Goal: Task Accomplishment & Management: Complete application form

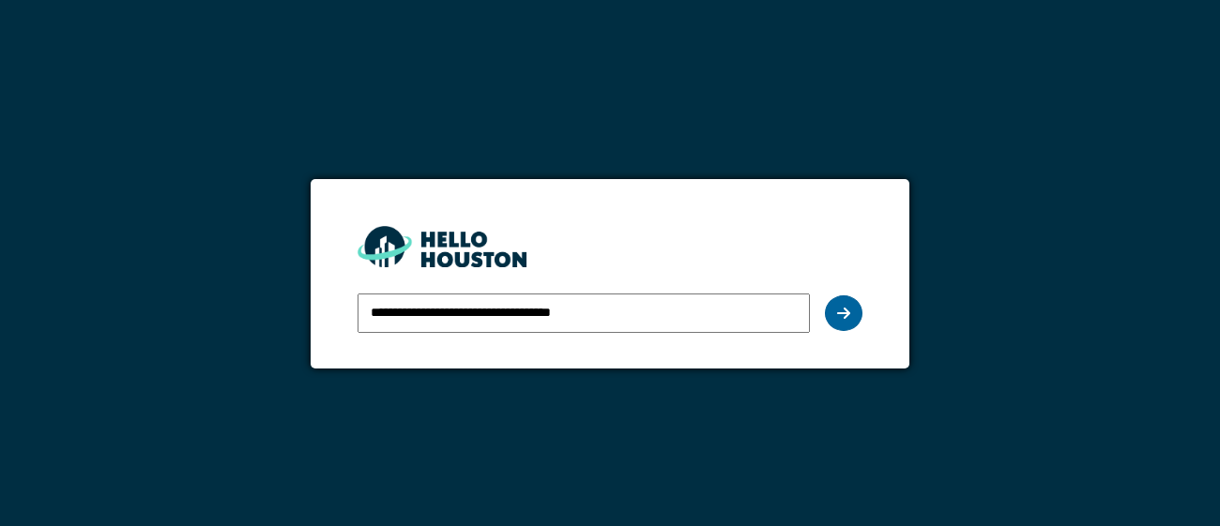
click at [845, 309] on icon at bounding box center [843, 313] width 13 height 15
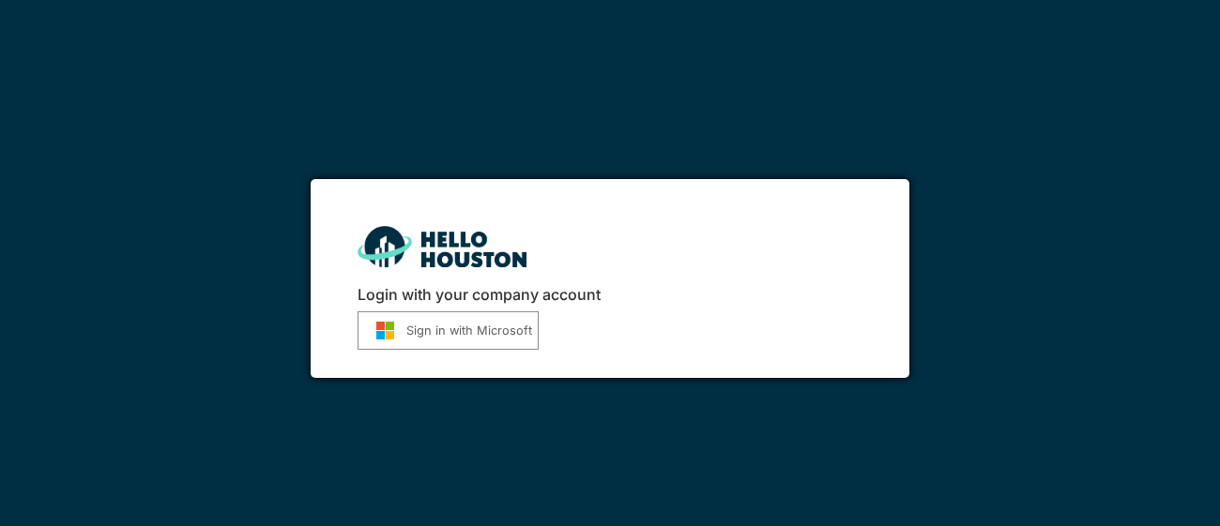
click at [417, 329] on button "Sign in with Microsoft" at bounding box center [448, 331] width 181 height 38
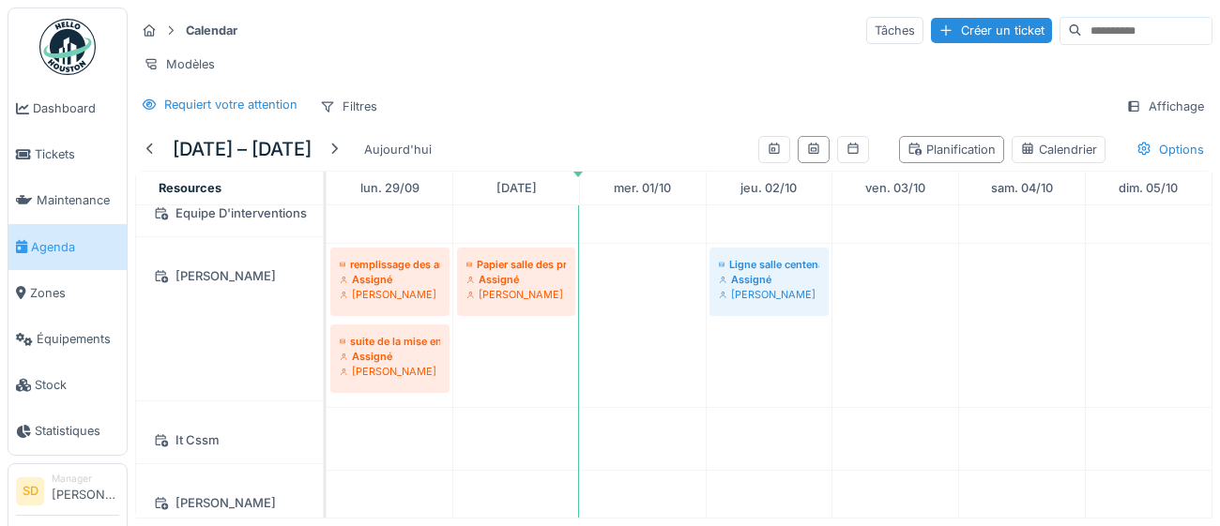
scroll to position [184, 0]
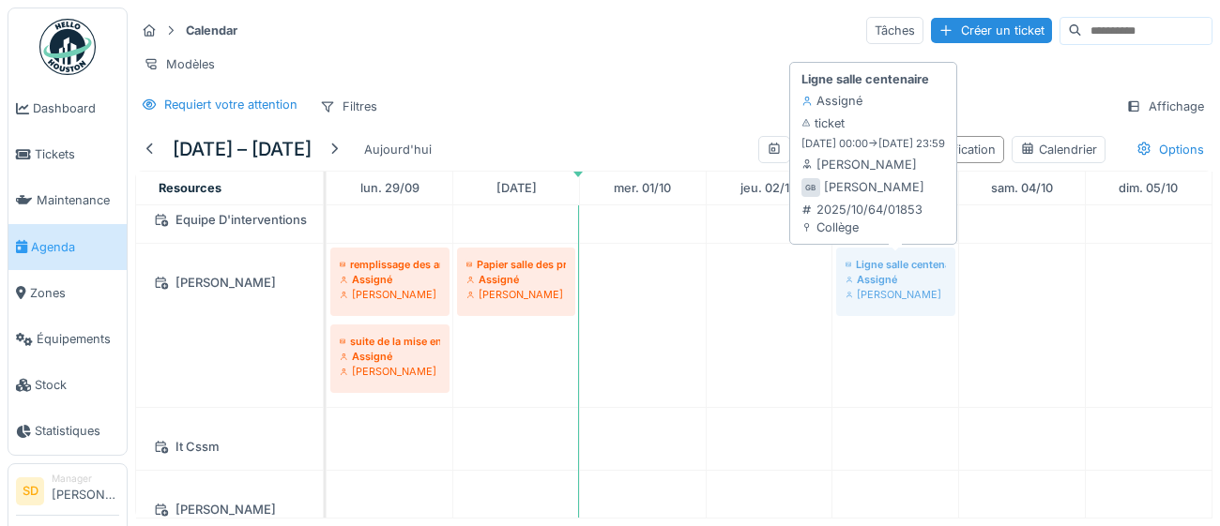
drag, startPoint x: 797, startPoint y: 284, endPoint x: 884, endPoint y: 255, distance: 92.0
click at [327, 255] on div "remplissage des armoires de papier primaire salle des profs secondaire et amica…" at bounding box center [327, 325] width 0 height 163
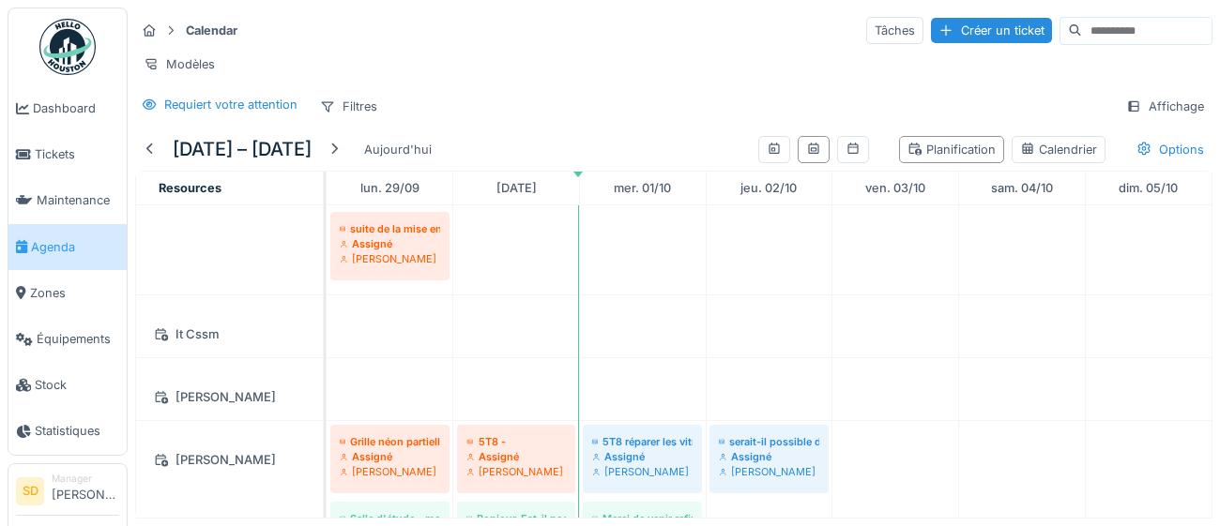
scroll to position [0, 0]
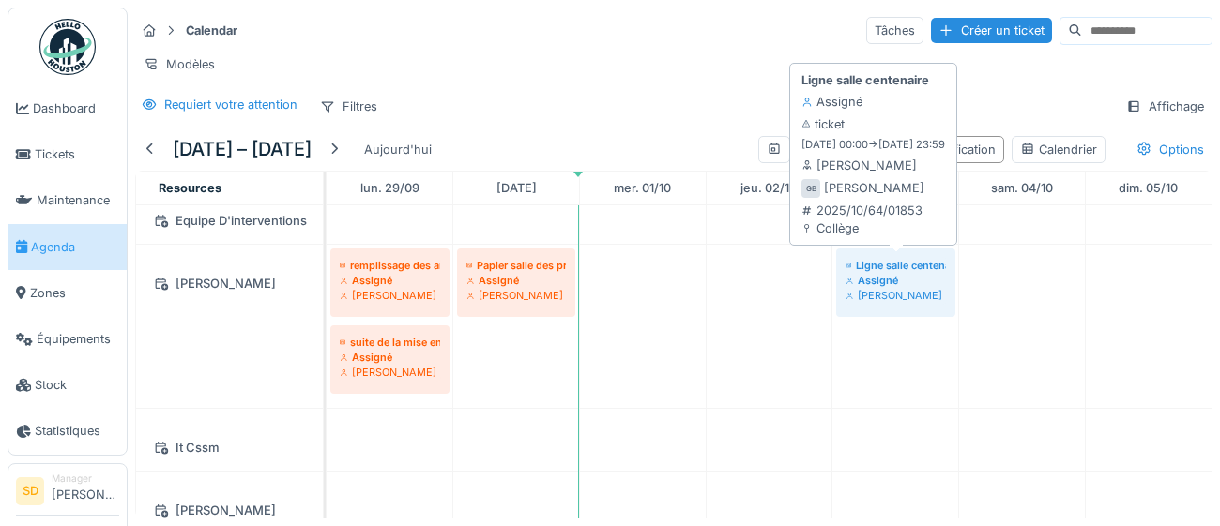
click at [875, 274] on div "Assigné" at bounding box center [895, 280] width 100 height 15
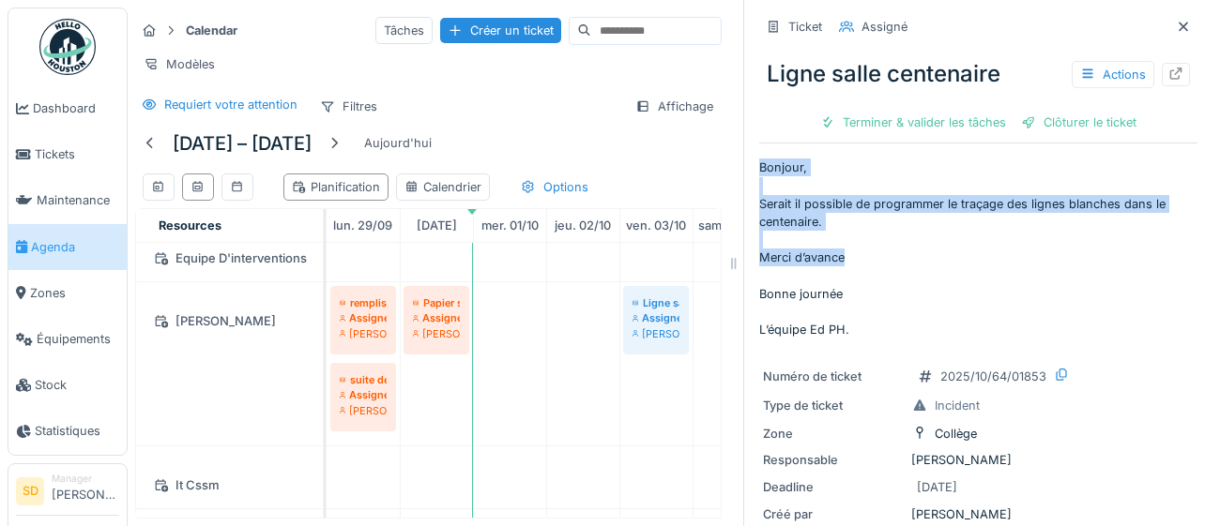
drag, startPoint x: 761, startPoint y: 163, endPoint x: 1093, endPoint y: 264, distance: 347.0
click at [1093, 264] on p "Bonjour, Serait il possible de programmer le traçage des lignes blanches dans l…" at bounding box center [978, 249] width 438 height 180
copy p "Bonjour, Serait il possible de programmer le traçage des lignes blanches dans l…"
click at [1190, 29] on icon at bounding box center [1183, 27] width 15 height 12
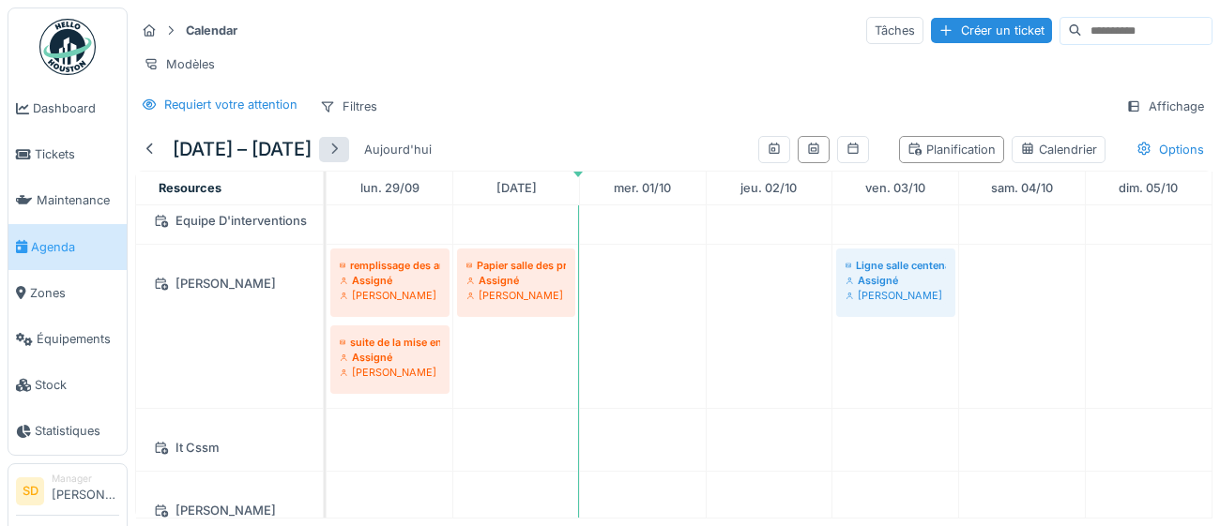
click at [349, 148] on div at bounding box center [334, 149] width 30 height 25
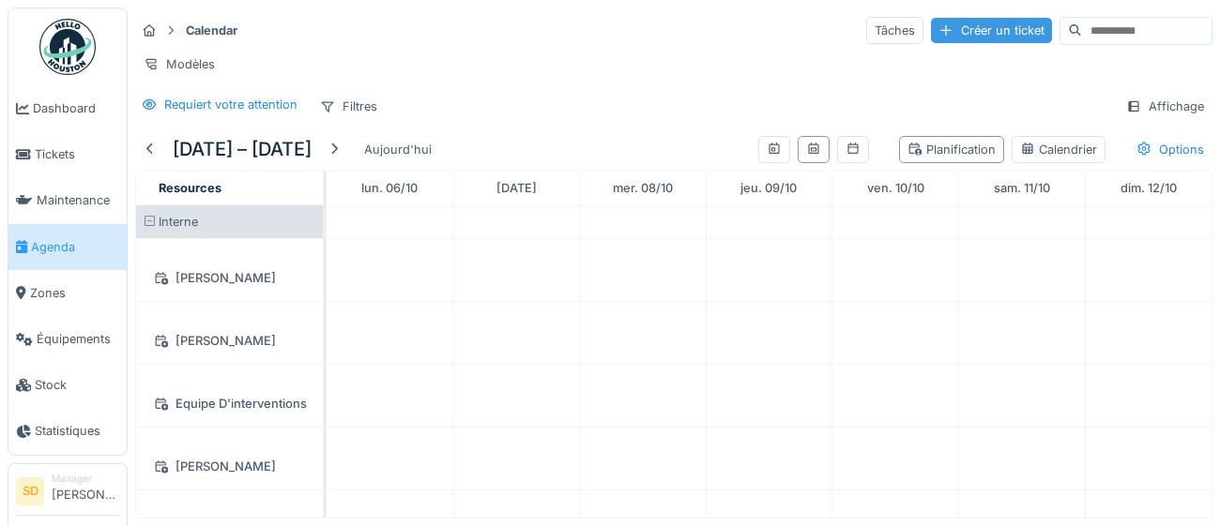
click at [944, 34] on div "Créer un ticket" at bounding box center [991, 30] width 121 height 25
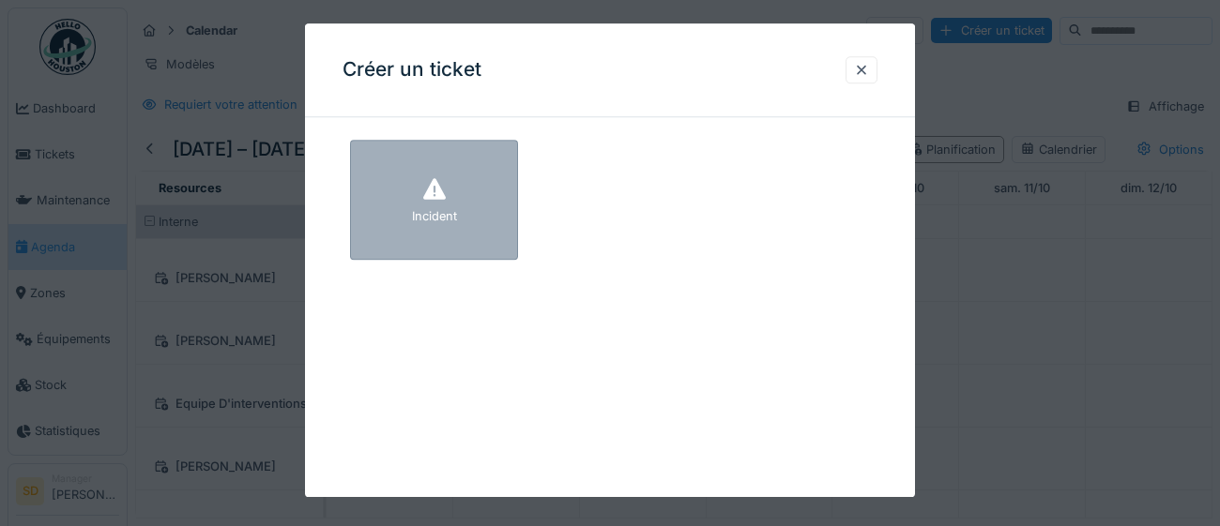
click at [484, 214] on div "Incident" at bounding box center [434, 200] width 168 height 120
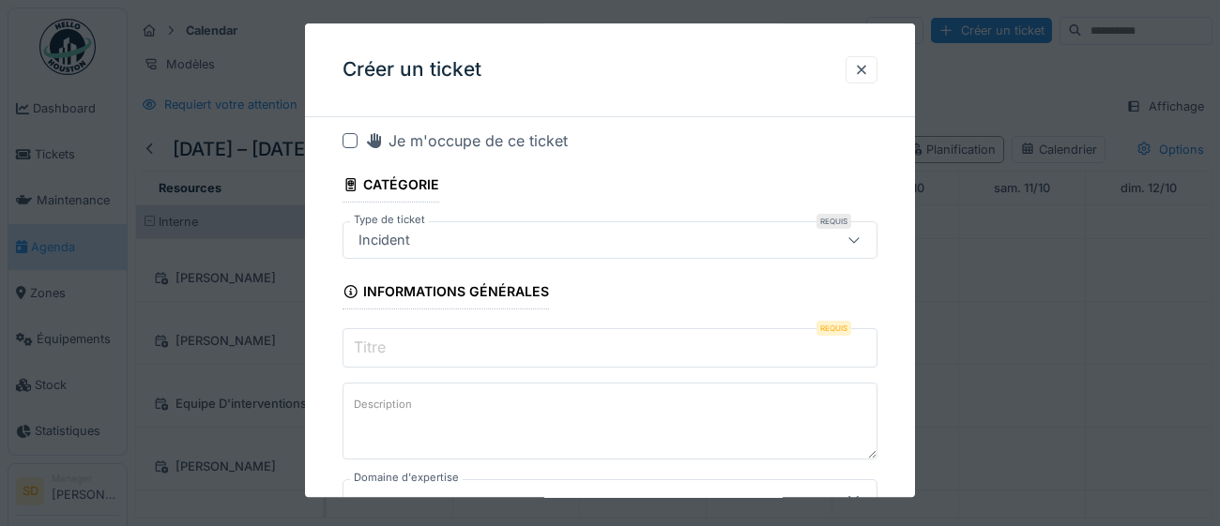
click at [539, 353] on input "Titre" at bounding box center [610, 347] width 535 height 39
paste input "**********"
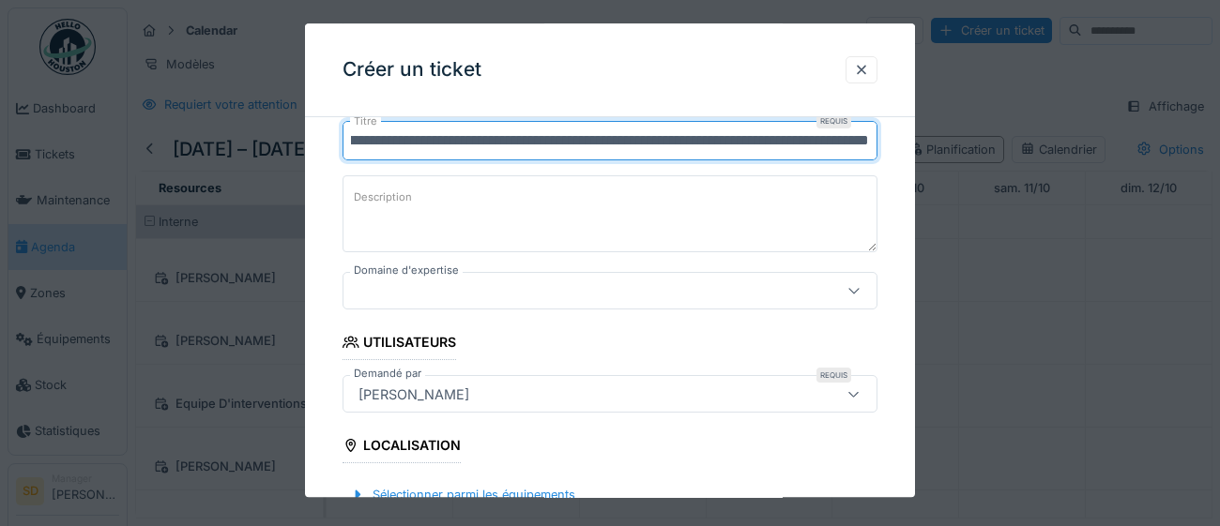
scroll to position [214, 0]
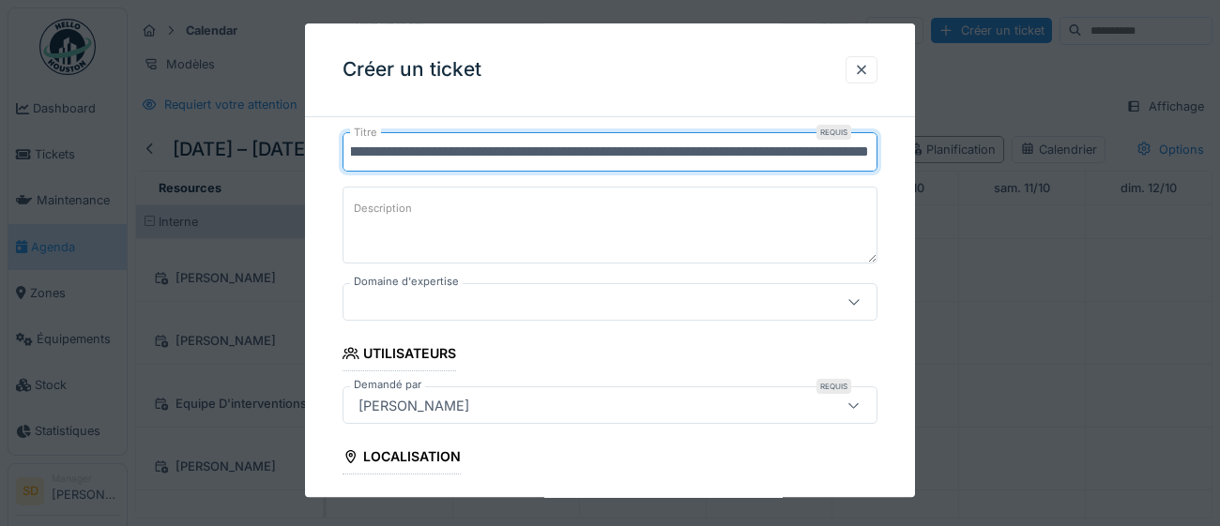
type input "**********"
click at [857, 304] on icon at bounding box center [853, 303] width 15 height 12
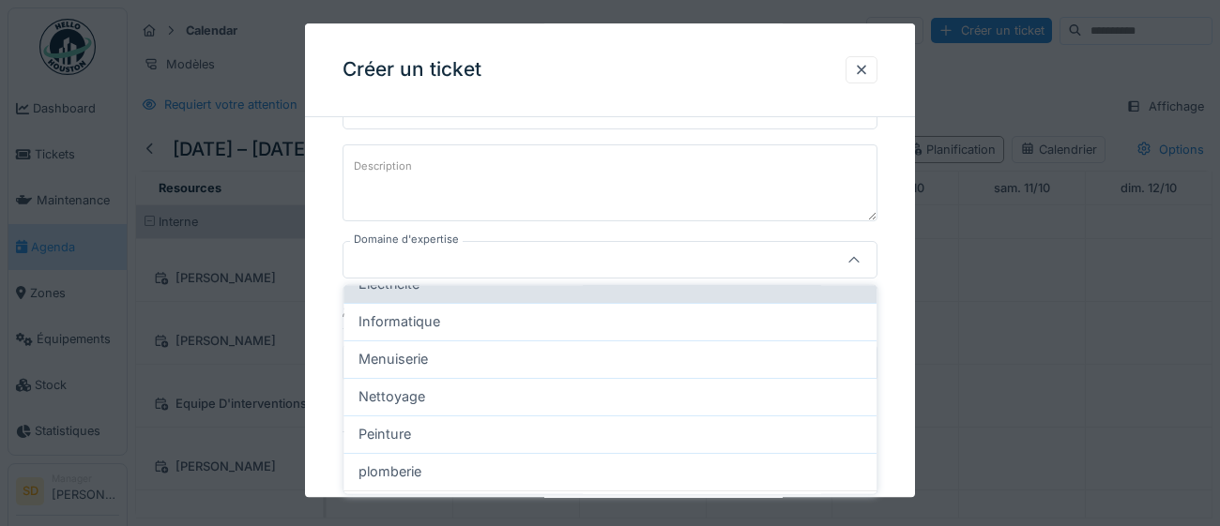
scroll to position [163, 0]
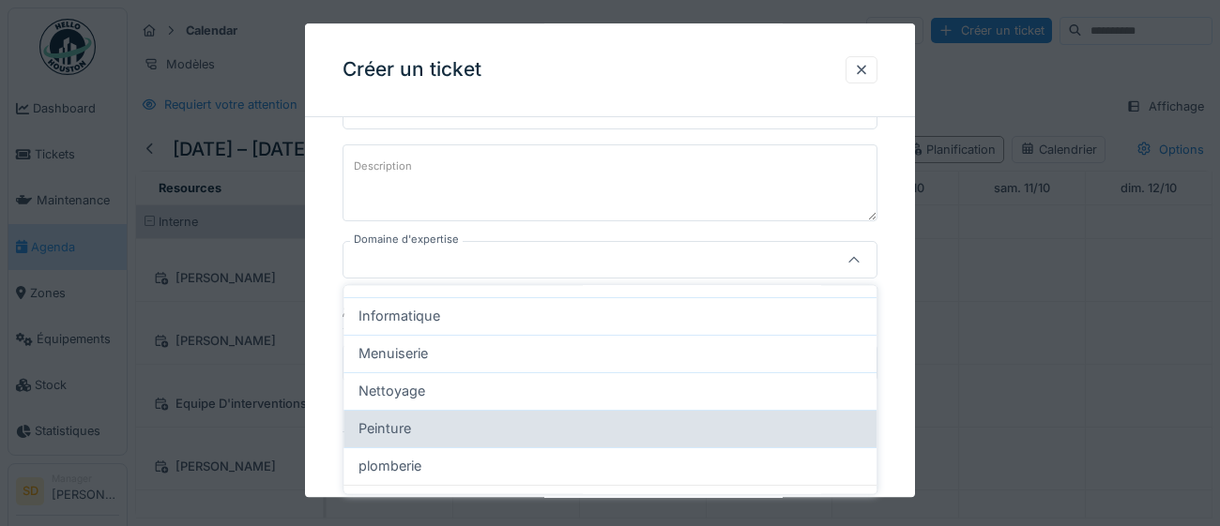
click at [651, 434] on div "Peinture" at bounding box center [609, 429] width 503 height 21
type input "****"
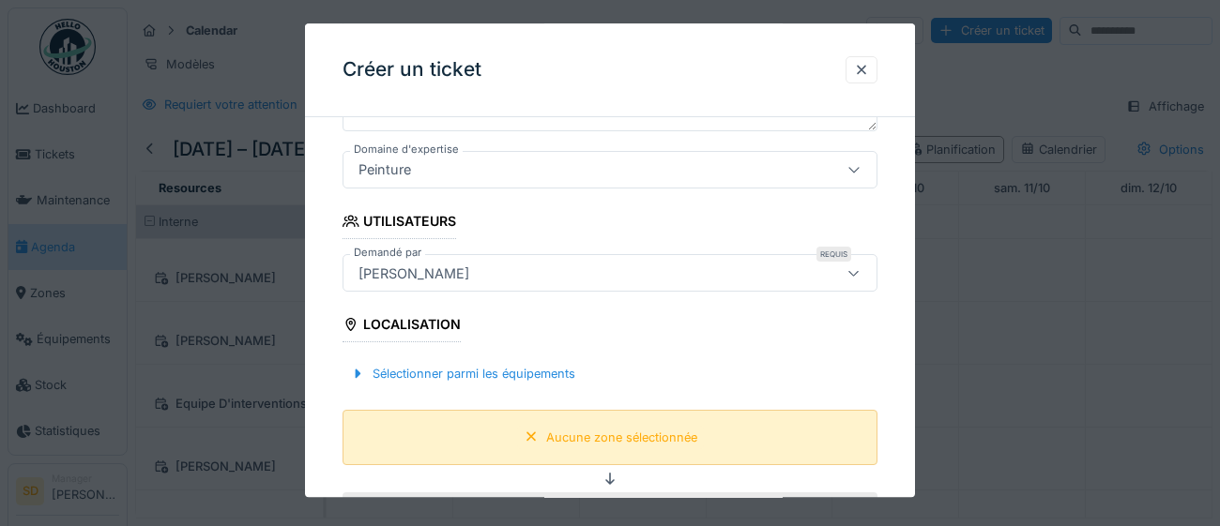
scroll to position [350, 0]
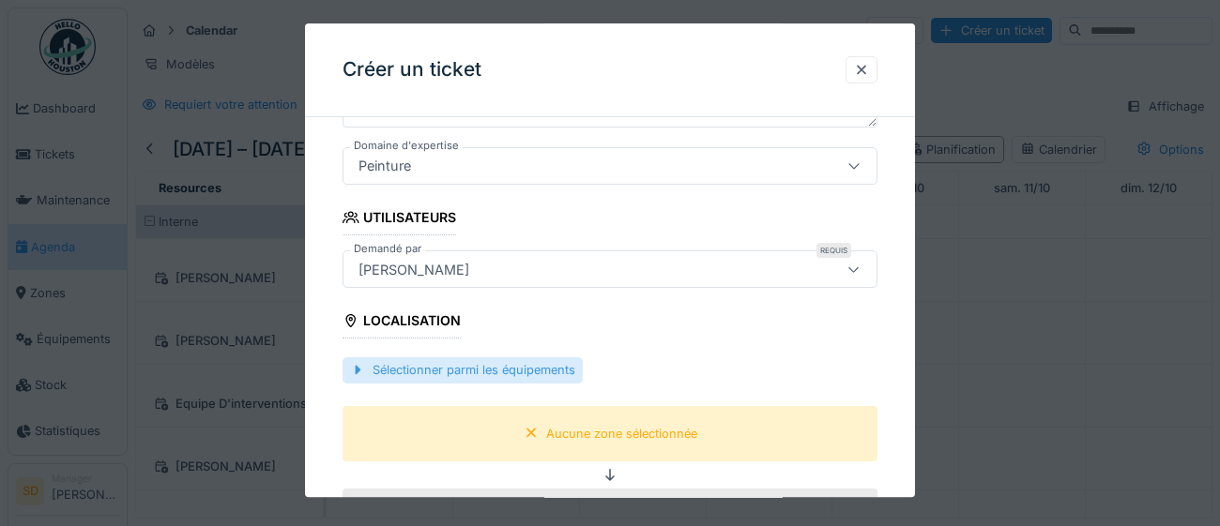
click at [486, 376] on div "Sélectionner parmi les équipements" at bounding box center [463, 370] width 240 height 25
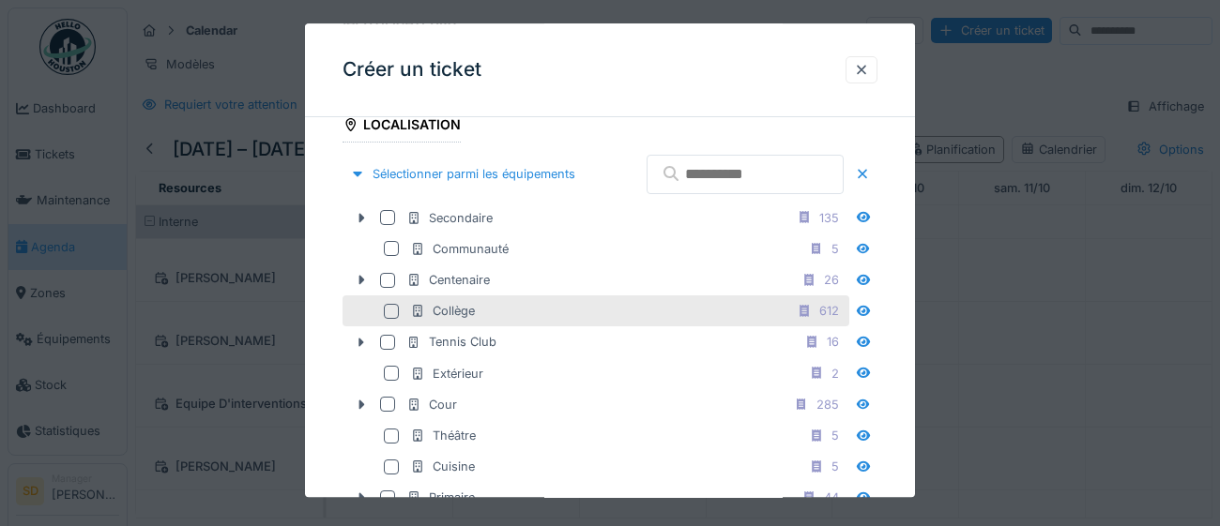
scroll to position [547, 0]
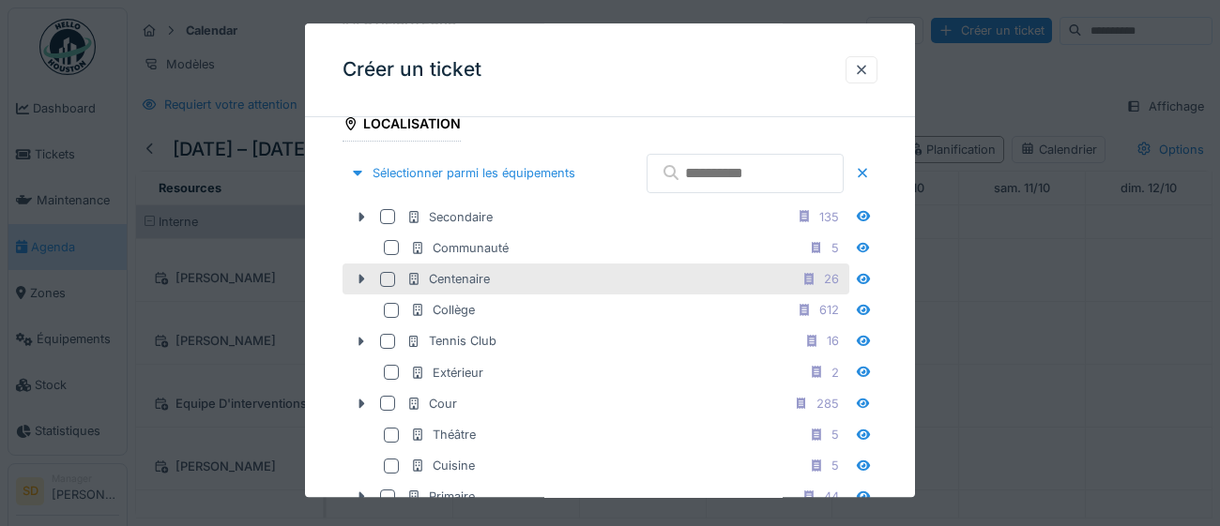
click at [386, 287] on div at bounding box center [387, 279] width 15 height 15
click at [862, 80] on div at bounding box center [861, 69] width 32 height 27
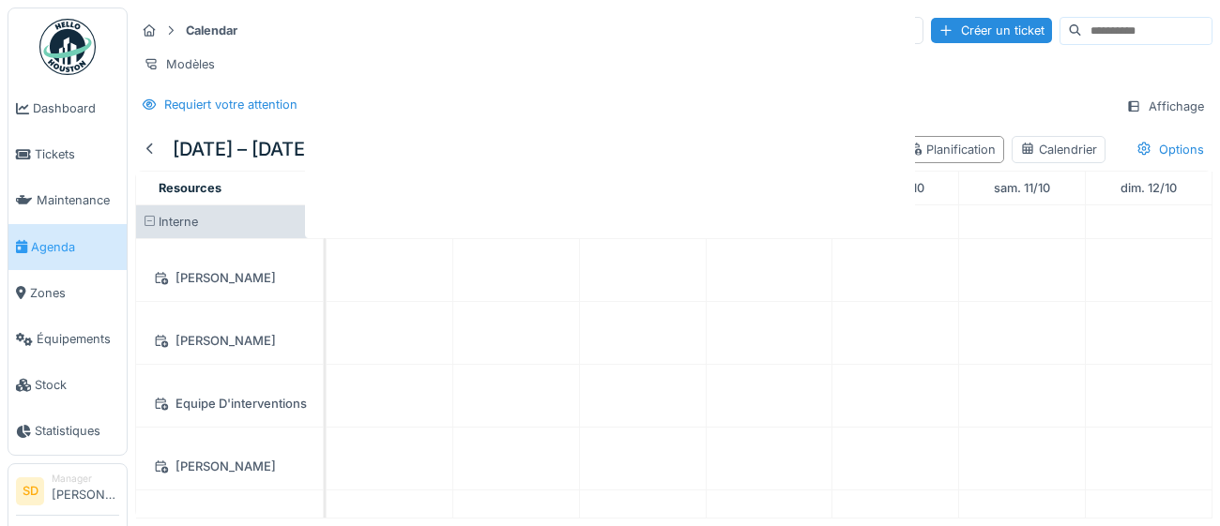
scroll to position [0, 0]
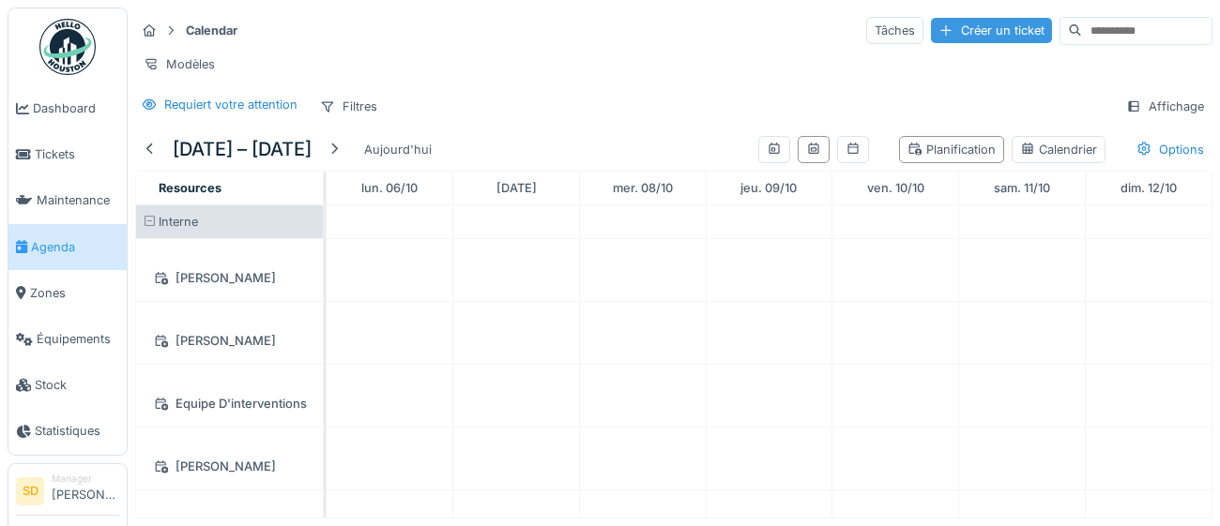
click at [931, 32] on div "Créer un ticket" at bounding box center [991, 30] width 121 height 25
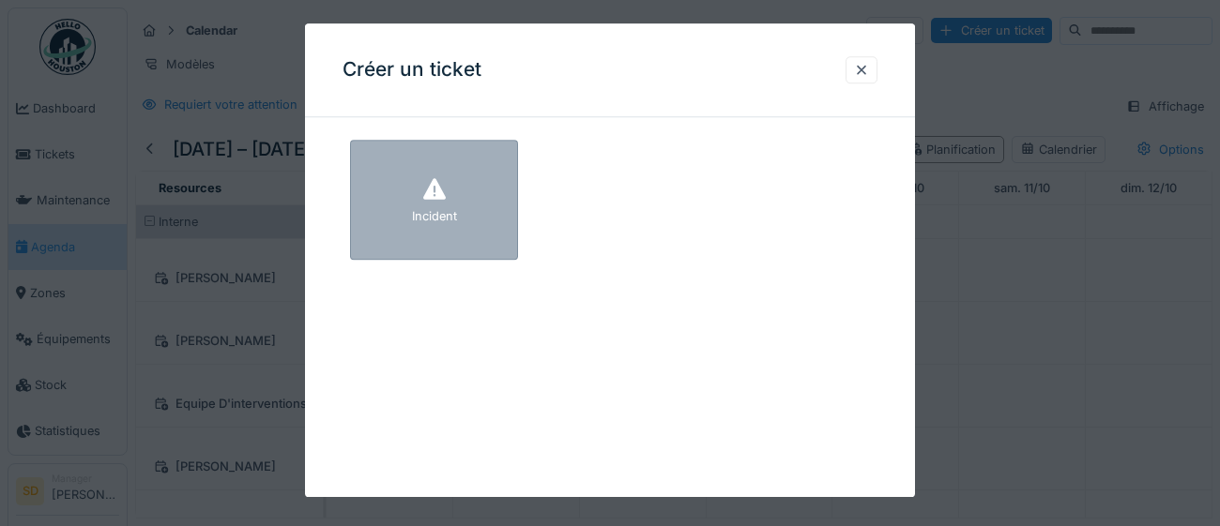
click at [434, 201] on div at bounding box center [434, 192] width 28 height 34
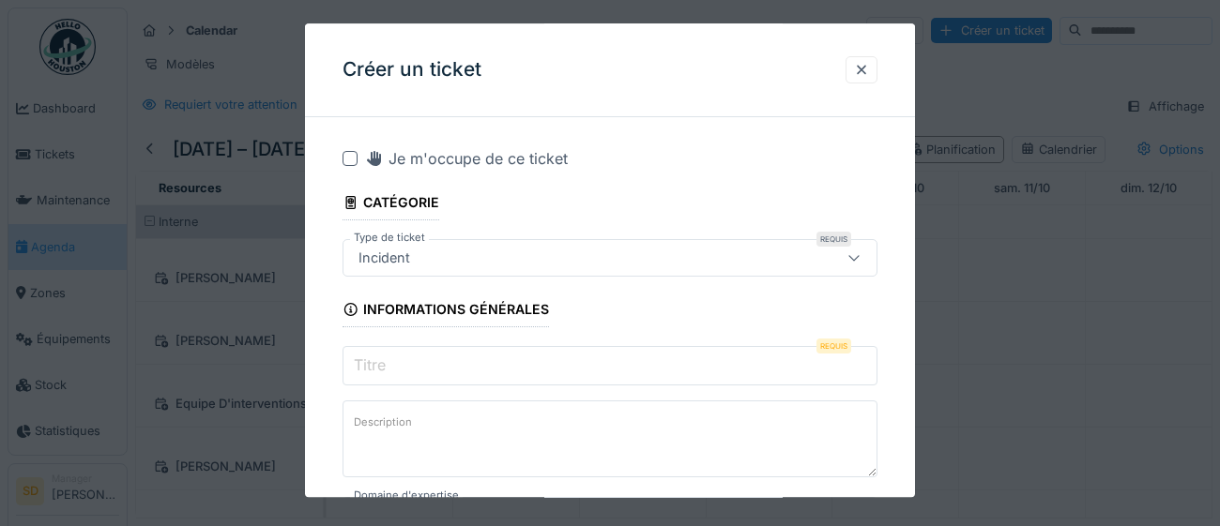
click at [551, 367] on input "Titre" at bounding box center [610, 365] width 535 height 39
paste input "**********"
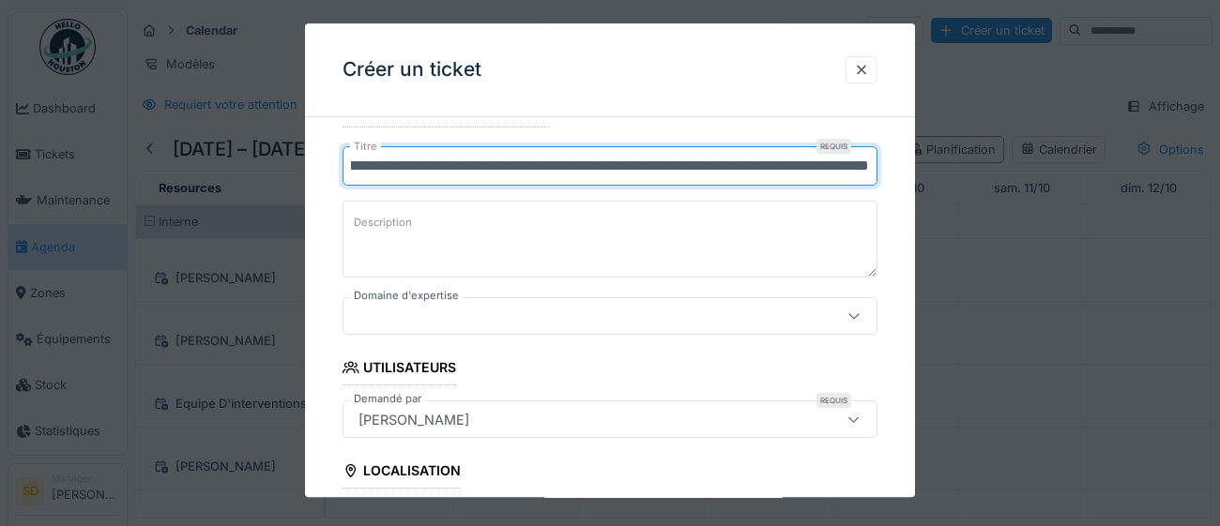
scroll to position [210, 0]
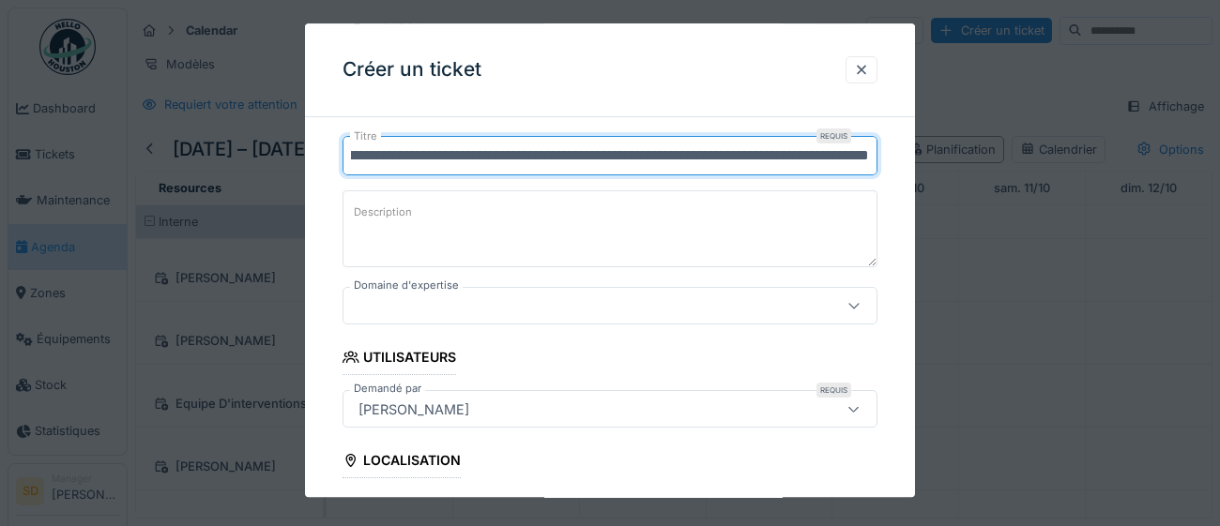
type input "**********"
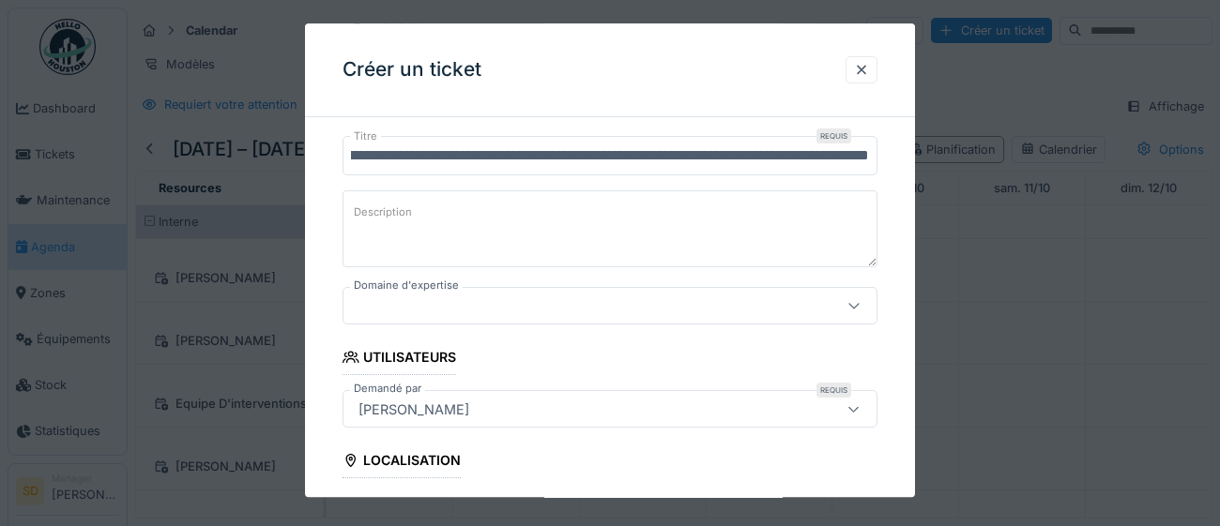
click at [855, 311] on icon at bounding box center [853, 306] width 15 height 12
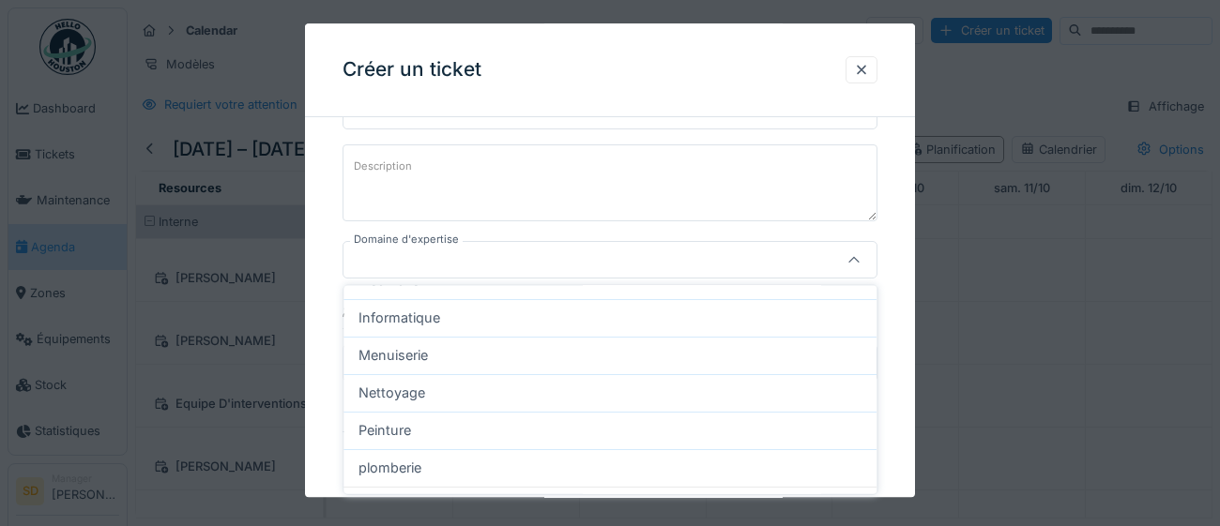
scroll to position [166, 0]
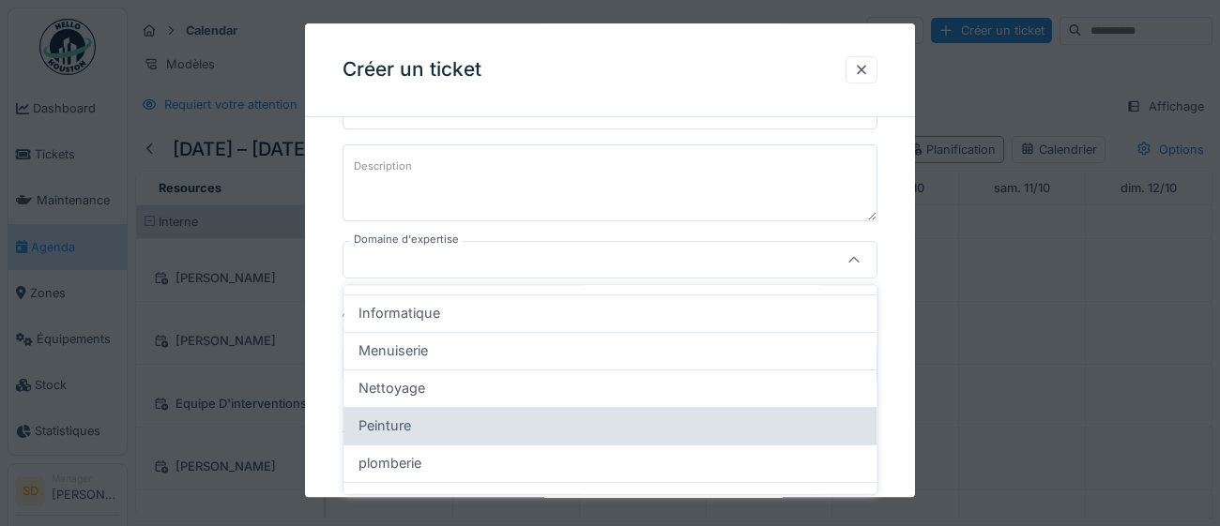
click at [640, 423] on div "Peinture" at bounding box center [609, 426] width 503 height 21
type input "****"
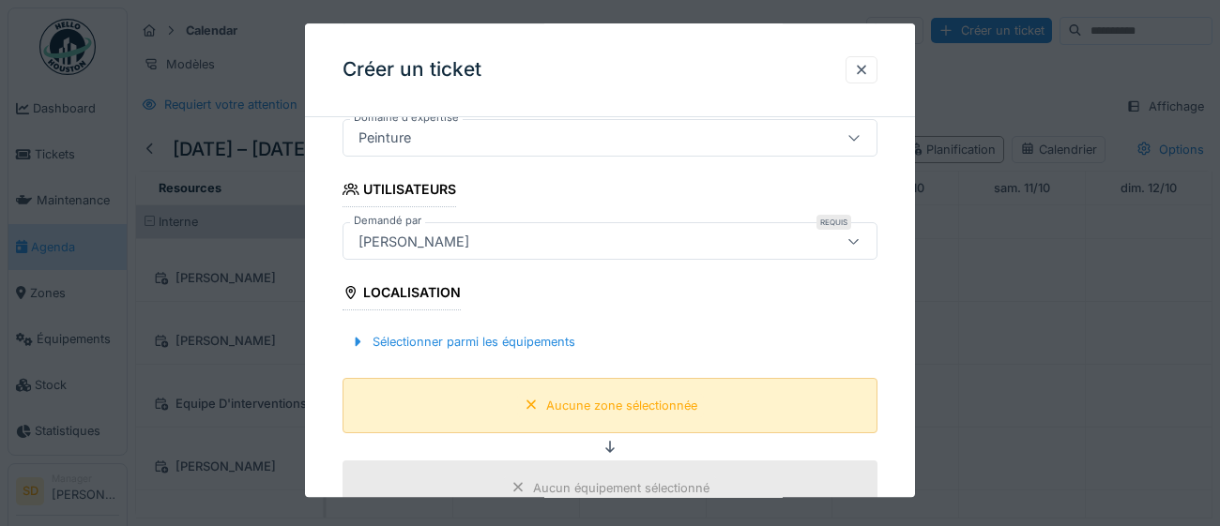
scroll to position [381, 0]
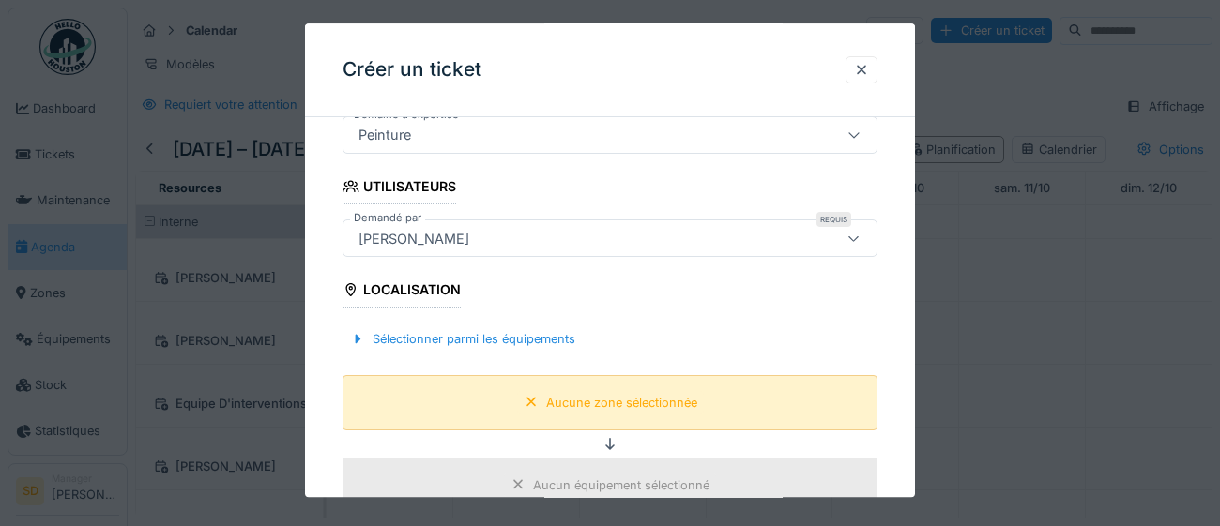
click at [592, 410] on div "Aucune zone sélectionnée" at bounding box center [621, 403] width 151 height 18
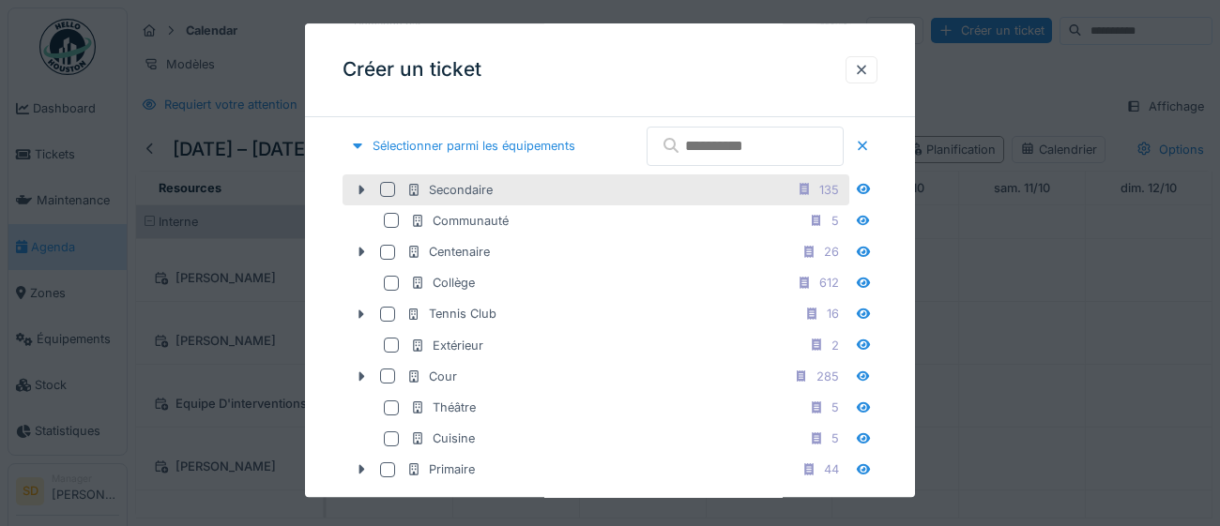
scroll to position [586, 0]
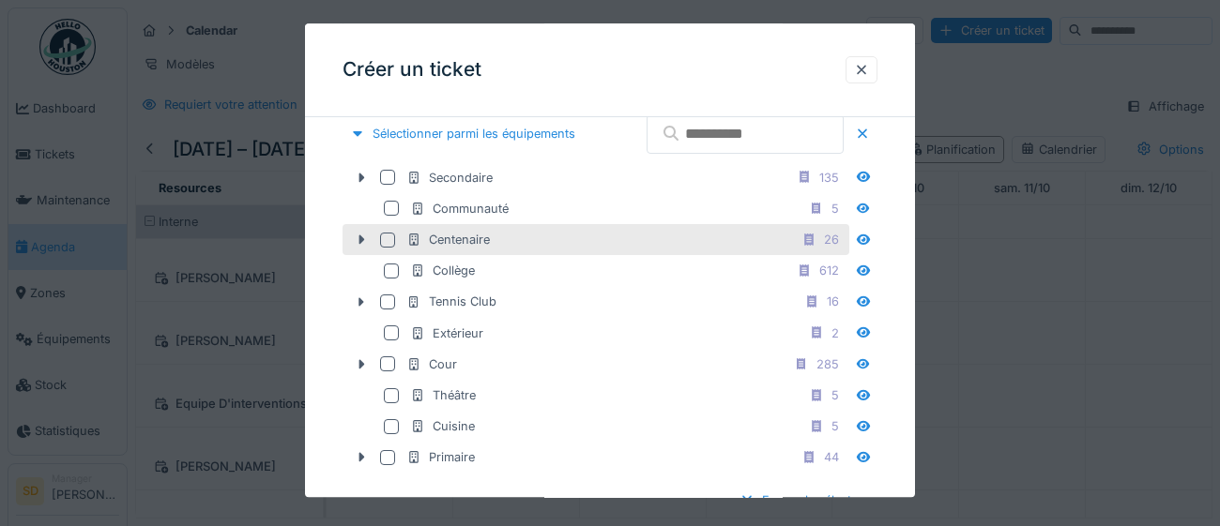
click at [382, 248] on div at bounding box center [387, 240] width 15 height 15
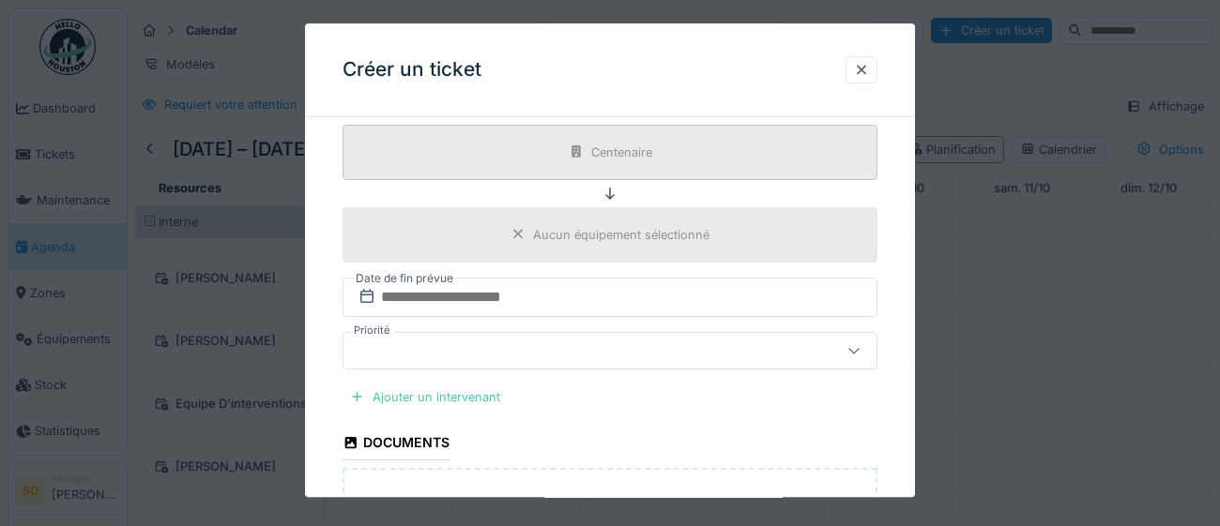
scroll to position [1010, 0]
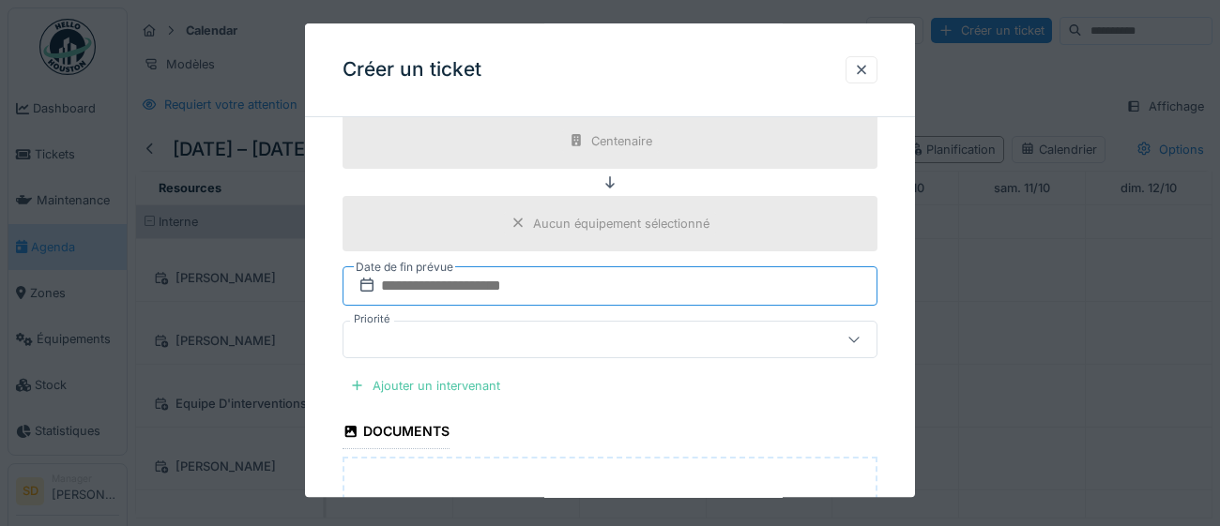
click at [742, 306] on input "text" at bounding box center [610, 286] width 535 height 39
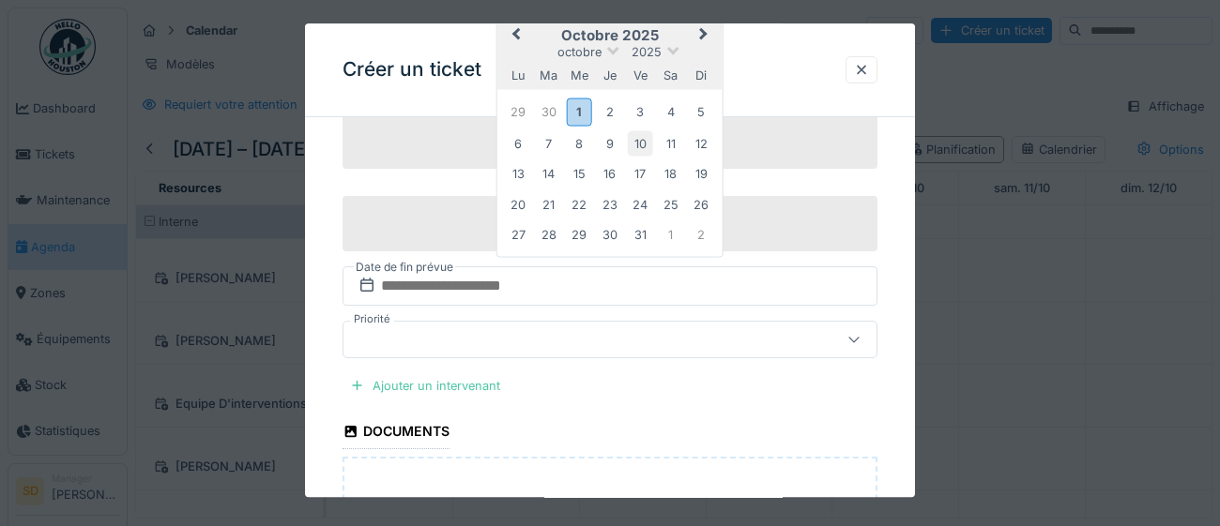
click at [643, 157] on div "10" at bounding box center [640, 143] width 25 height 25
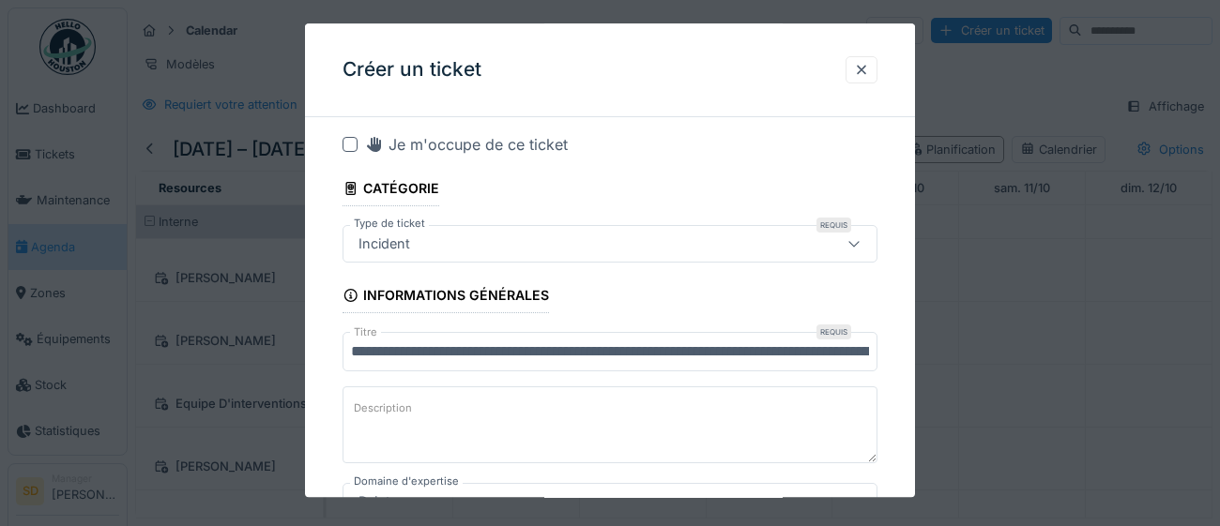
scroll to position [13, 0]
click at [855, 248] on icon at bounding box center [853, 245] width 15 height 12
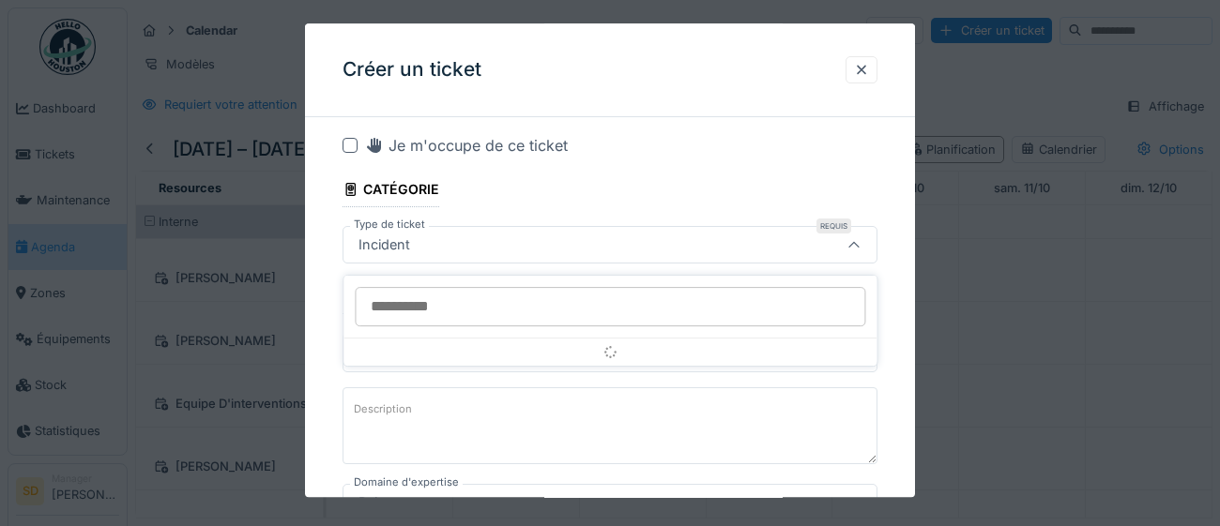
scroll to position [0, 0]
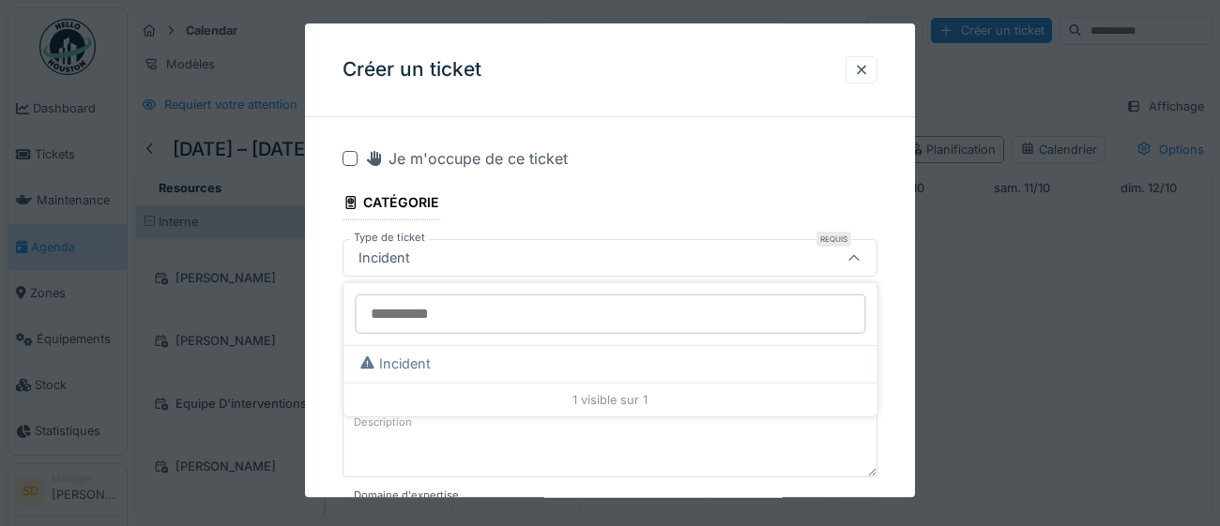
click at [855, 248] on div at bounding box center [853, 258] width 45 height 36
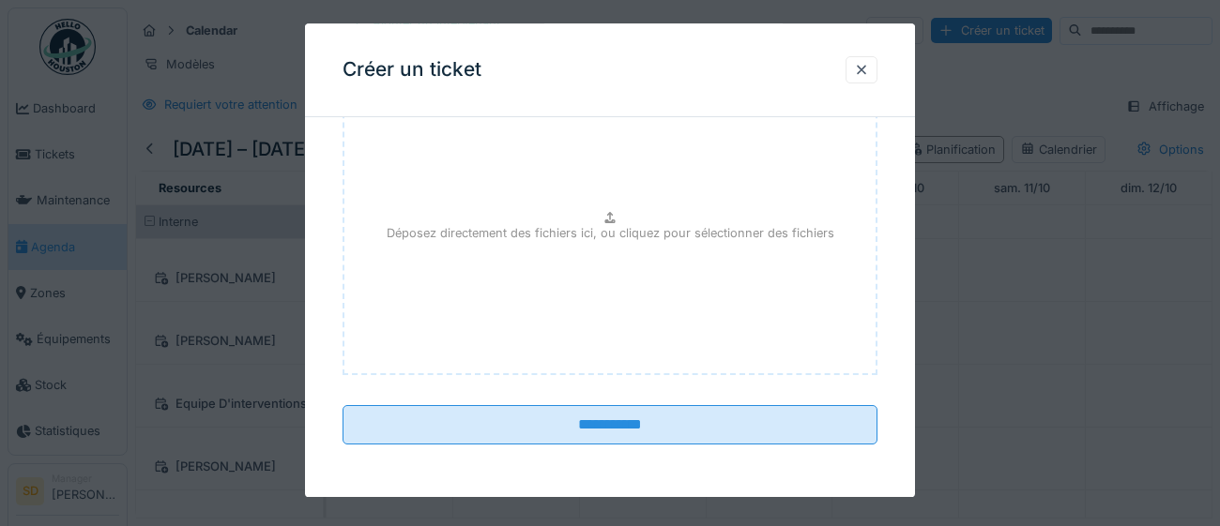
scroll to position [1417, 0]
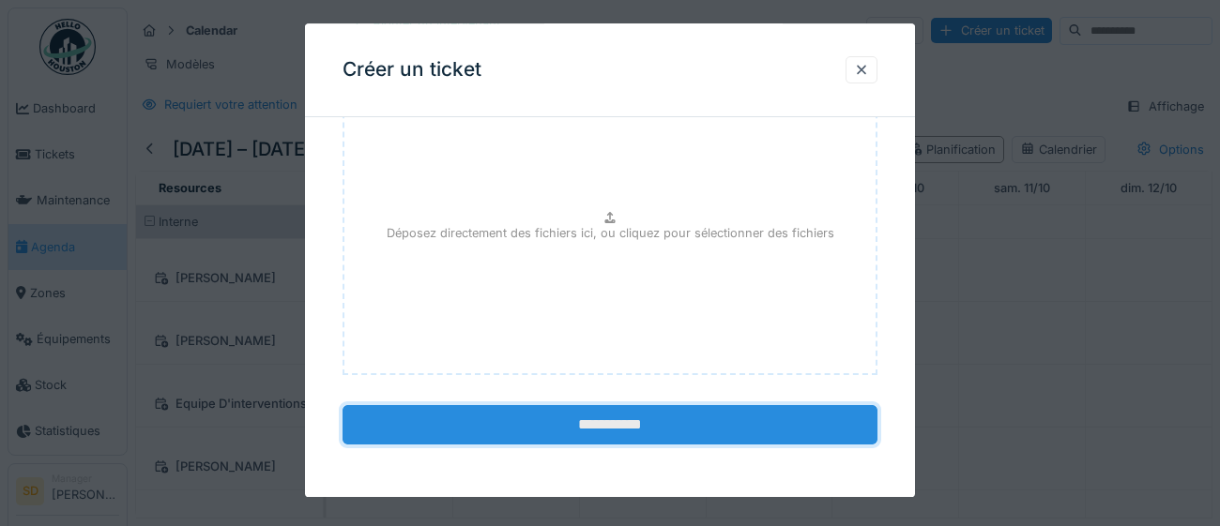
click at [587, 420] on input "**********" at bounding box center [610, 424] width 535 height 39
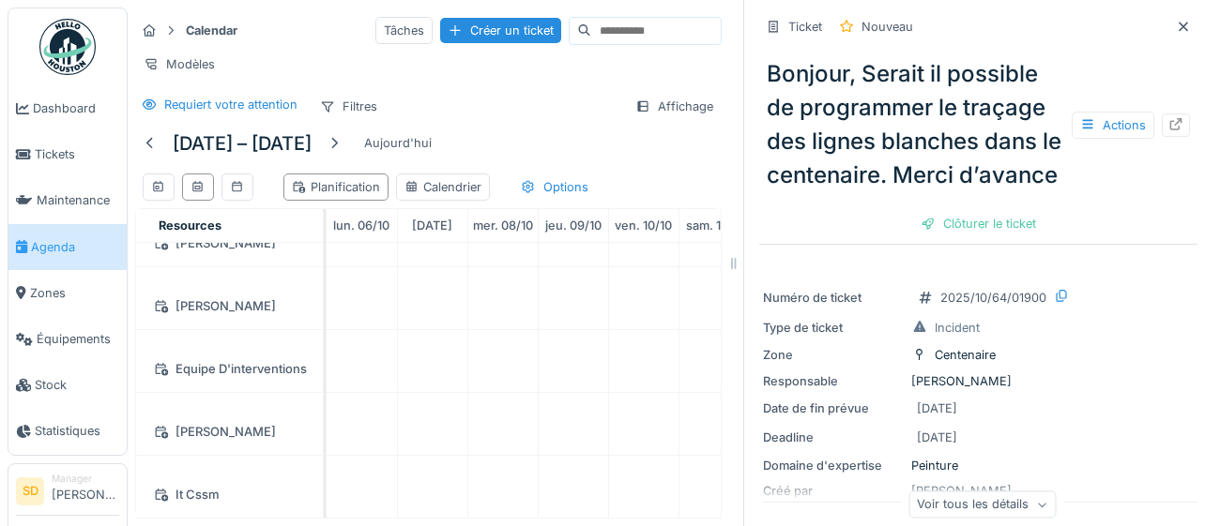
scroll to position [111, 0]
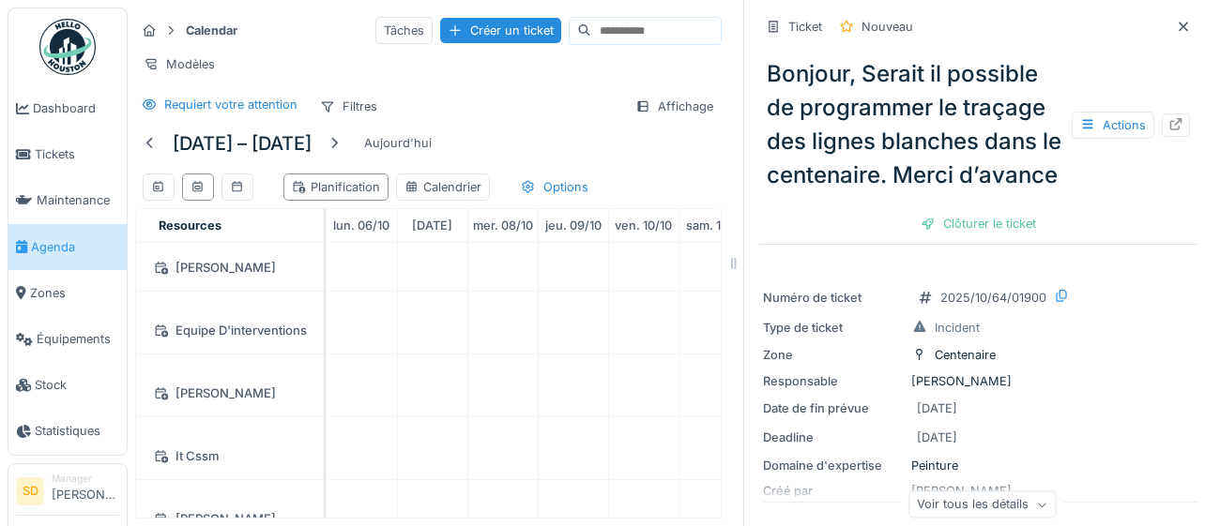
click at [234, 398] on div "[PERSON_NAME]" at bounding box center [229, 393] width 164 height 23
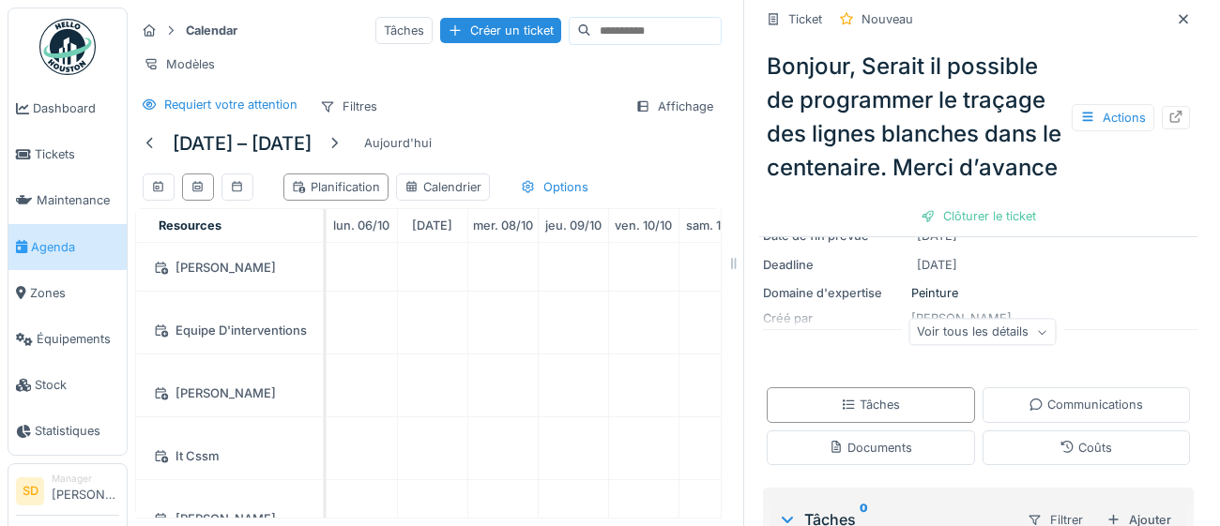
scroll to position [167, 0]
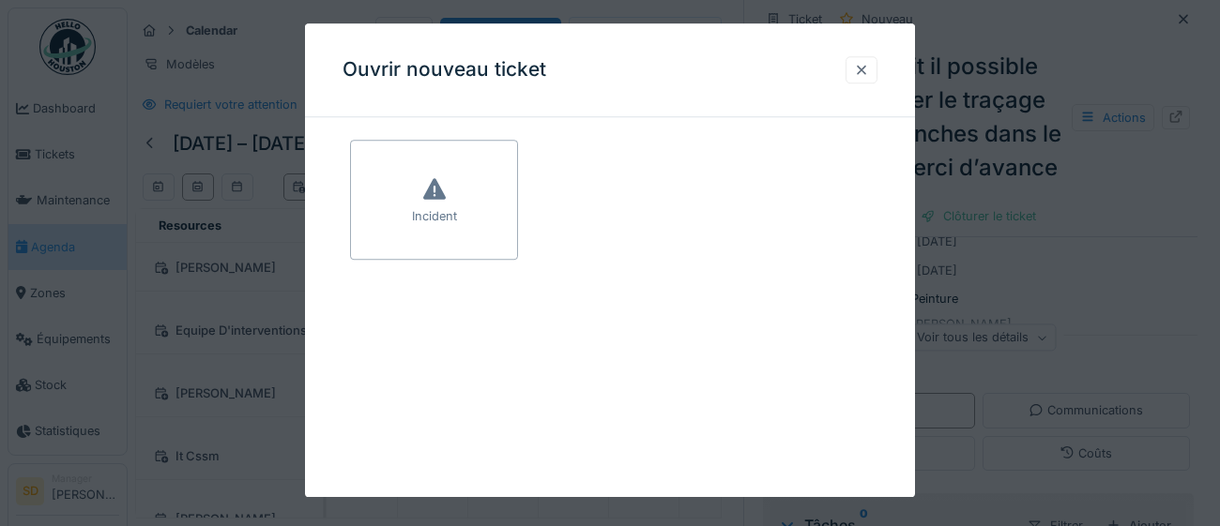
click at [864, 71] on div at bounding box center [861, 70] width 15 height 18
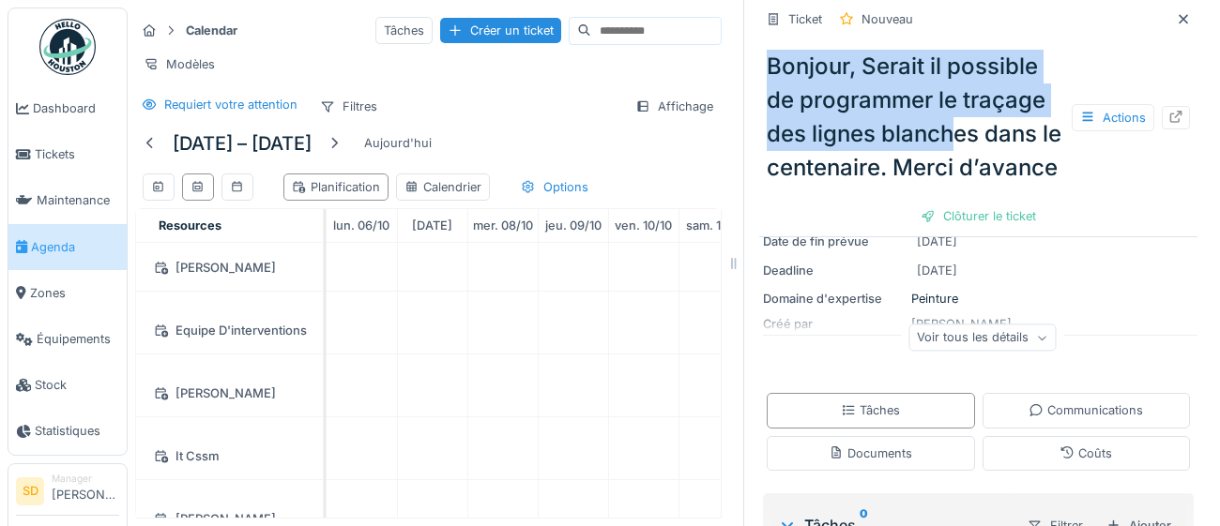
drag, startPoint x: 950, startPoint y: 122, endPoint x: 652, endPoint y: 388, distance: 398.8
click at [652, 388] on div "Calendar Tâches Créer un ticket Modèles Requiert votre attention Filtres Affich…" at bounding box center [674, 263] width 1092 height 526
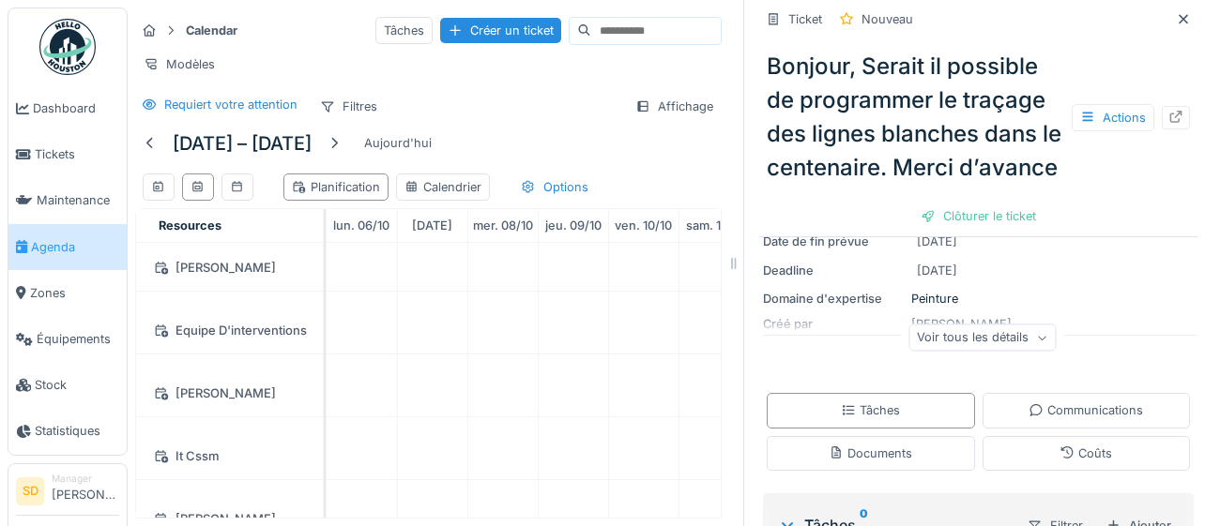
click at [1119, 202] on div "Bonjour, Serait il possible de programmer le traçage des lignes blanches dans l…" at bounding box center [978, 134] width 438 height 198
click at [342, 191] on div "Planification" at bounding box center [336, 187] width 88 height 18
click at [356, 183] on div "Planification" at bounding box center [336, 187] width 88 height 18
click at [666, 109] on div "Affichage" at bounding box center [674, 106] width 95 height 27
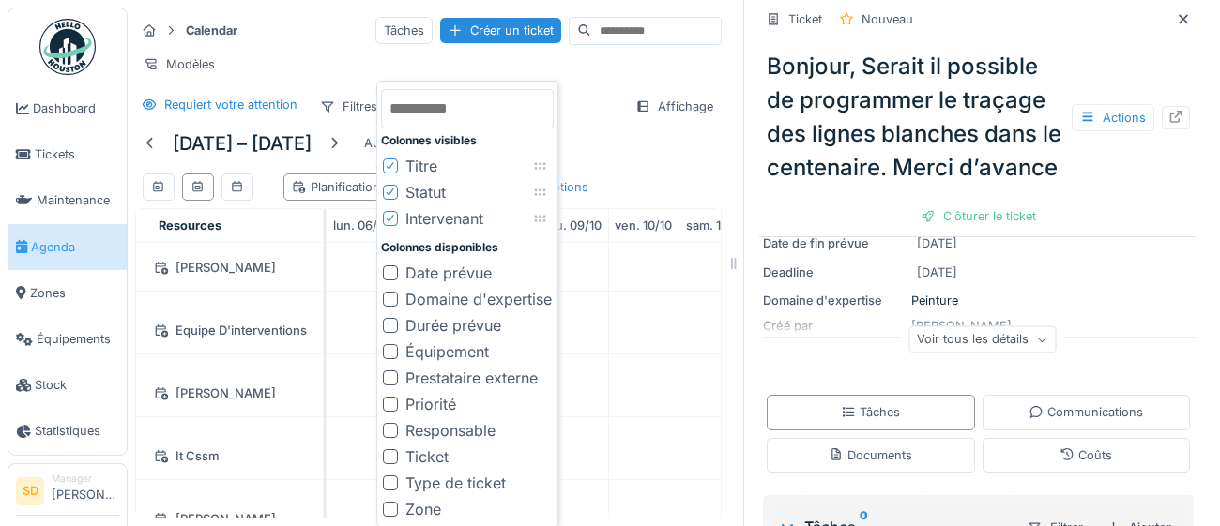
click at [677, 72] on div "Modèles" at bounding box center [428, 64] width 586 height 27
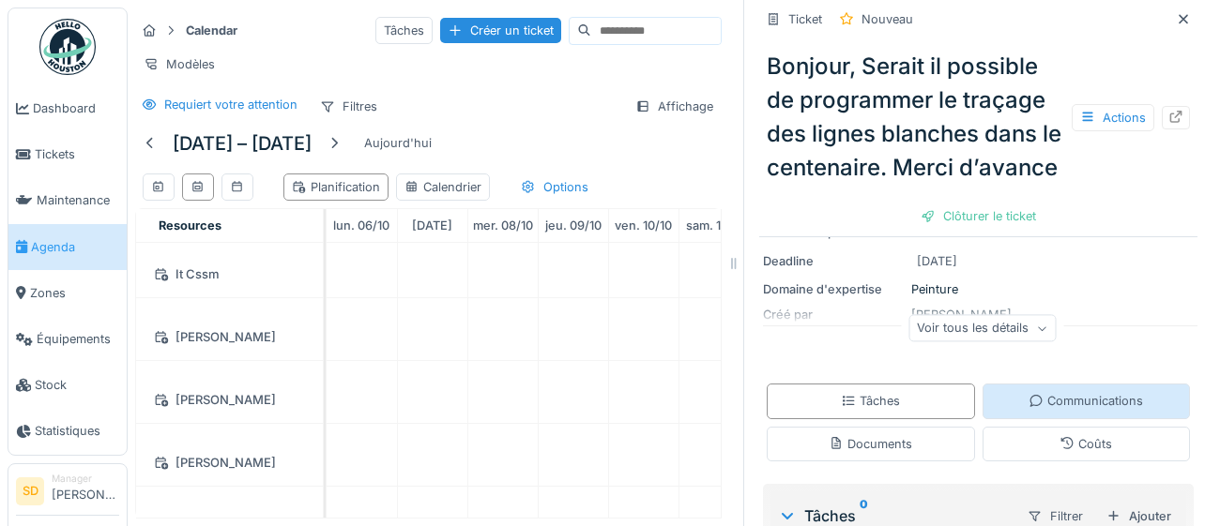
scroll to position [194, 0]
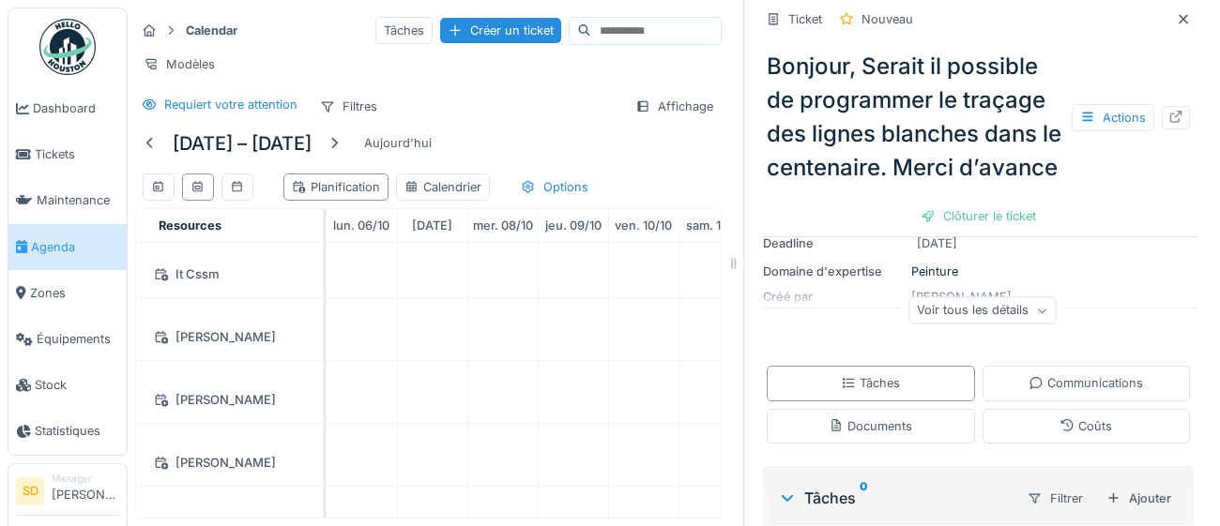
click at [1040, 312] on icon at bounding box center [1041, 310] width 11 height 9
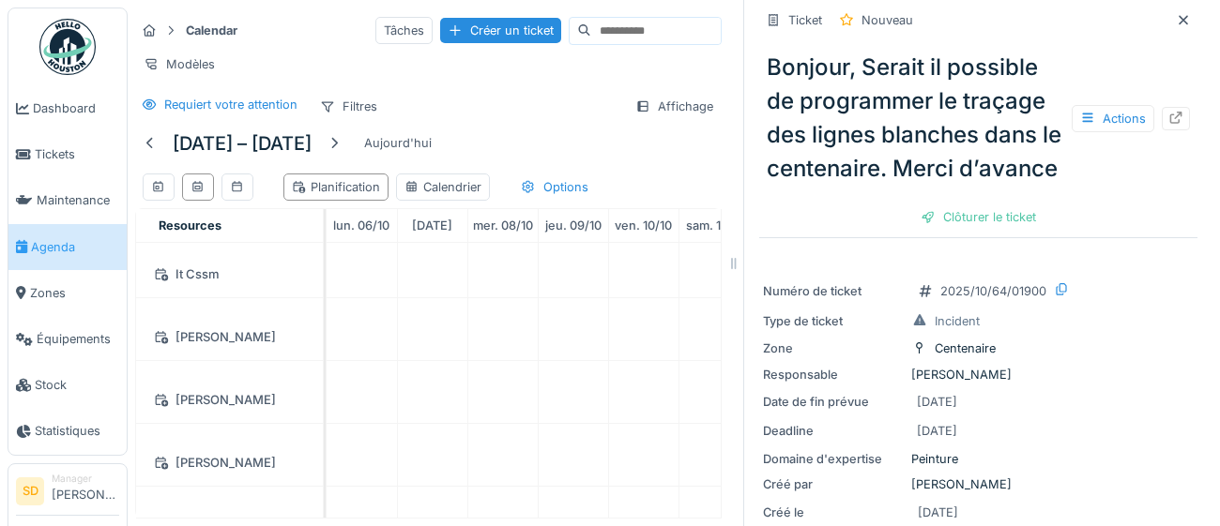
scroll to position [0, 0]
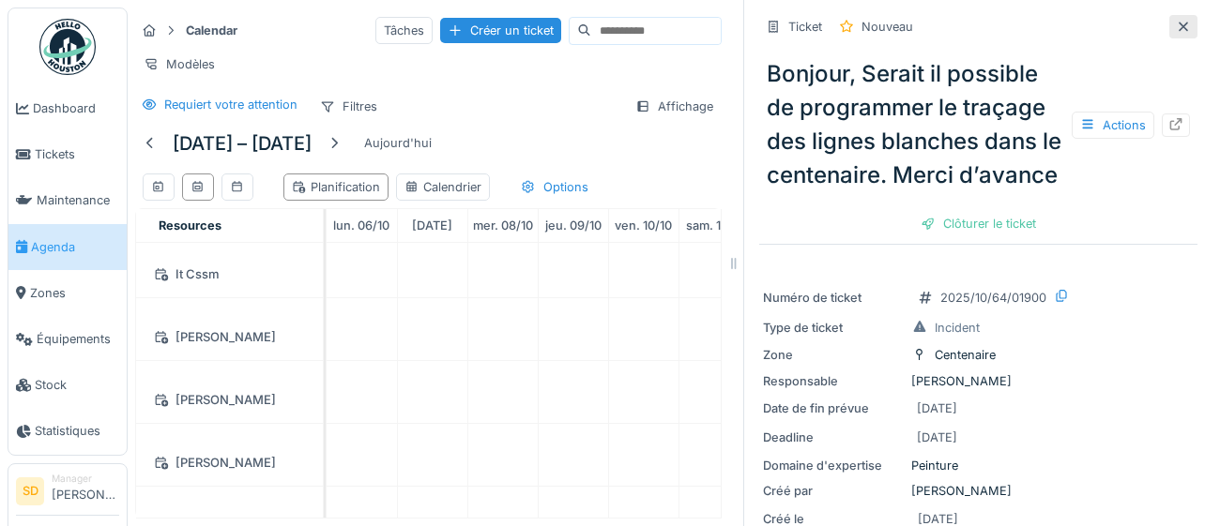
click at [1190, 21] on icon at bounding box center [1183, 27] width 15 height 12
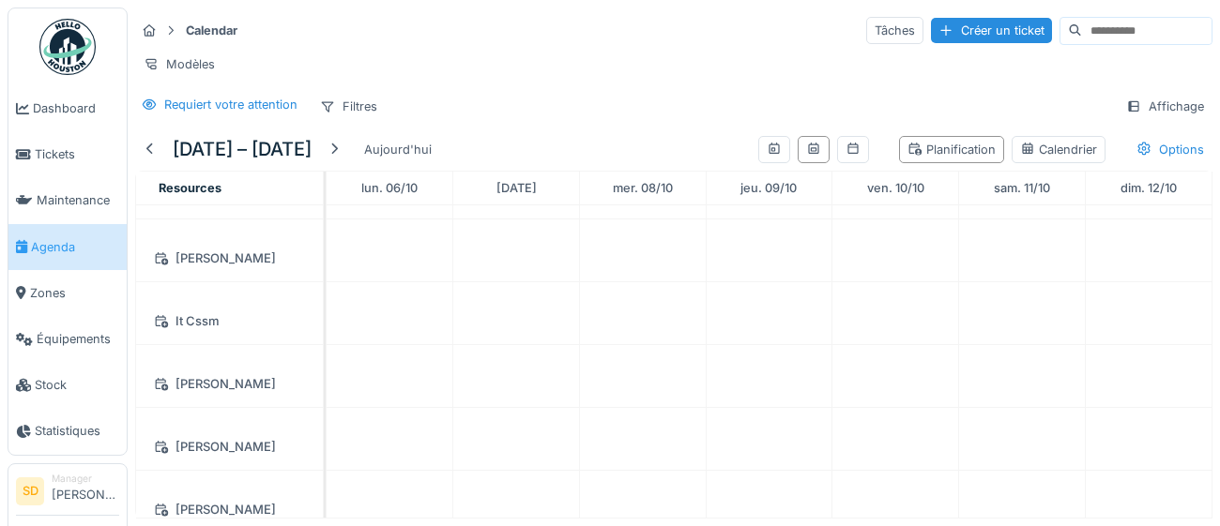
scroll to position [196, 0]
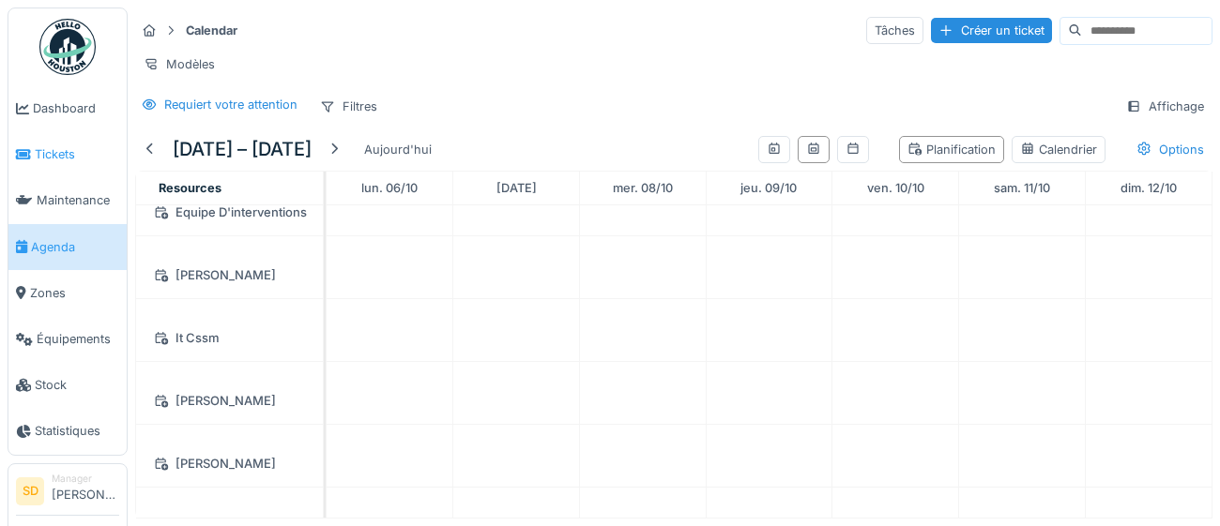
click at [40, 153] on span "Tickets" at bounding box center [77, 154] width 84 height 18
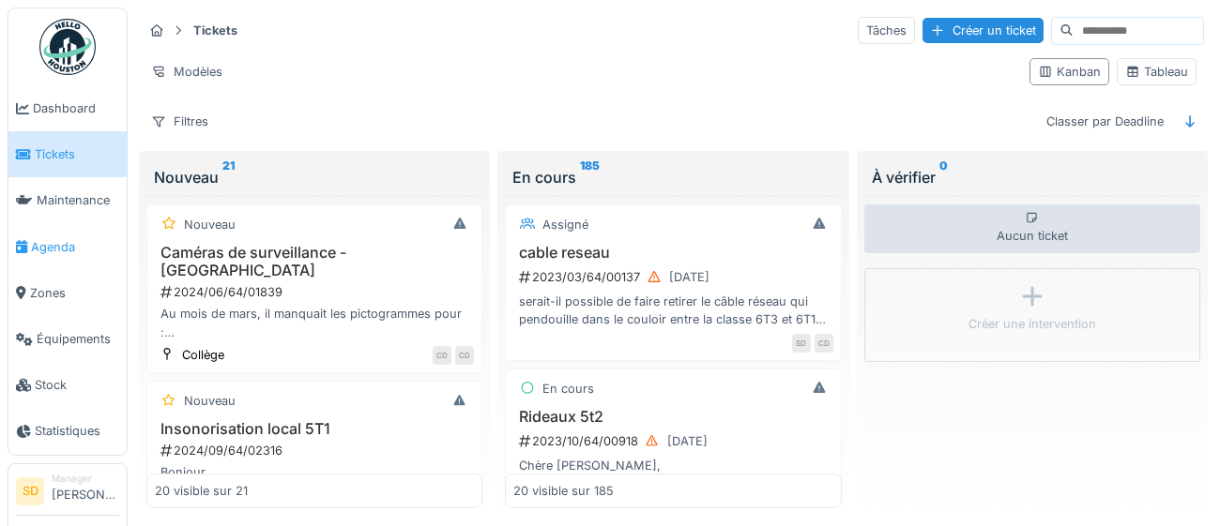
click at [70, 249] on span "Agenda" at bounding box center [75, 247] width 88 height 18
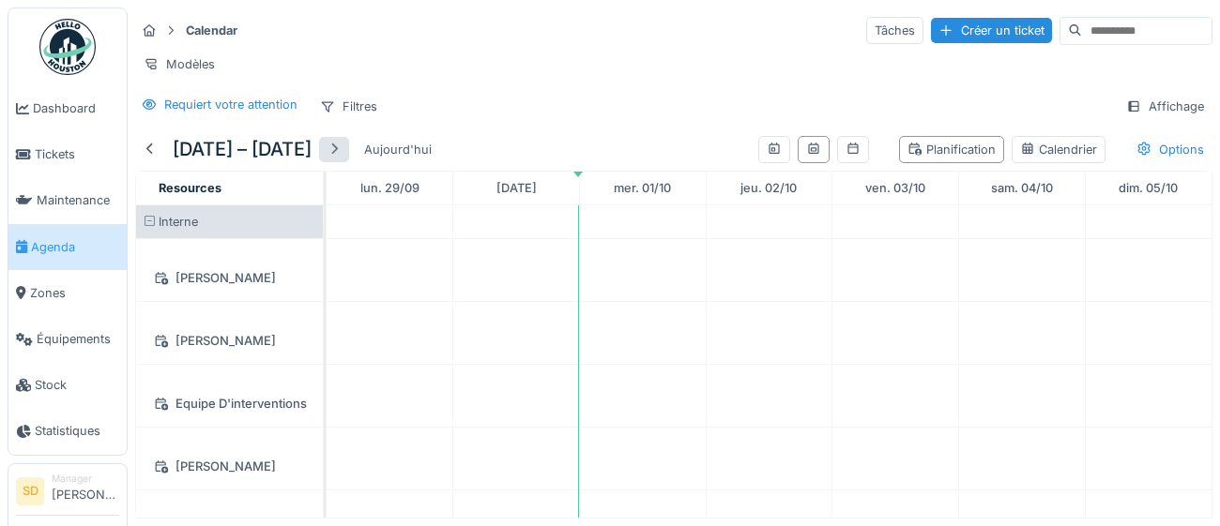
click at [342, 152] on div at bounding box center [334, 150] width 15 height 18
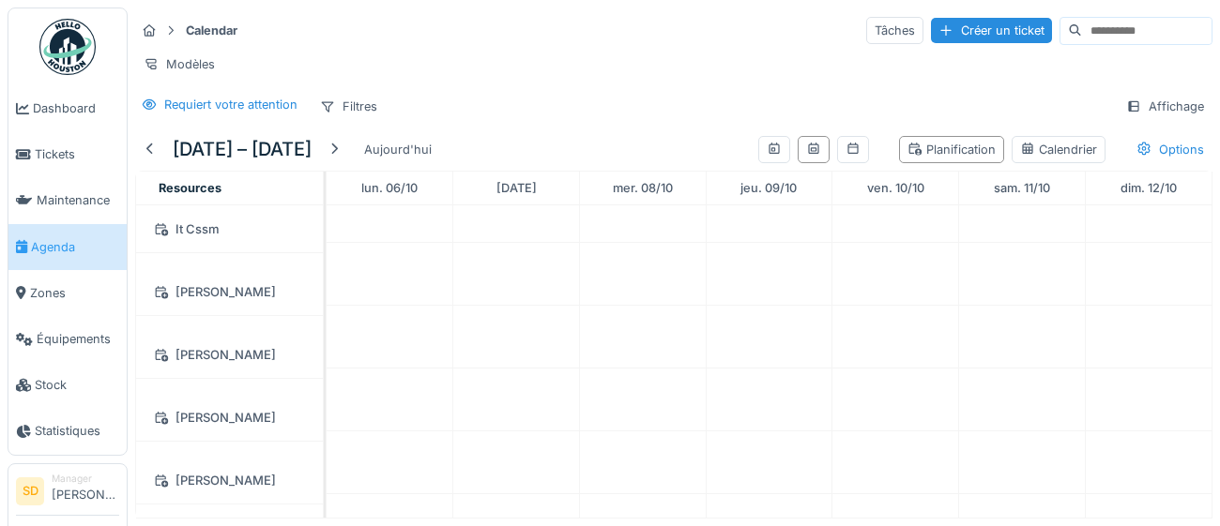
scroll to position [311, 0]
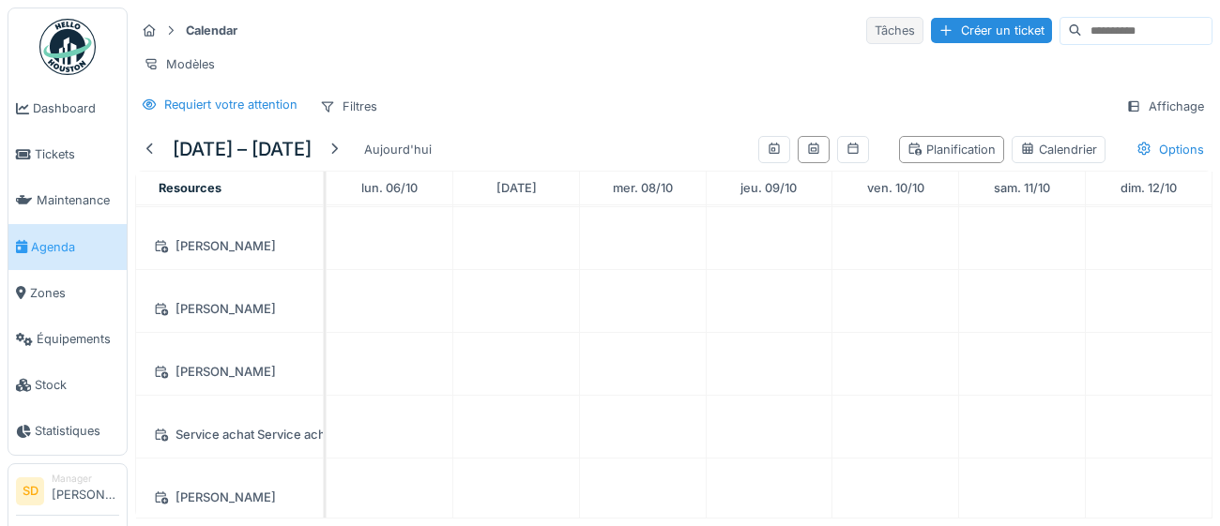
click at [866, 39] on div "Tâches" at bounding box center [894, 30] width 57 height 27
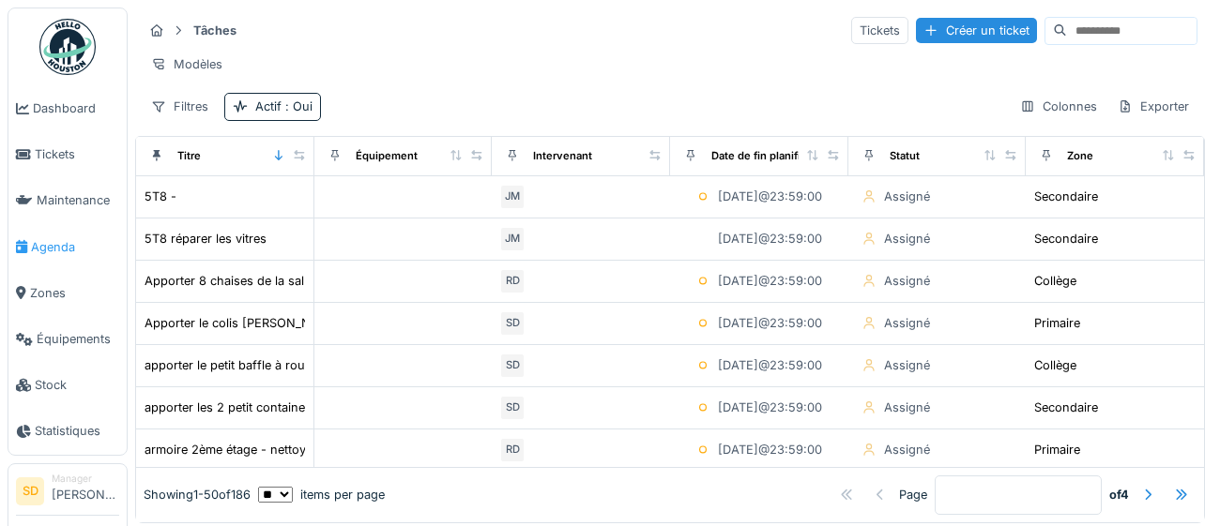
click at [67, 246] on span "Agenda" at bounding box center [75, 247] width 88 height 18
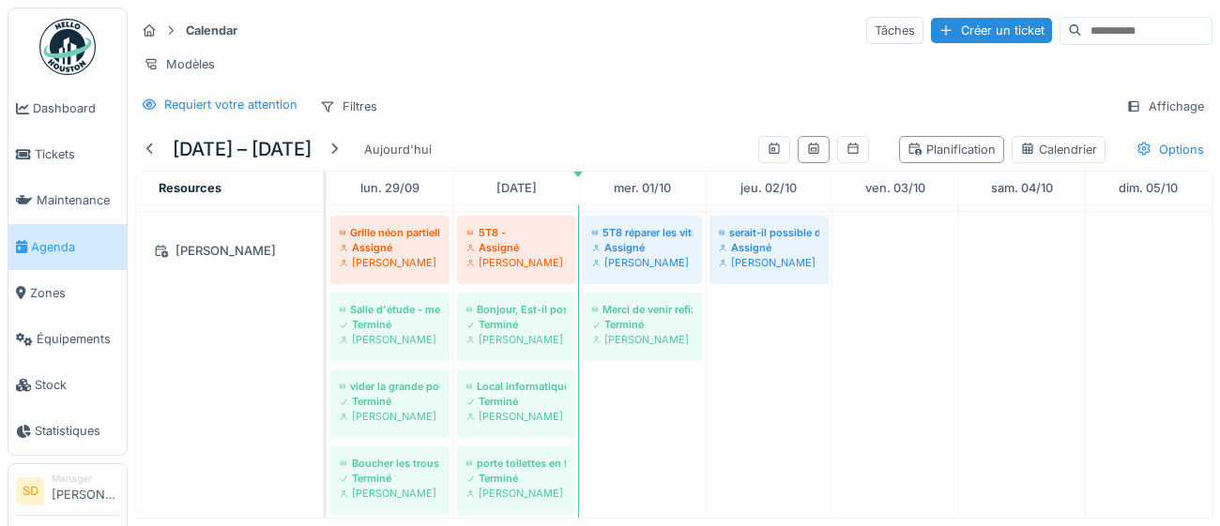
click at [69, 38] on img at bounding box center [67, 47] width 56 height 56
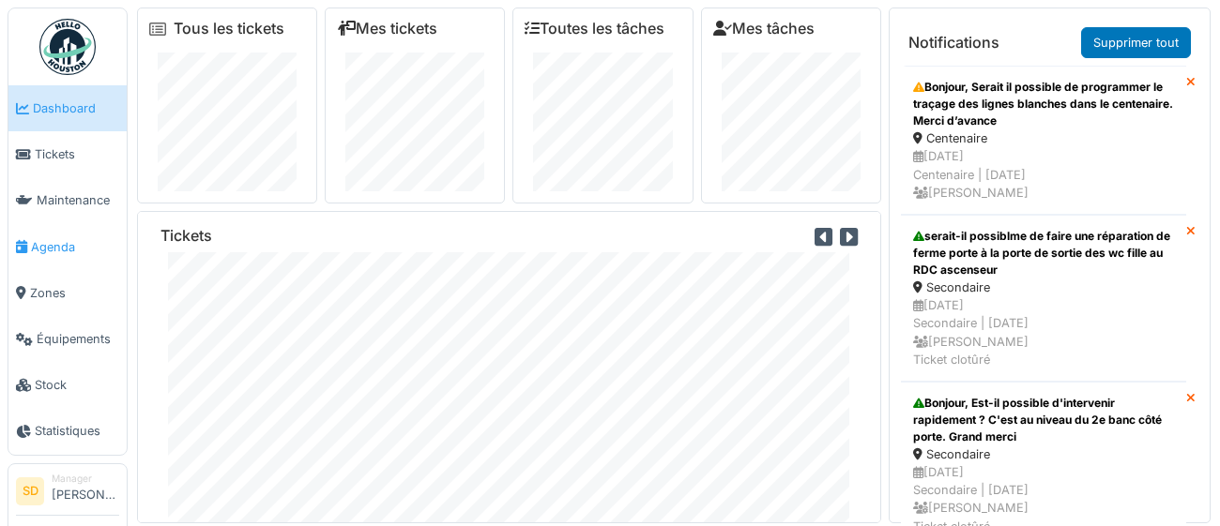
click at [58, 242] on span "Agenda" at bounding box center [75, 247] width 88 height 18
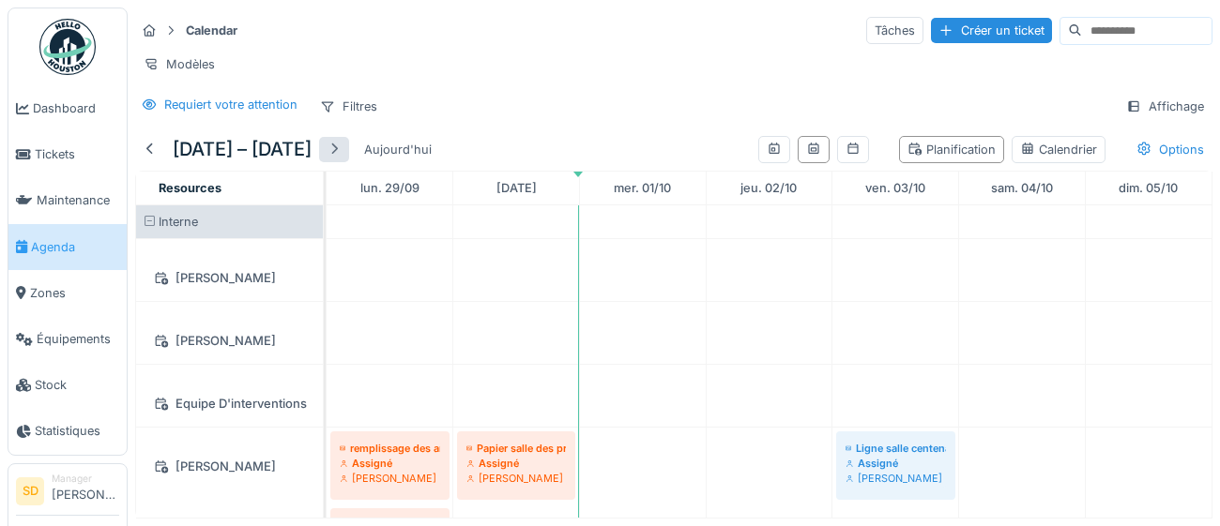
click at [342, 147] on div at bounding box center [334, 150] width 15 height 18
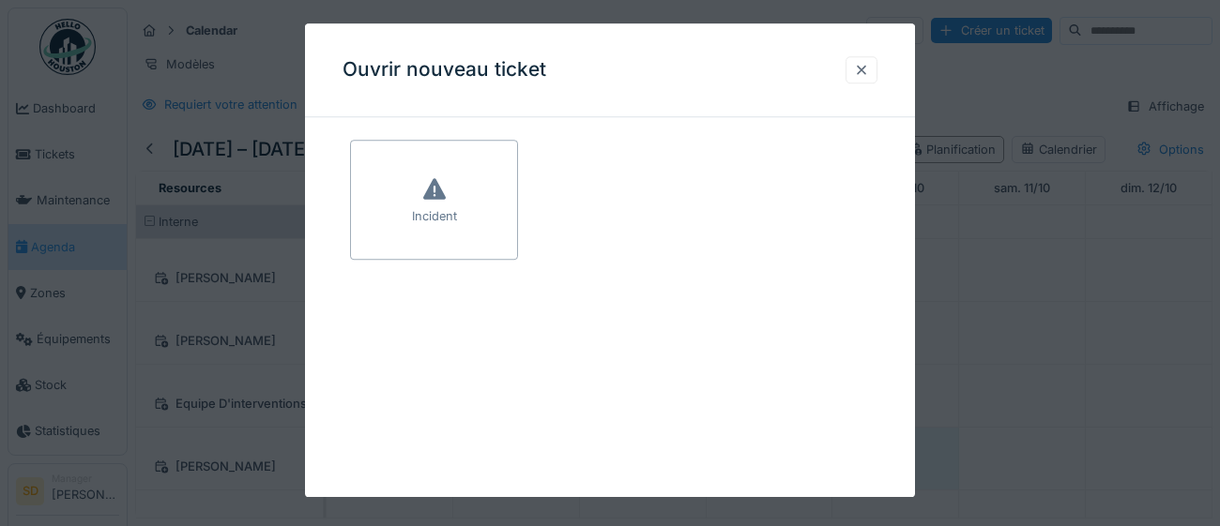
click at [867, 69] on div at bounding box center [861, 70] width 15 height 18
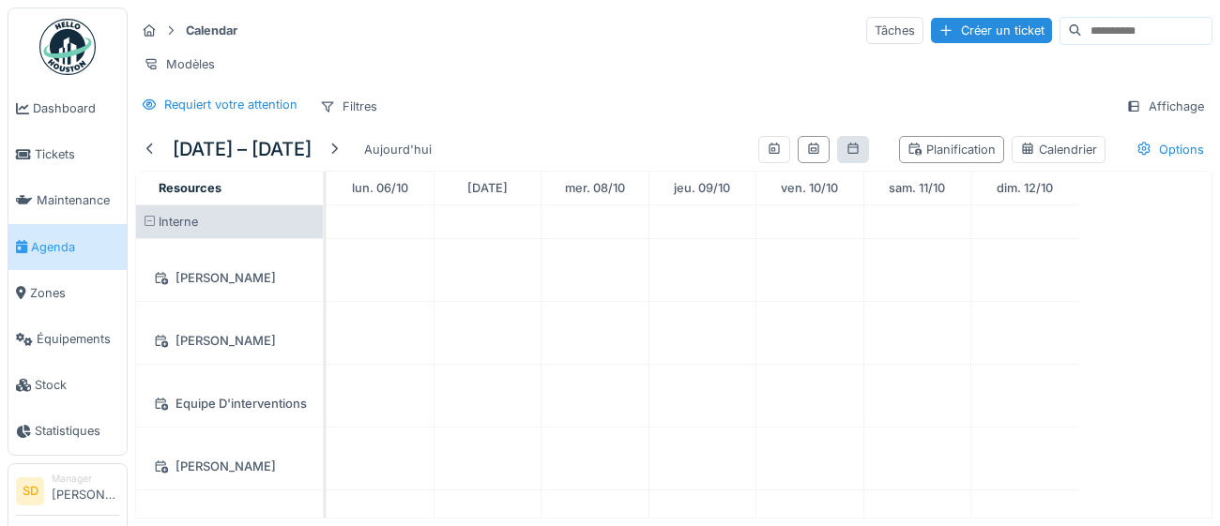
click at [849, 155] on div at bounding box center [852, 150] width 15 height 18
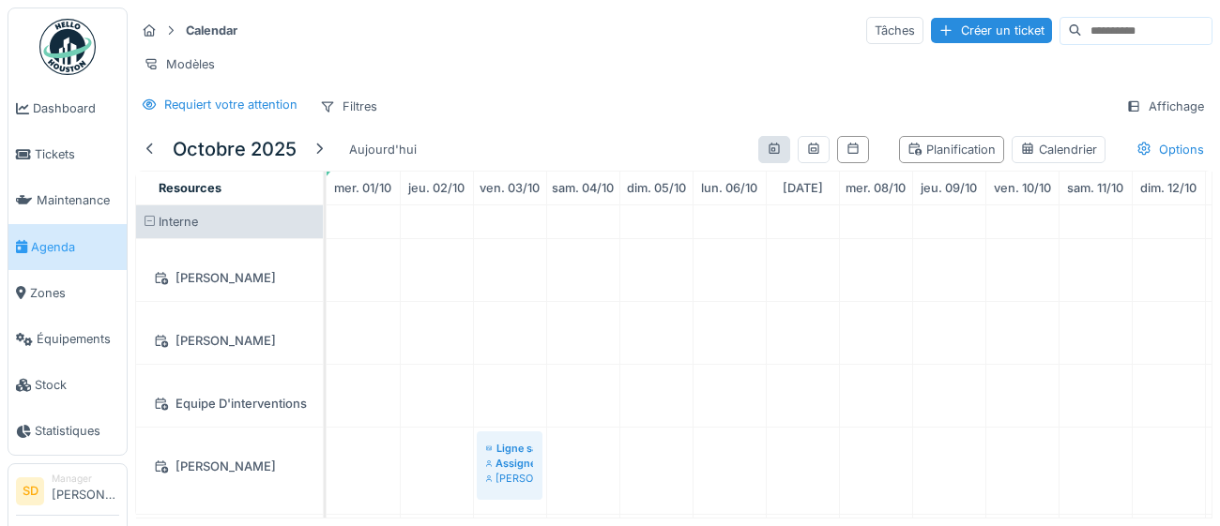
click at [784, 155] on div at bounding box center [774, 149] width 32 height 27
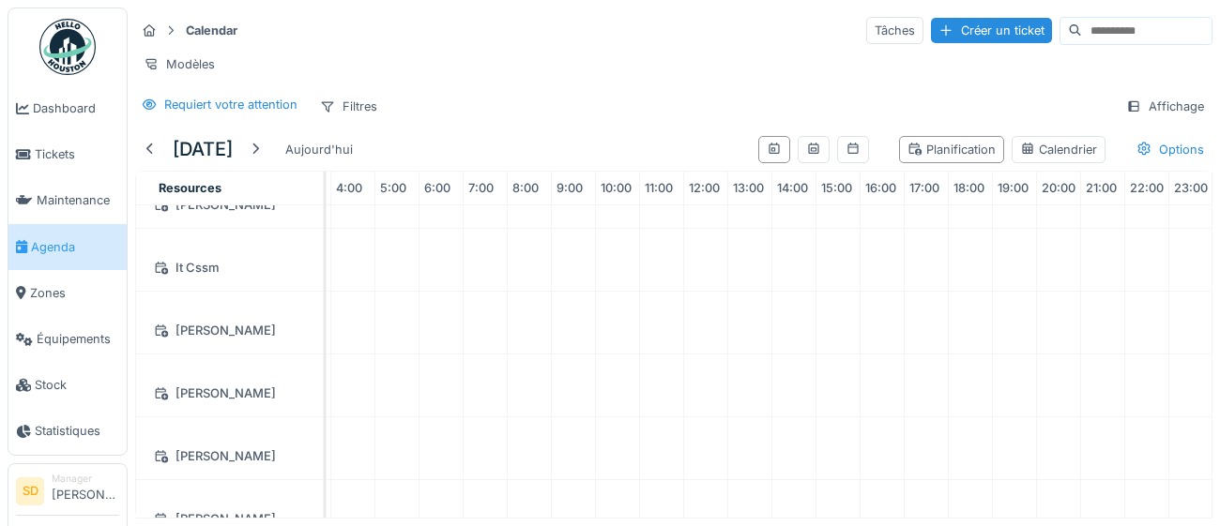
scroll to position [263, 0]
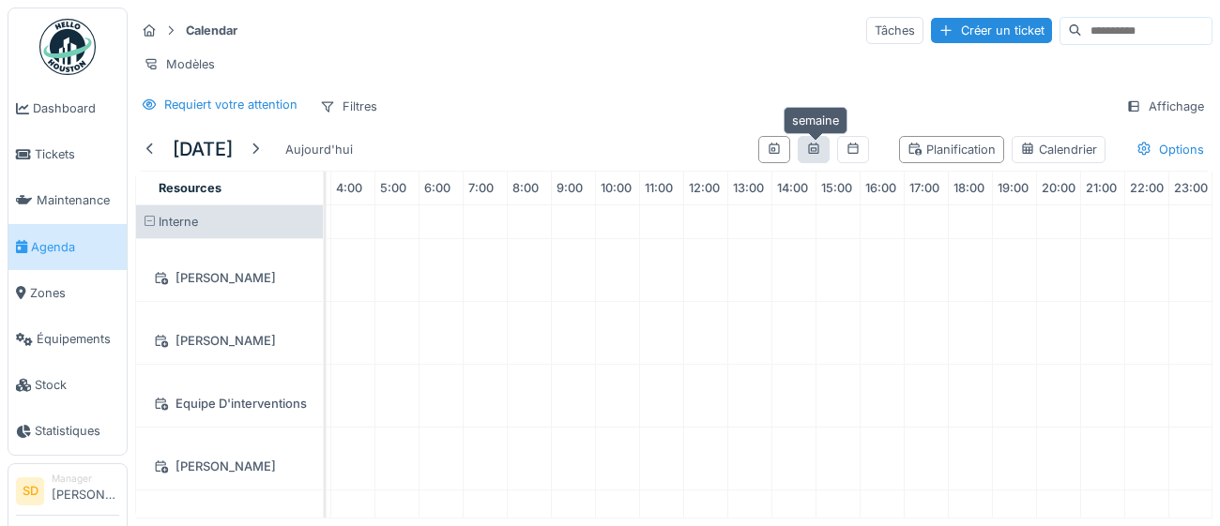
click at [819, 157] on div at bounding box center [813, 150] width 15 height 18
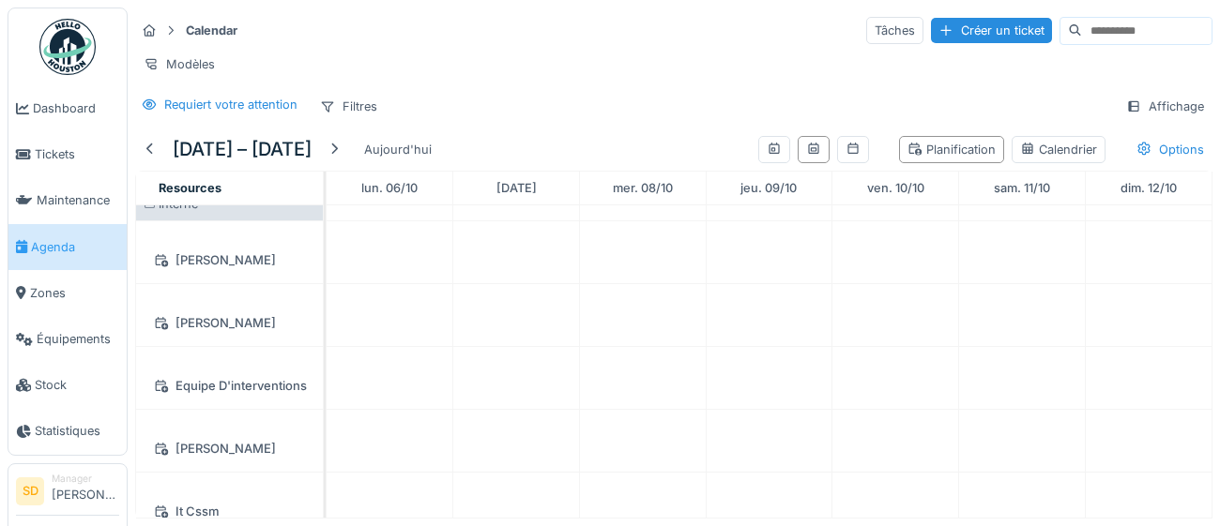
click at [253, 452] on div "Gaetan Boulanger" at bounding box center [229, 448] width 164 height 23
click at [187, 66] on div "Modèles" at bounding box center [179, 64] width 88 height 27
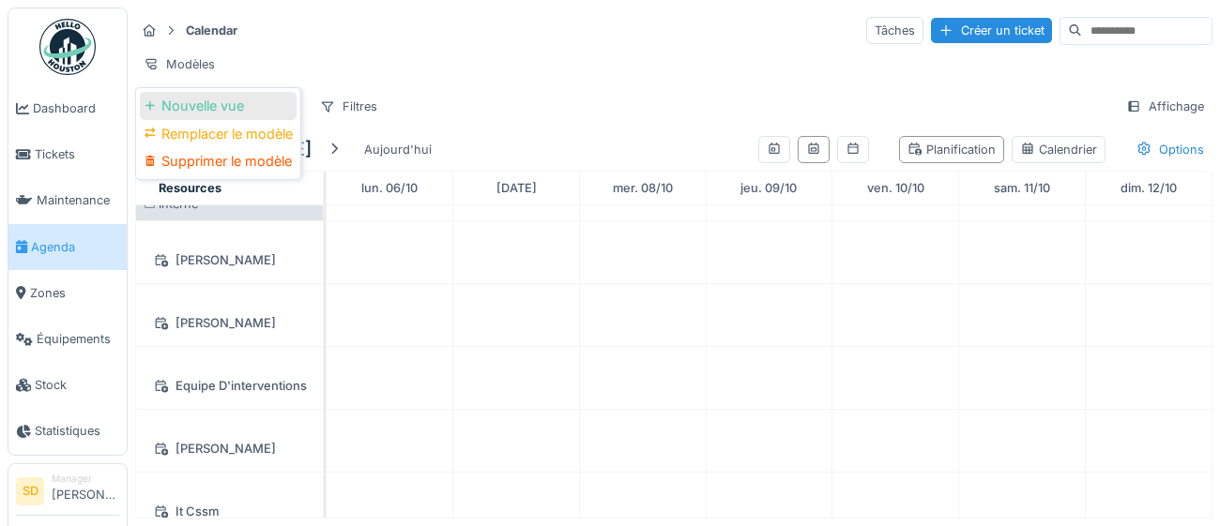
click at [169, 106] on div "Nouvelle vue" at bounding box center [218, 106] width 157 height 28
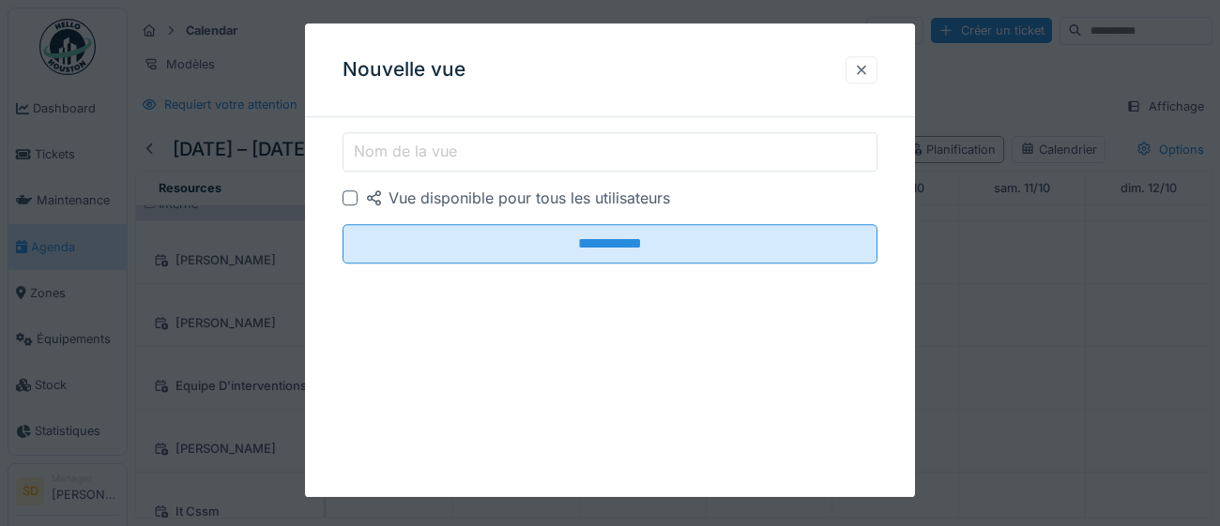
click at [863, 70] on div at bounding box center [861, 70] width 15 height 18
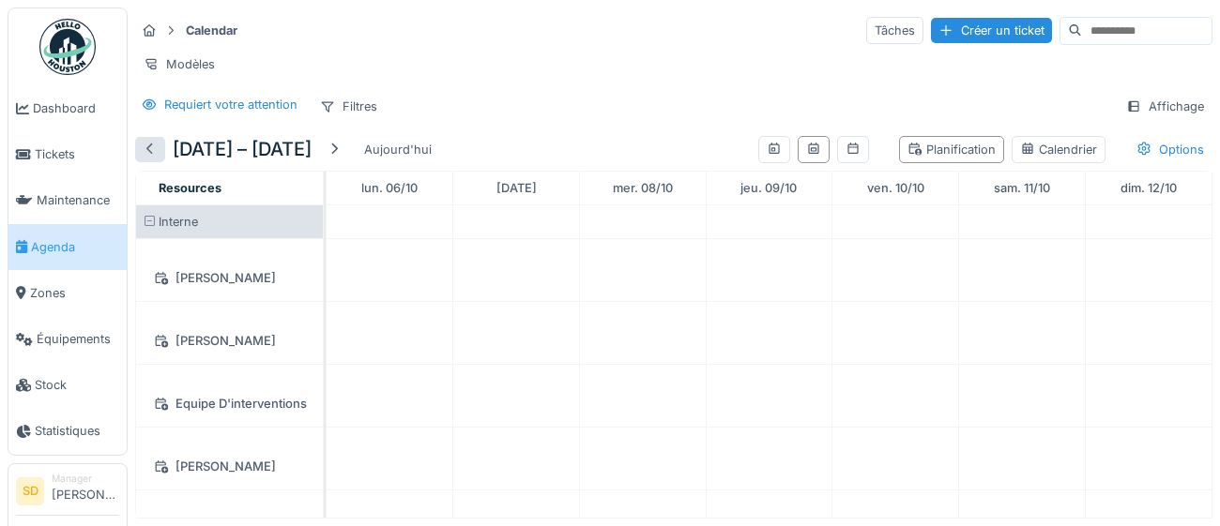
click at [148, 151] on div at bounding box center [150, 150] width 15 height 18
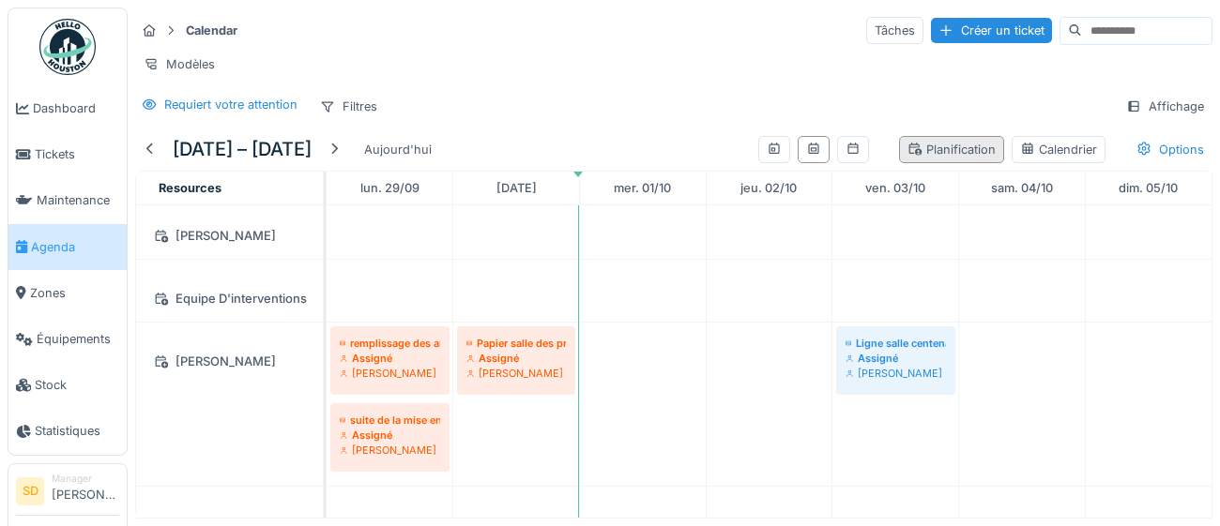
click at [964, 152] on div "Planification" at bounding box center [951, 150] width 88 height 18
click at [1187, 152] on div "Options" at bounding box center [1170, 149] width 84 height 27
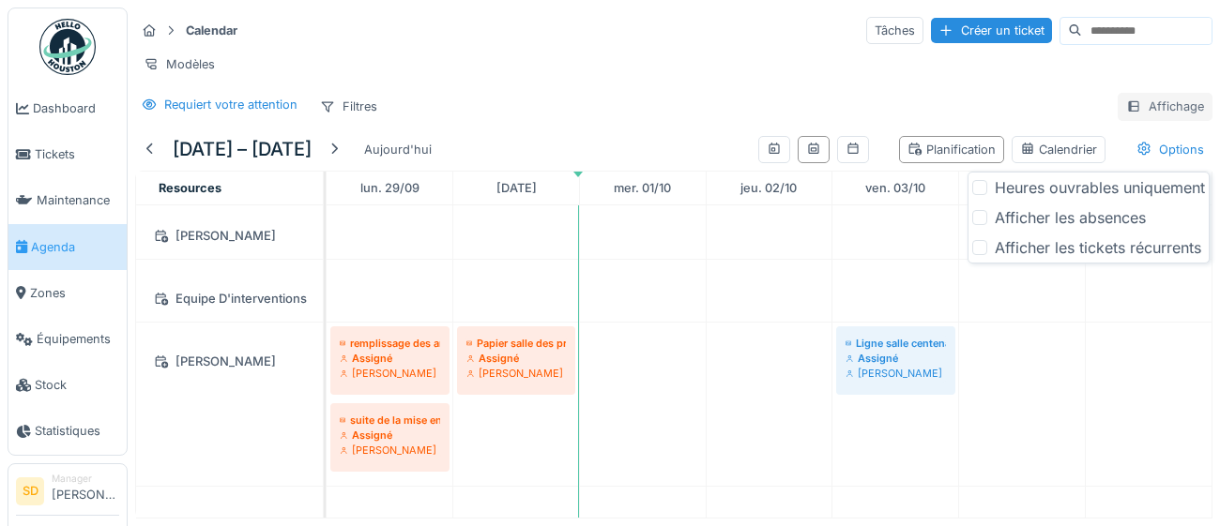
click at [1180, 109] on div "Affichage" at bounding box center [1165, 106] width 95 height 27
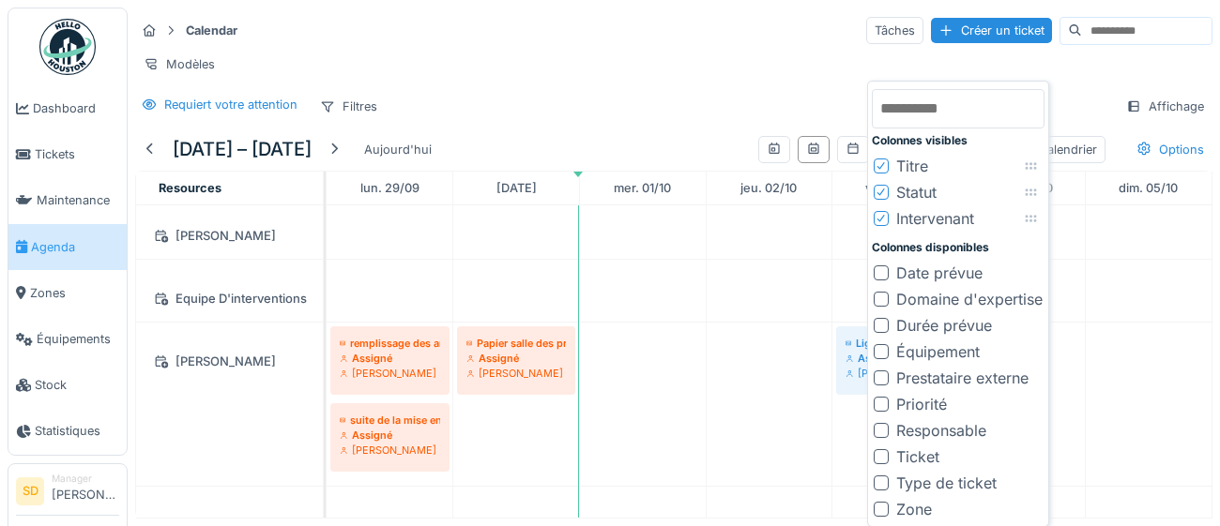
click at [1174, 67] on div "Modèles" at bounding box center [673, 64] width 1077 height 27
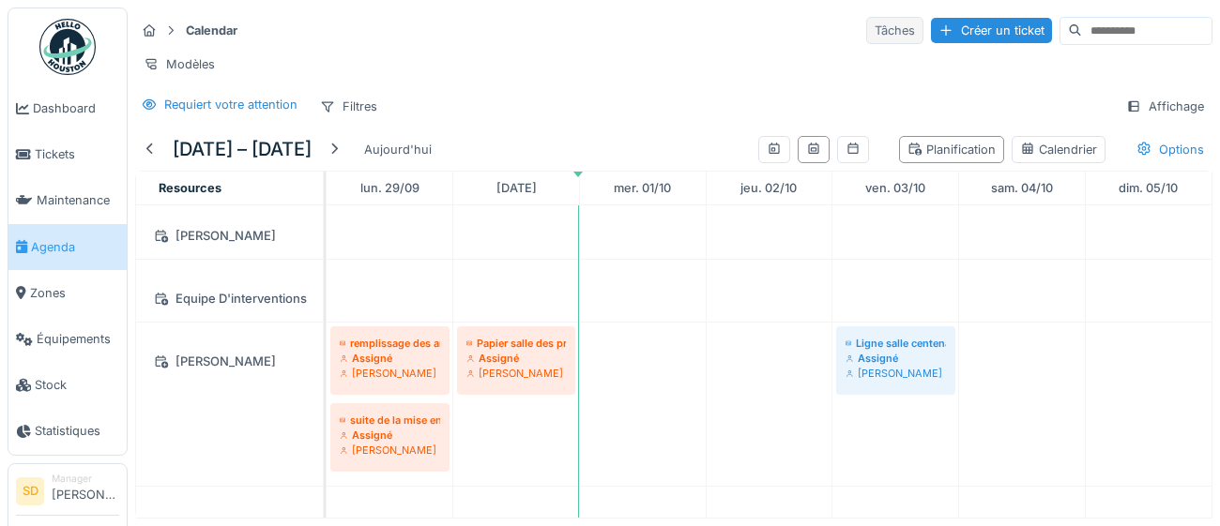
click at [866, 35] on div "Tâches" at bounding box center [894, 30] width 57 height 27
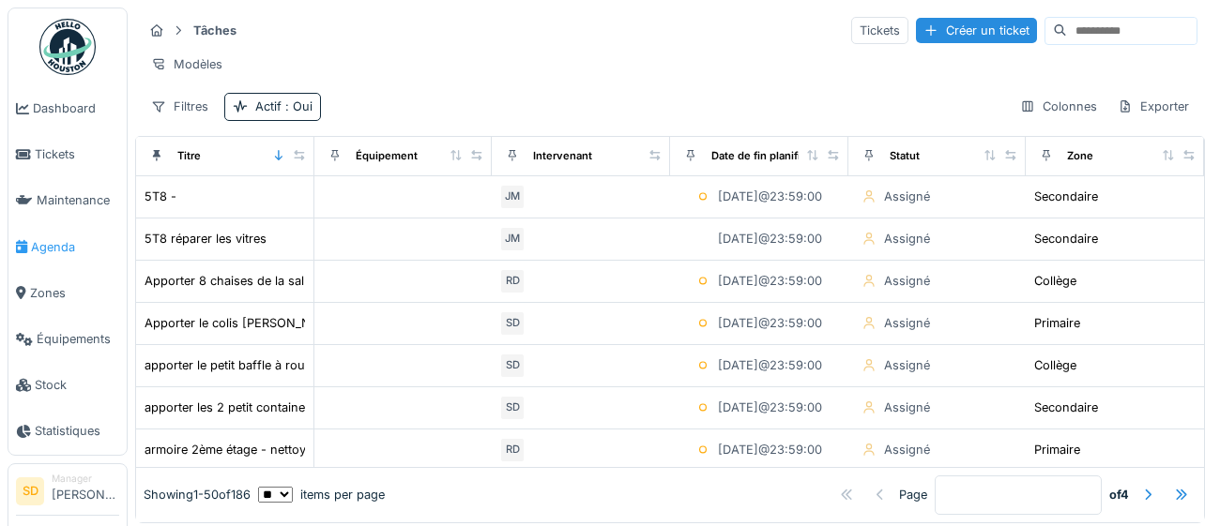
click at [64, 249] on span "Agenda" at bounding box center [75, 247] width 88 height 18
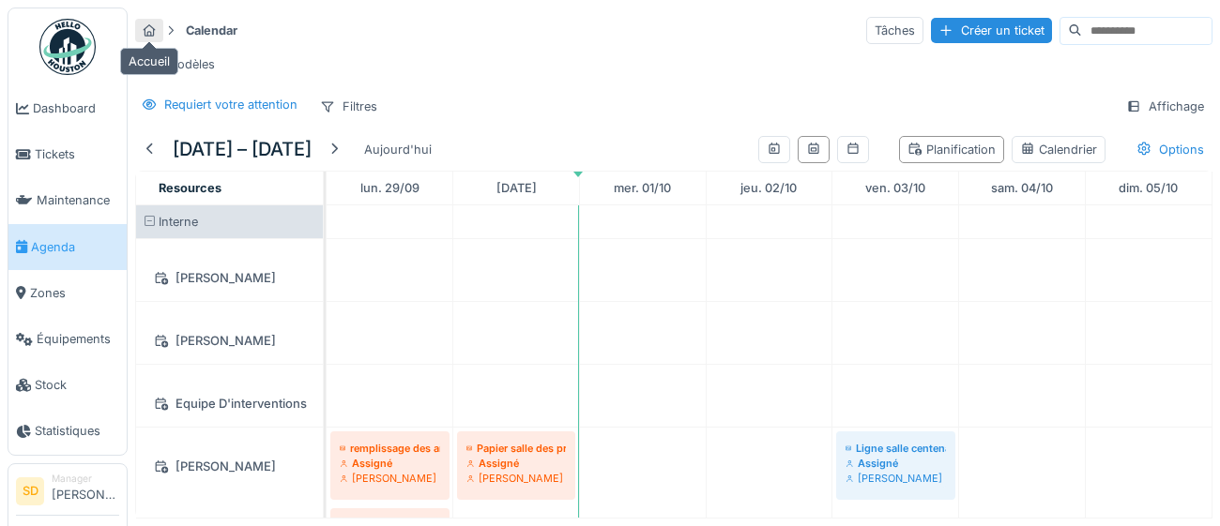
click at [151, 35] on icon at bounding box center [150, 30] width 12 height 12
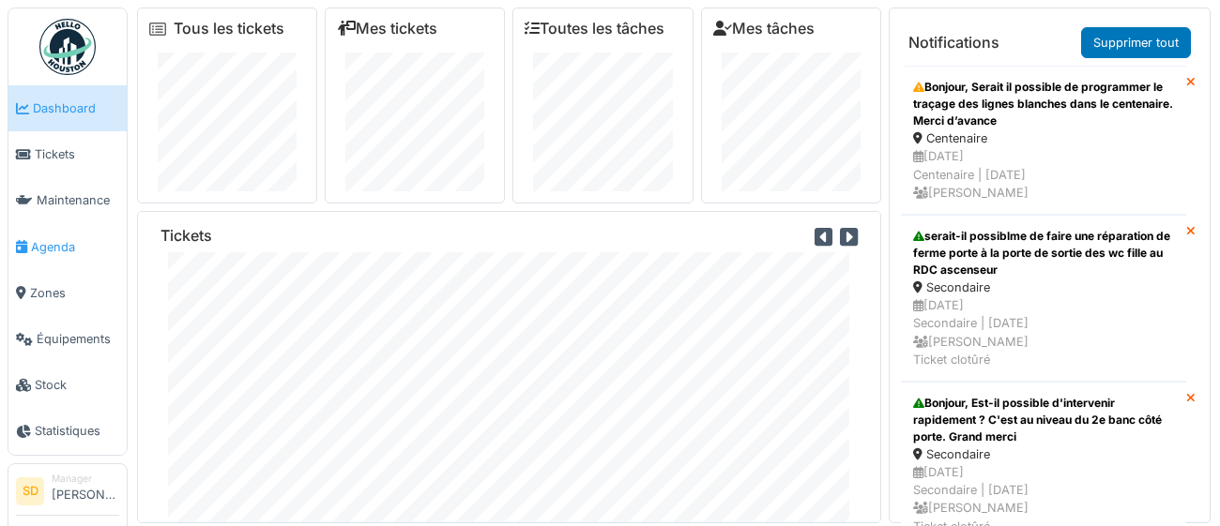
click at [55, 249] on span "Agenda" at bounding box center [75, 247] width 88 height 18
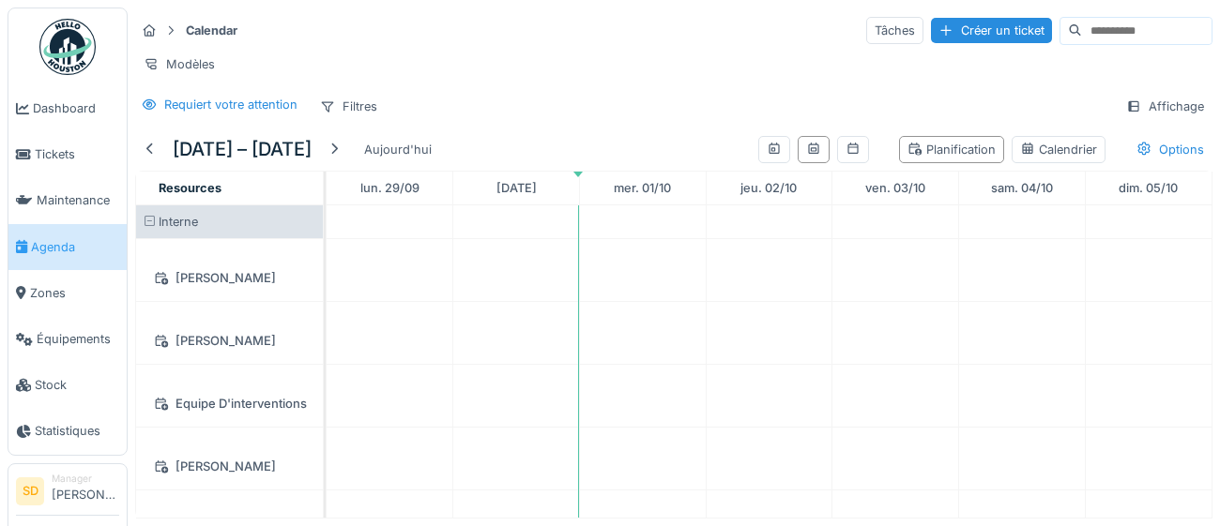
click at [187, 67] on div "Modèles" at bounding box center [179, 64] width 88 height 27
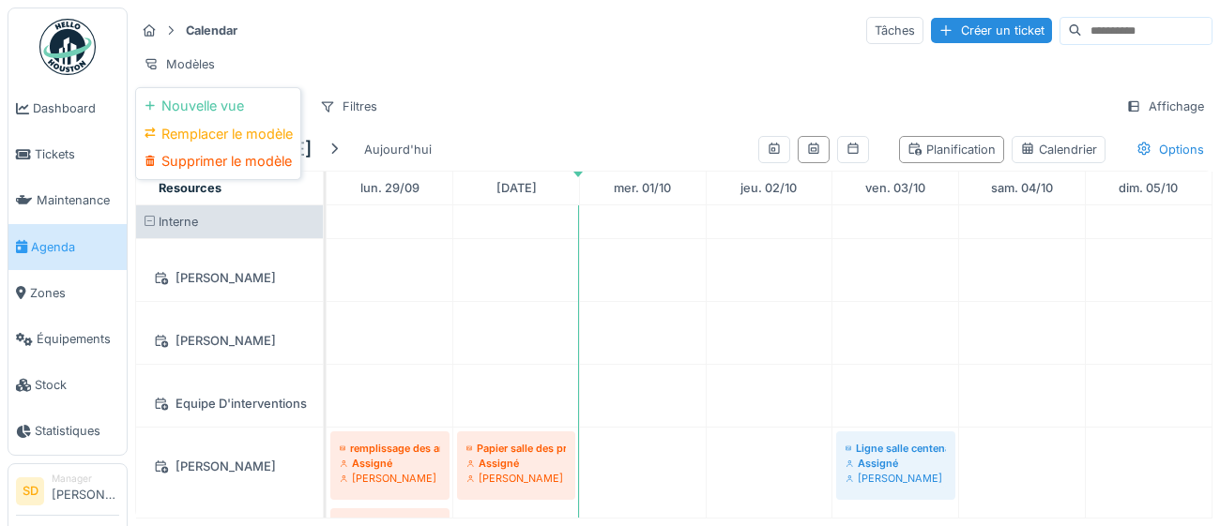
click at [554, 82] on div "Calendar Tâches Créer un ticket Modèles Requiert votre attention Filtres Affich…" at bounding box center [674, 68] width 1092 height 121
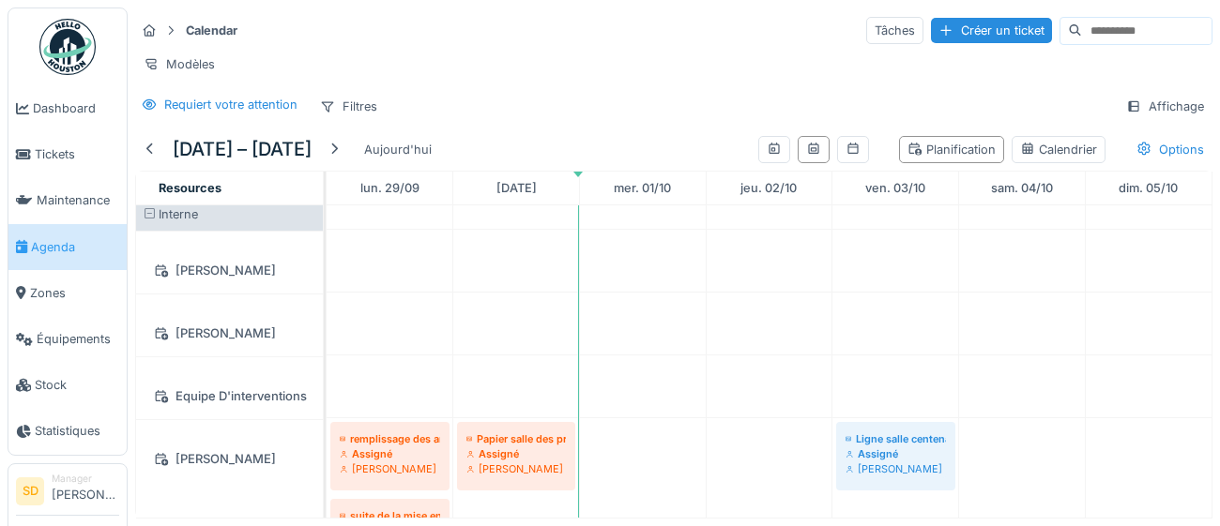
scroll to position [9, 0]
click at [955, 155] on div "Planification" at bounding box center [951, 150] width 88 height 18
click at [633, 45] on div "Calendar Tâches Créer un ticket" at bounding box center [673, 30] width 1077 height 31
click at [932, 31] on div "Créer un ticket" at bounding box center [991, 30] width 121 height 25
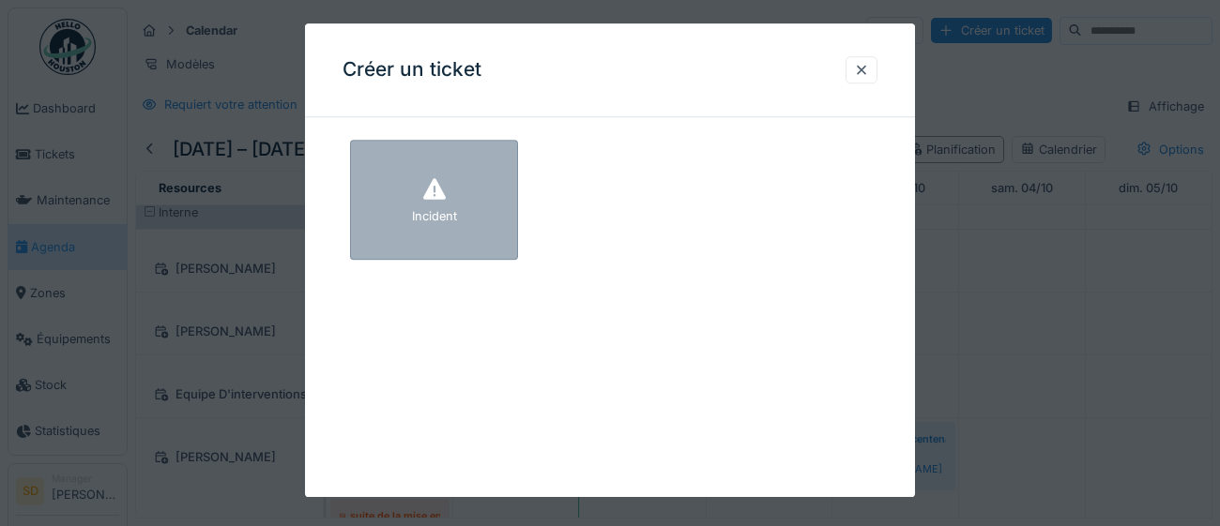
click at [427, 196] on icon at bounding box center [434, 190] width 23 height 22
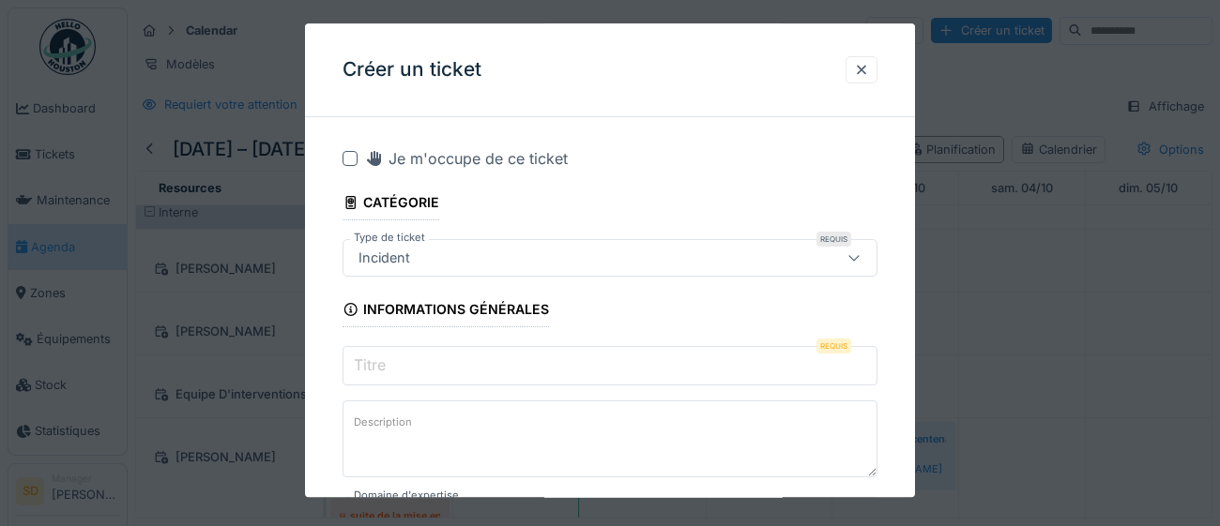
click at [856, 257] on icon at bounding box center [853, 259] width 10 height 6
click at [850, 251] on div at bounding box center [853, 259] width 15 height 18
click at [414, 363] on input "Titre" at bounding box center [610, 365] width 535 height 39
paste input "**********"
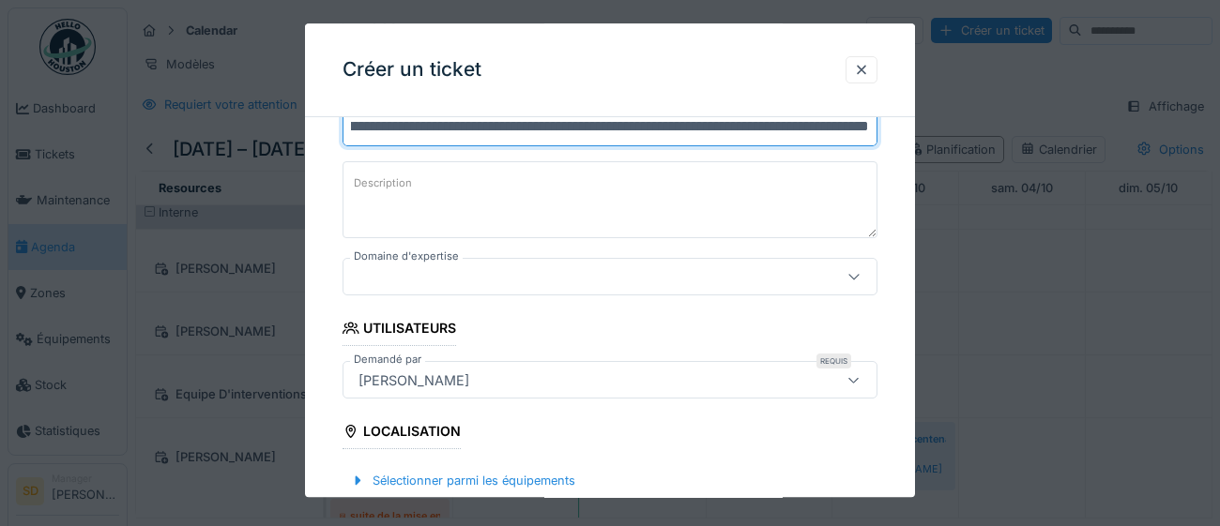
scroll to position [259, 0]
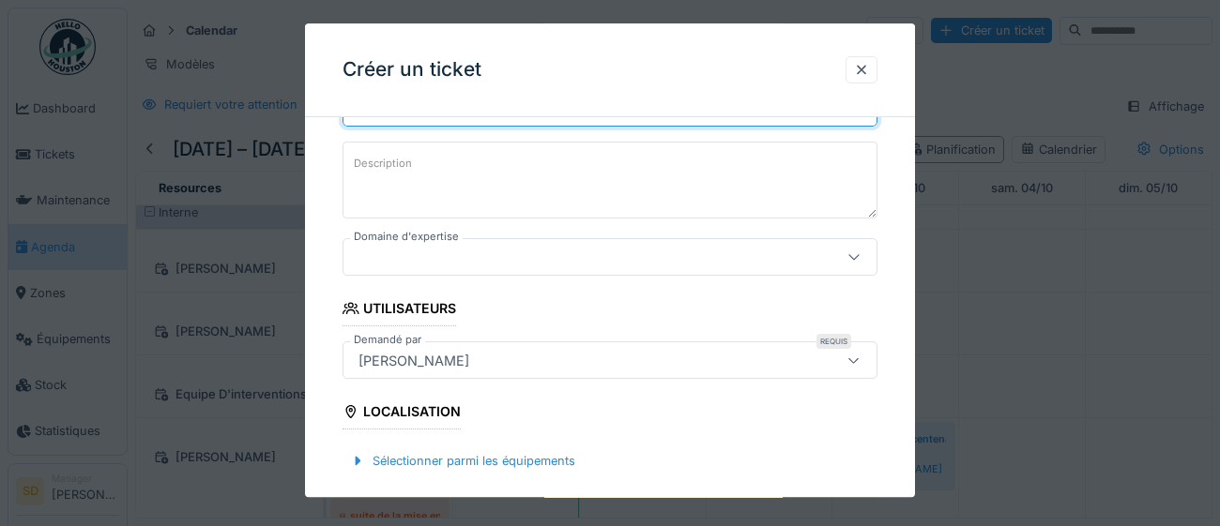
type input "**********"
click at [855, 364] on icon at bounding box center [853, 361] width 15 height 12
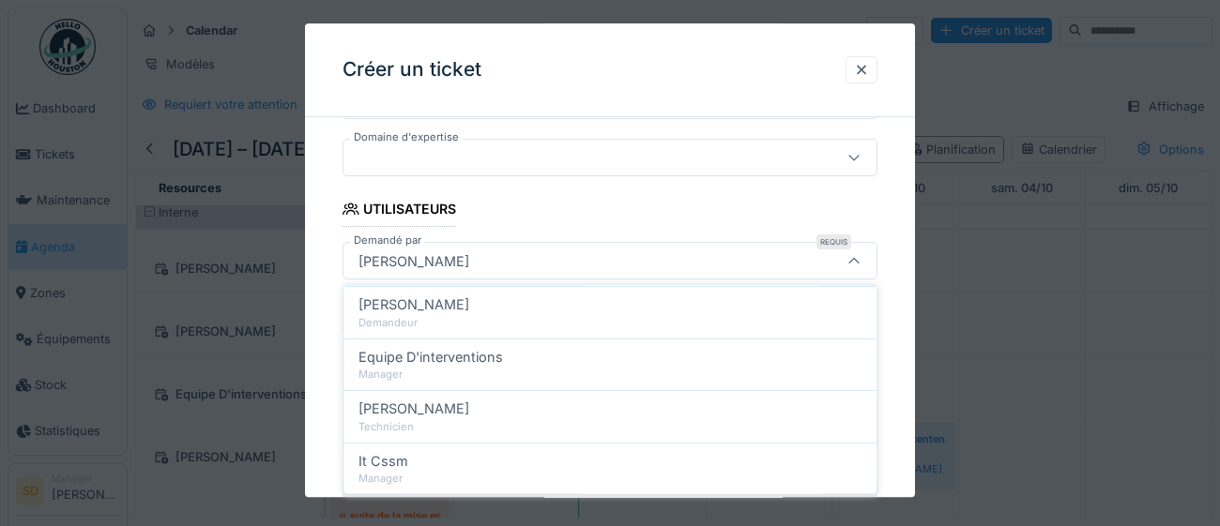
scroll to position [375, 0]
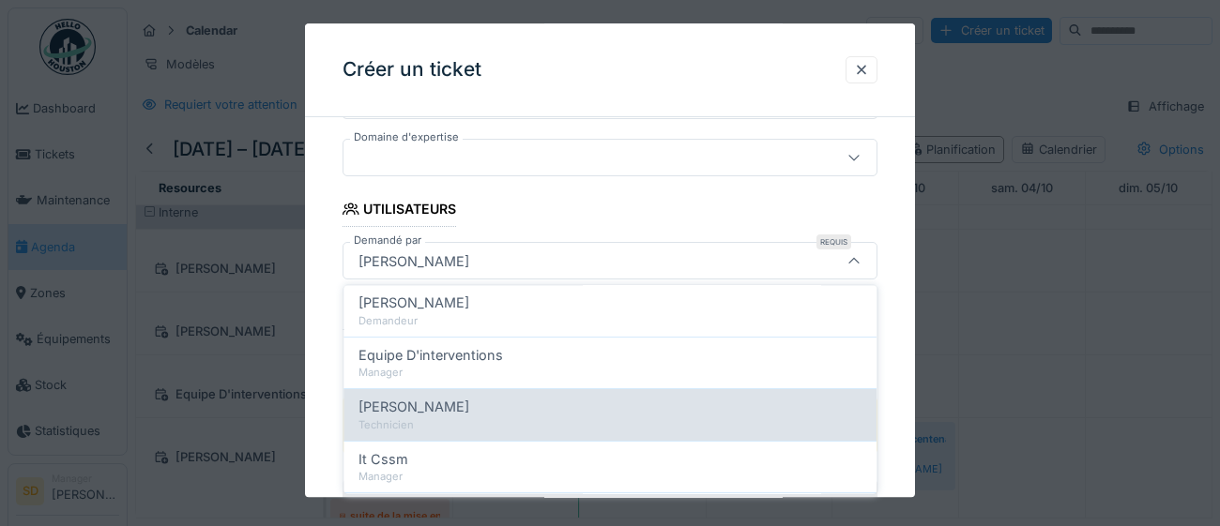
click at [613, 422] on div "Technicien" at bounding box center [609, 425] width 503 height 16
type input "****"
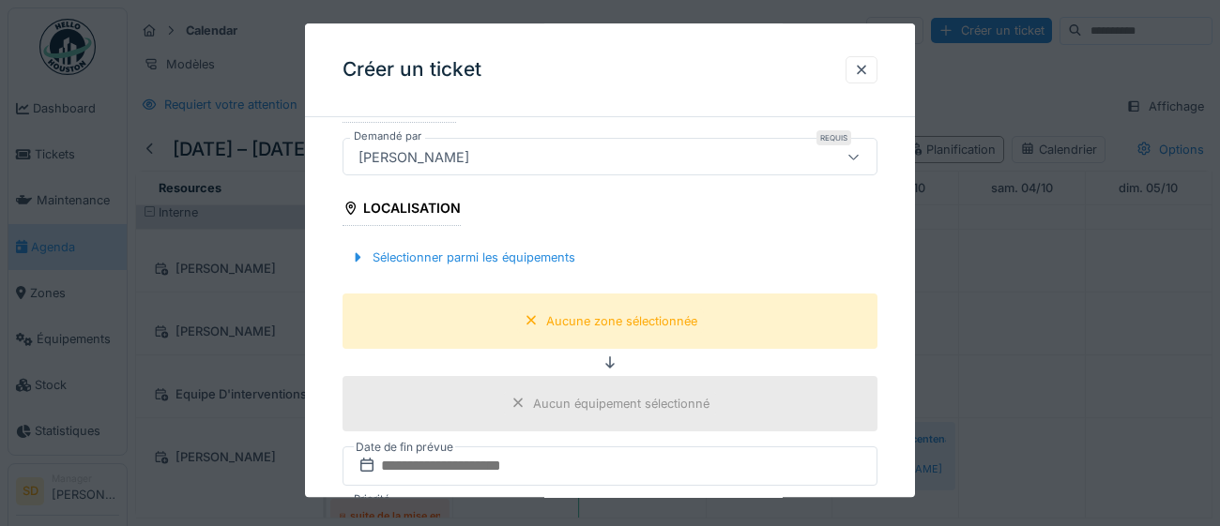
scroll to position [468, 0]
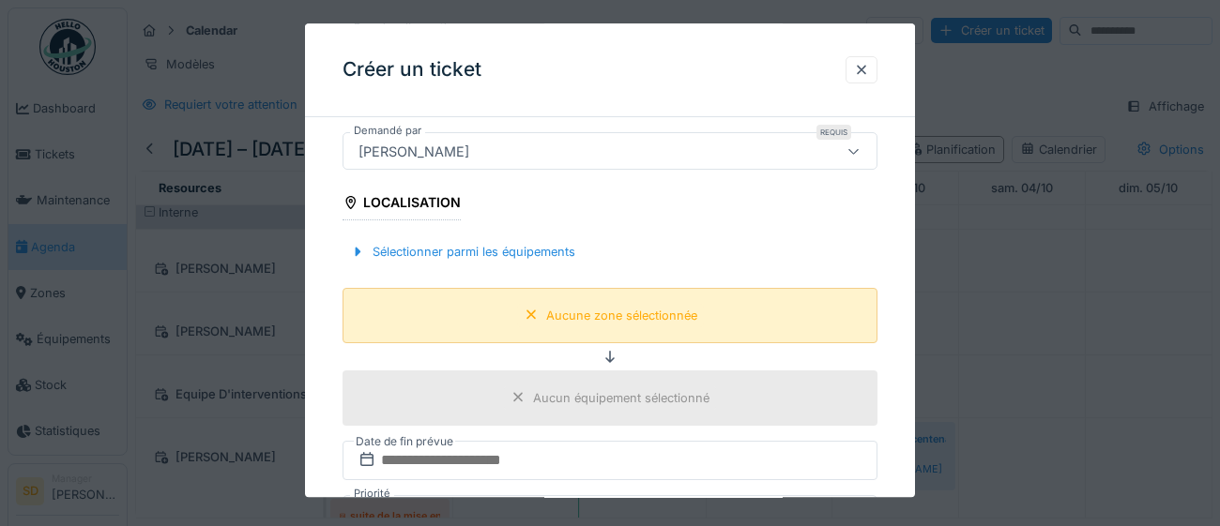
click at [638, 315] on div "Aucune zone sélectionnée" at bounding box center [621, 316] width 151 height 18
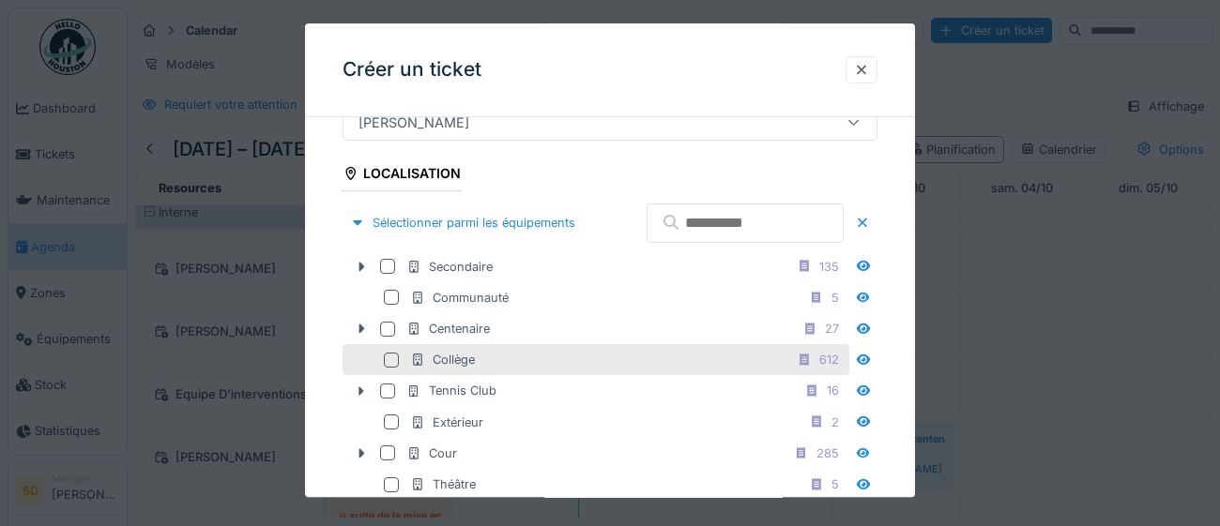
scroll to position [498, 0]
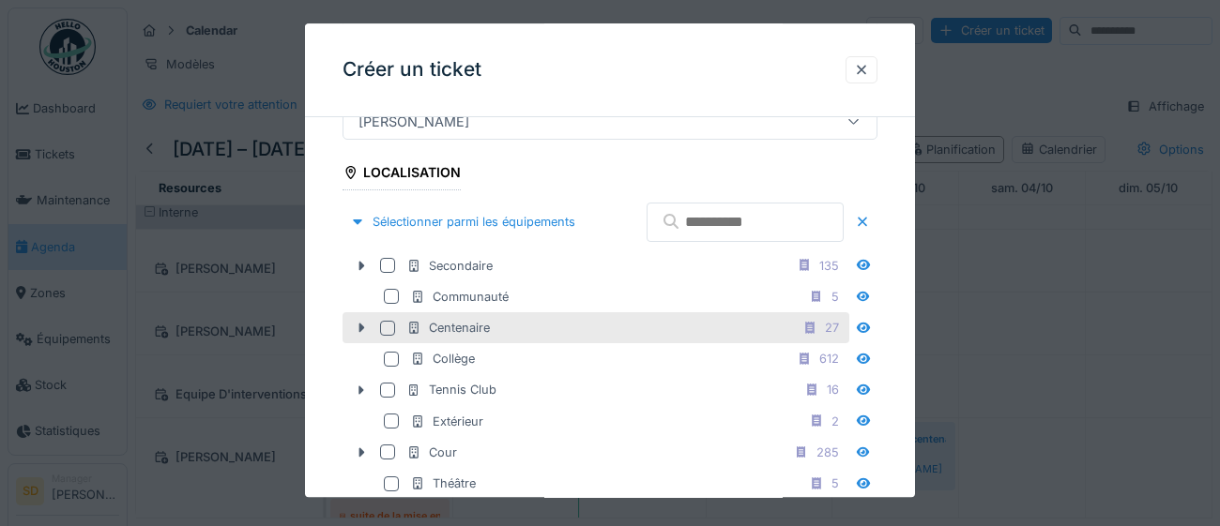
click at [388, 336] on div at bounding box center [387, 328] width 15 height 15
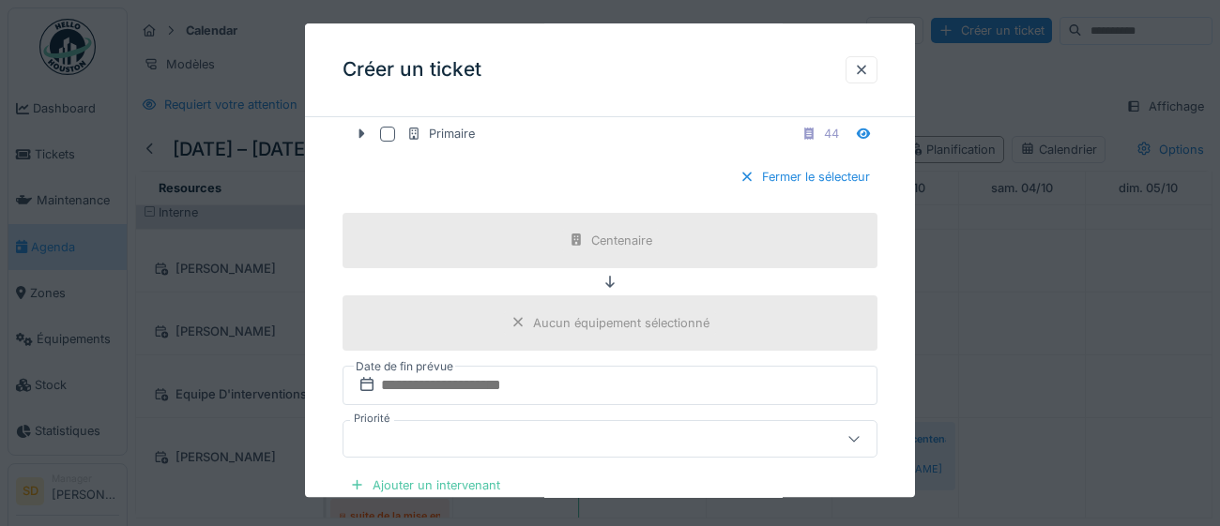
scroll to position [964, 0]
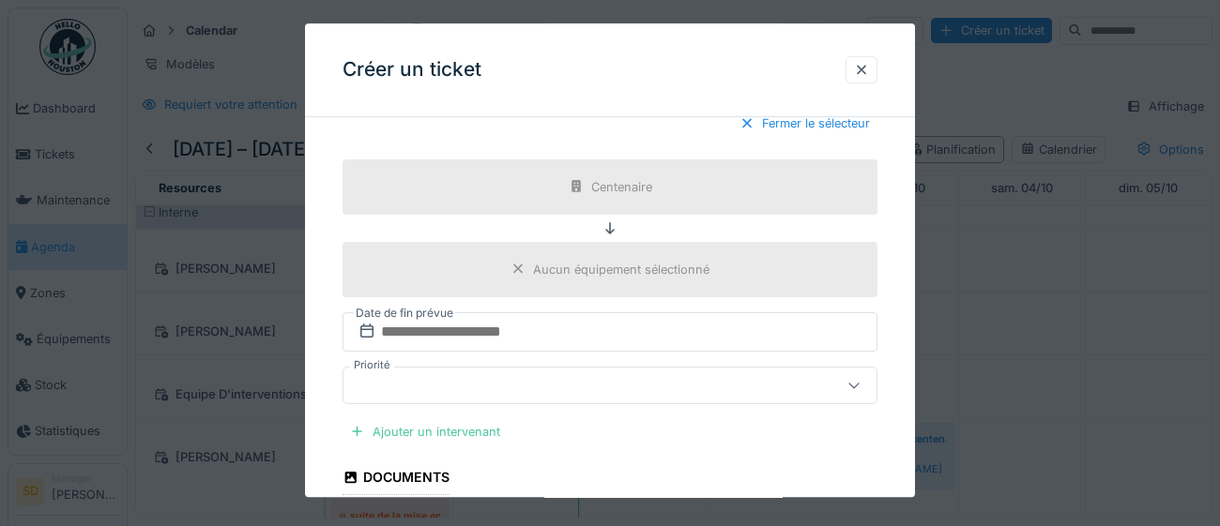
click at [620, 279] on div "Aucun équipement sélectionné" at bounding box center [621, 270] width 176 height 18
click at [624, 279] on div "Aucun équipement sélectionné" at bounding box center [621, 270] width 176 height 18
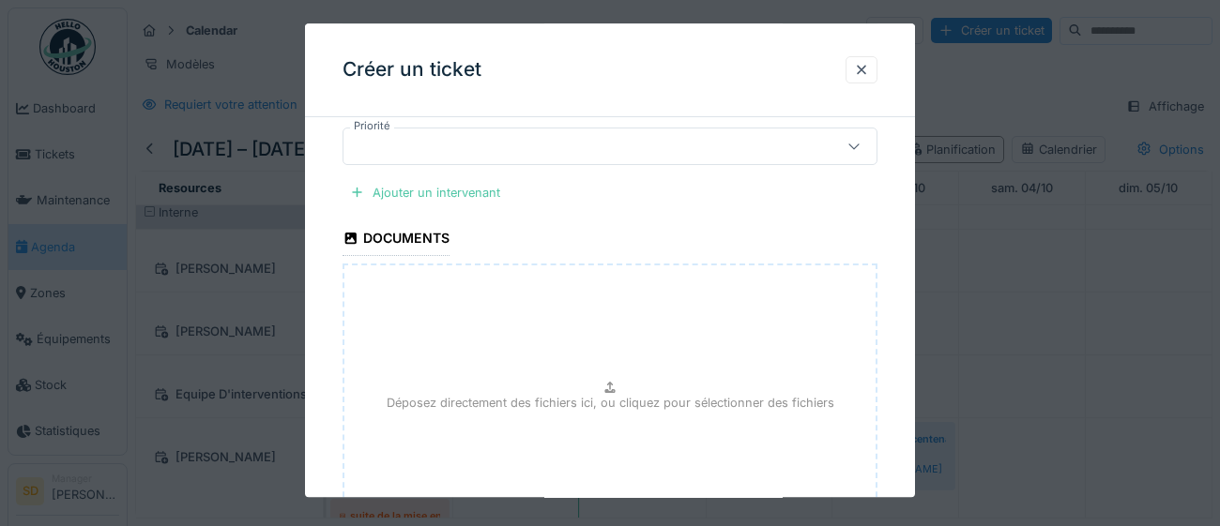
scroll to position [1201, 0]
click at [450, 207] on div "Ajouter un intervenant" at bounding box center [425, 194] width 165 height 25
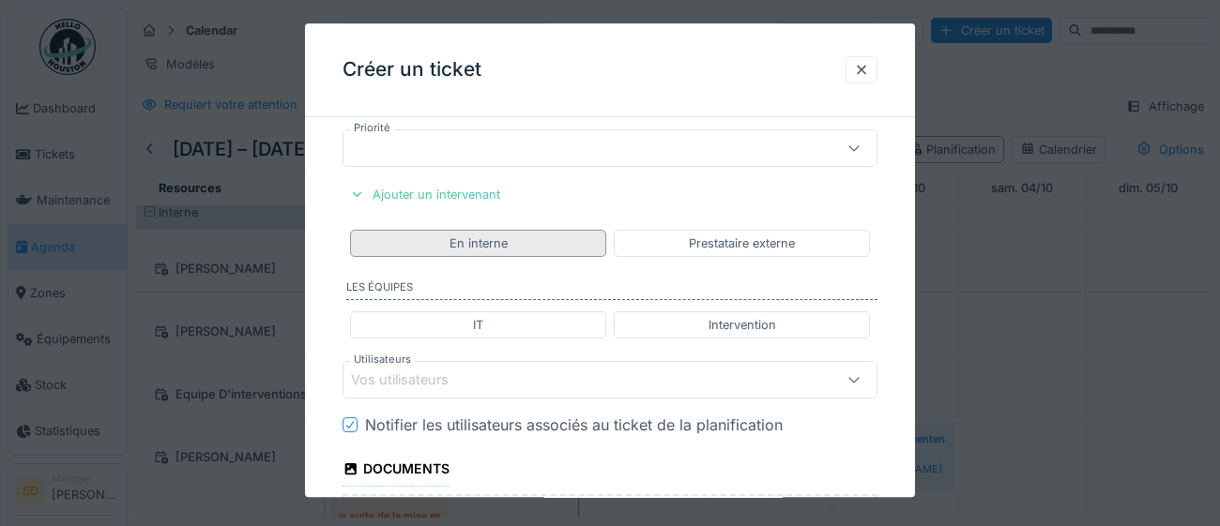
click at [509, 257] on div "En interne" at bounding box center [478, 243] width 256 height 27
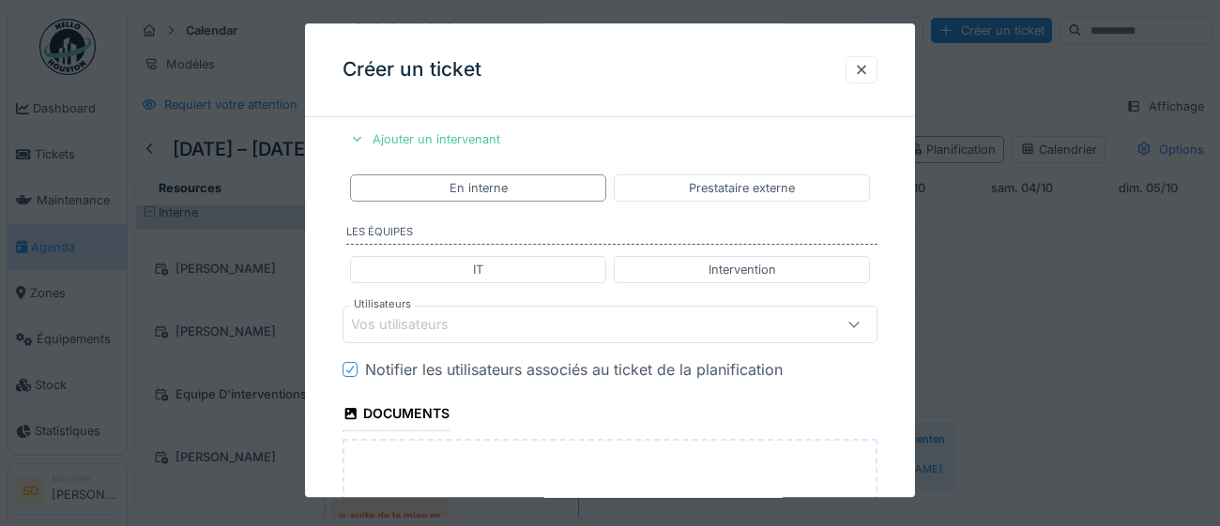
scroll to position [1263, 0]
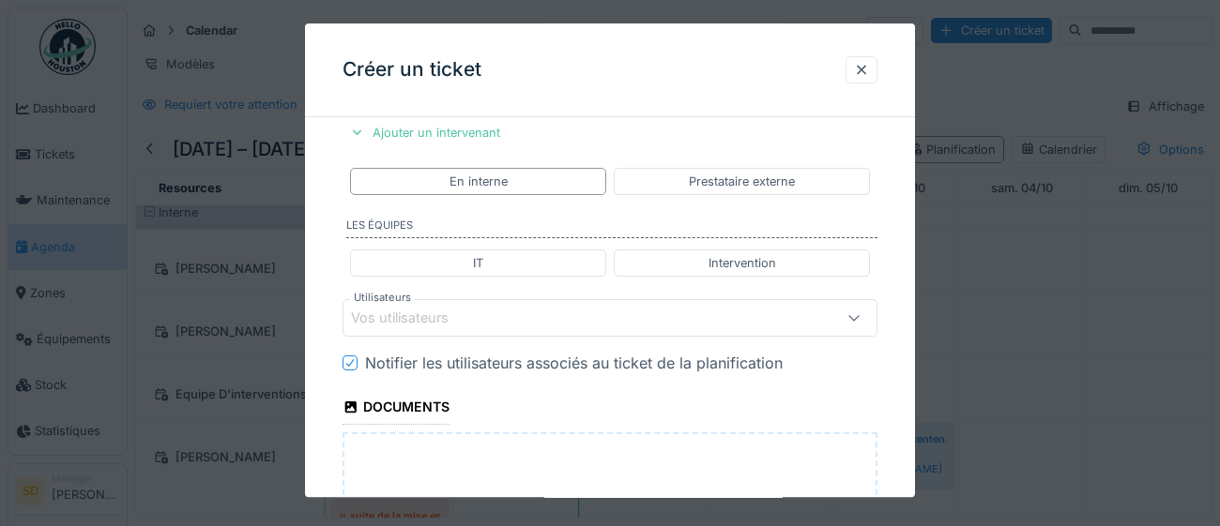
click at [492, 328] on div "Vos utilisateurs" at bounding box center [576, 318] width 451 height 21
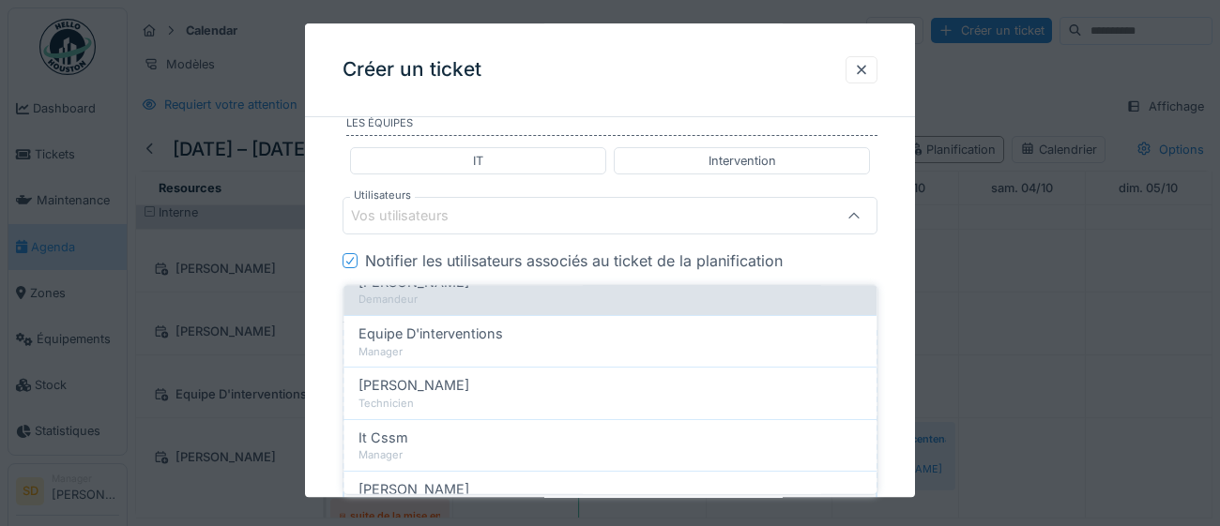
scroll to position [448, 0]
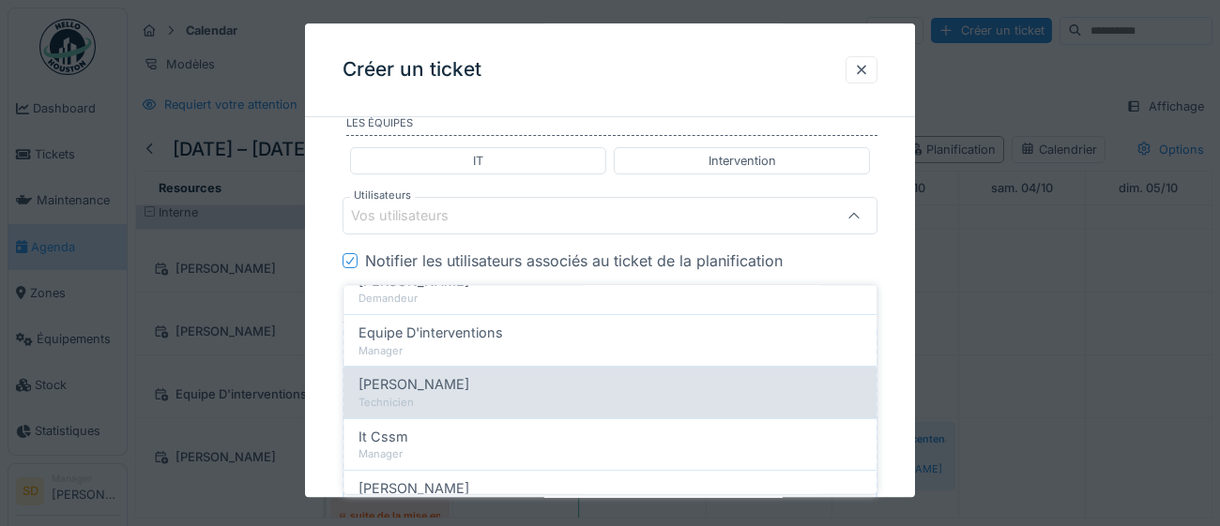
click at [463, 378] on span "[PERSON_NAME]" at bounding box center [413, 384] width 111 height 21
type input "****"
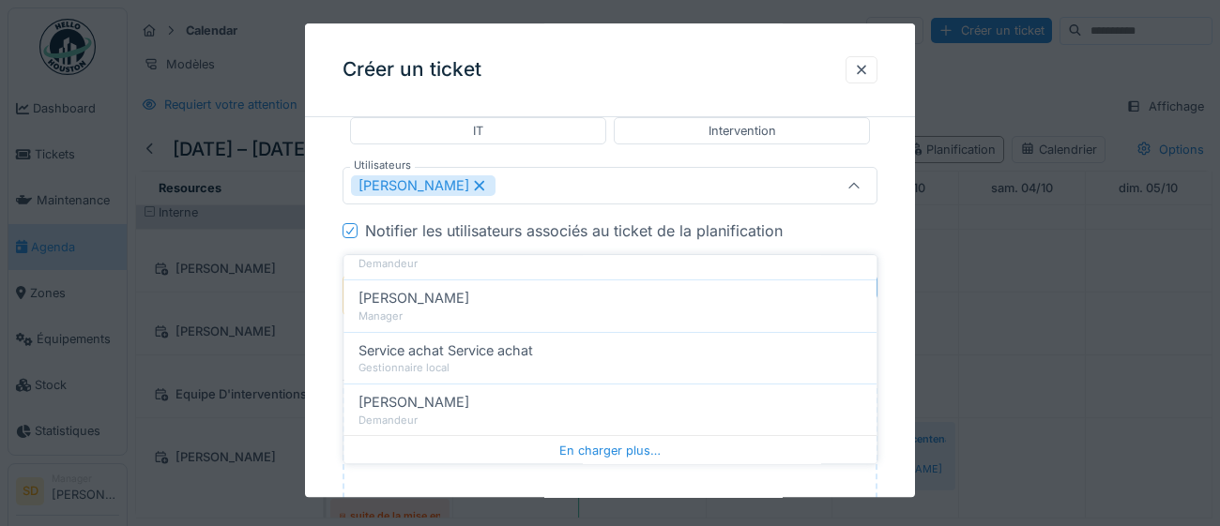
scroll to position [1004, 0]
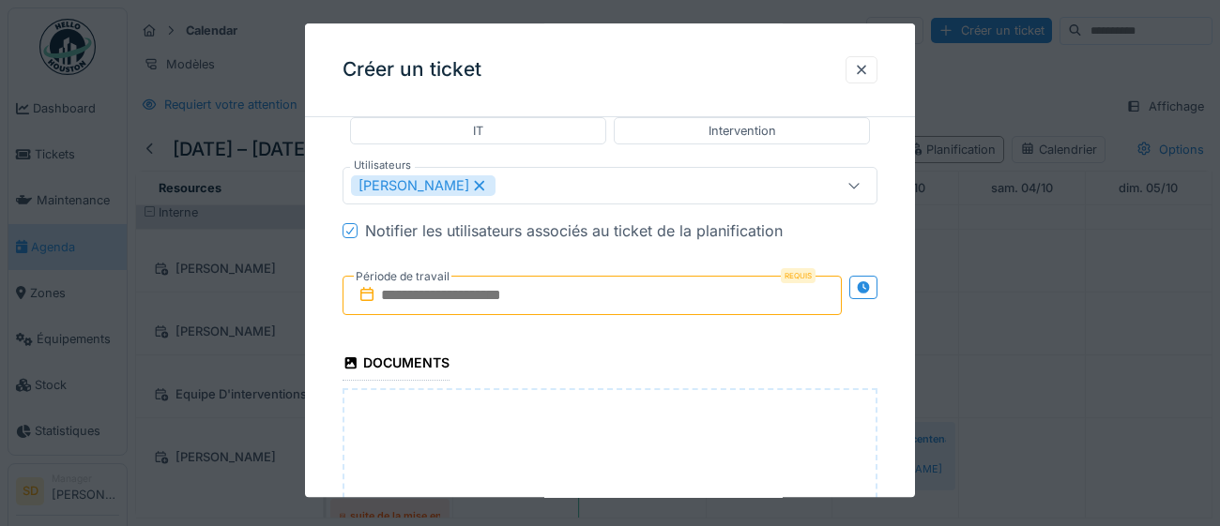
click at [568, 315] on input "text" at bounding box center [592, 295] width 499 height 39
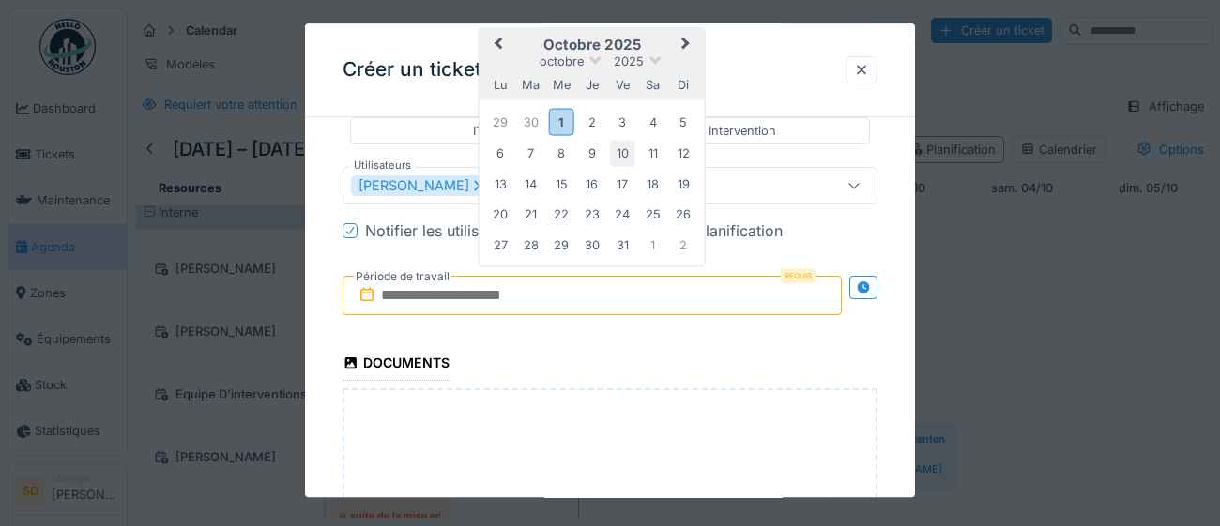
click at [625, 166] on div "10" at bounding box center [622, 153] width 25 height 25
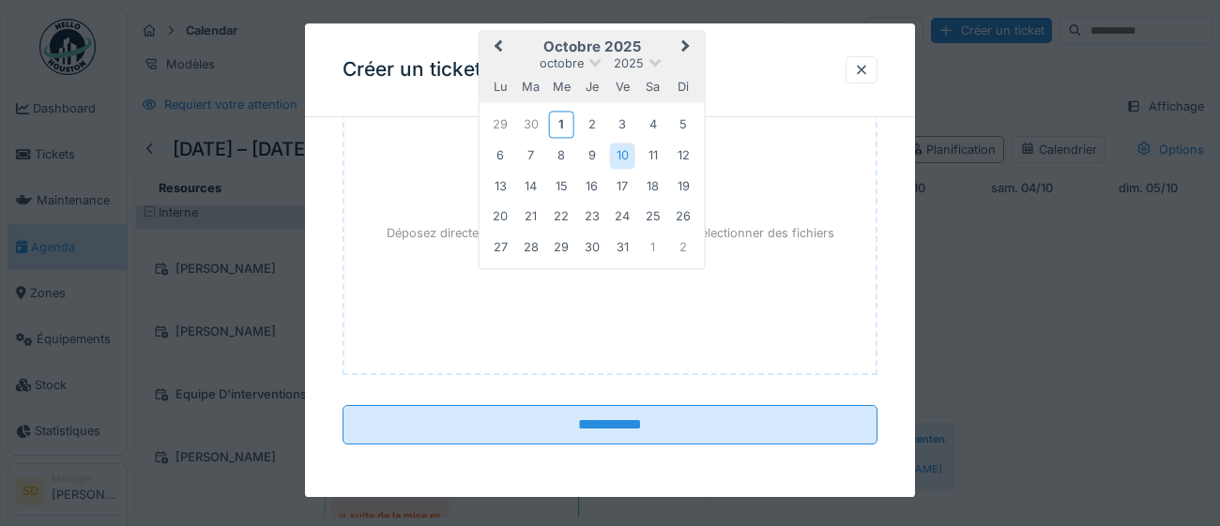
scroll to position [1733, 0]
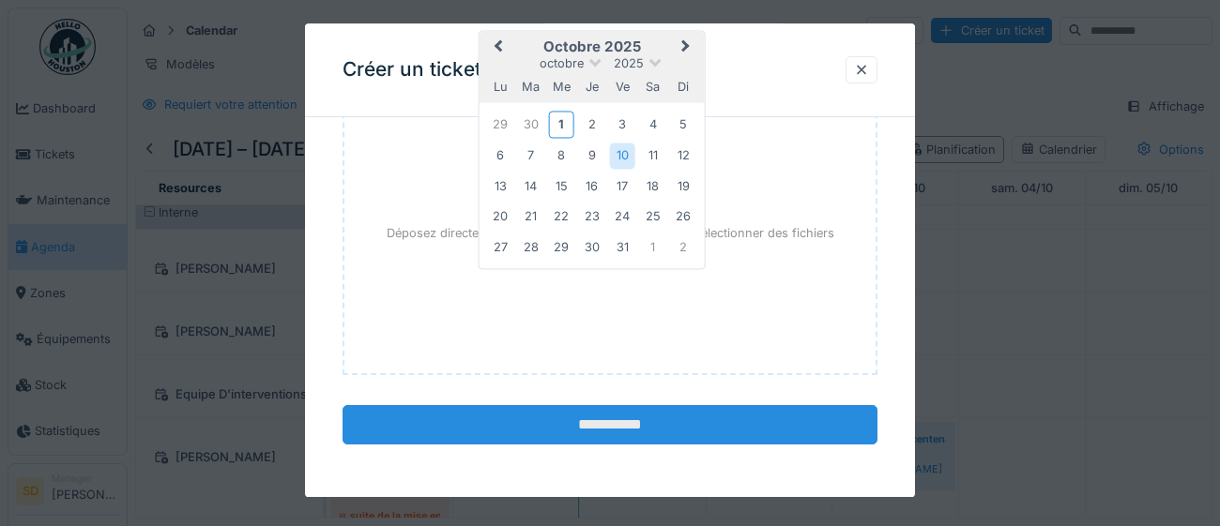
click at [607, 423] on input "**********" at bounding box center [610, 425] width 535 height 39
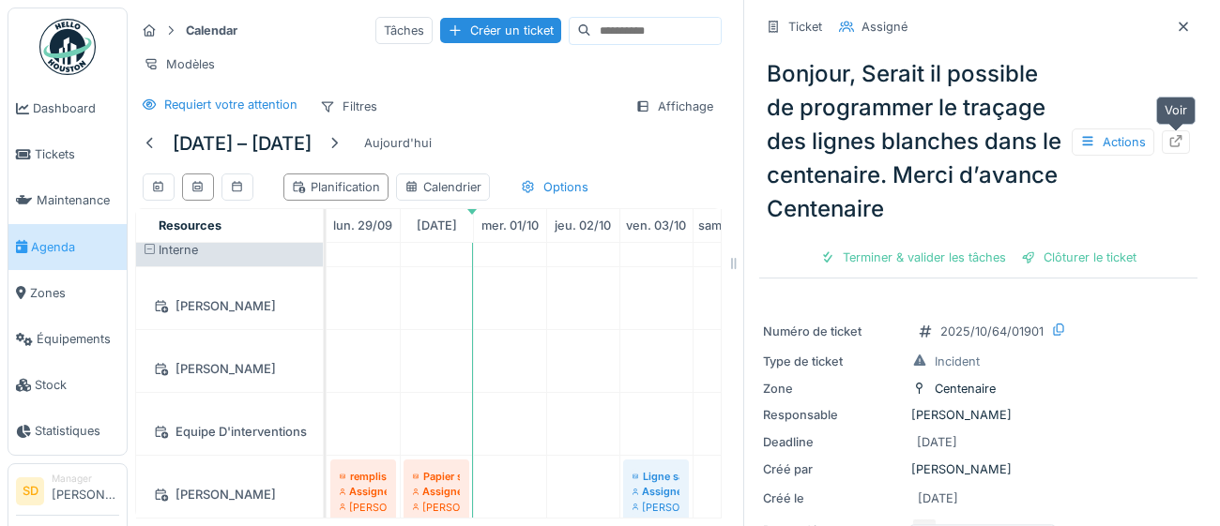
click at [1180, 149] on div at bounding box center [1175, 142] width 15 height 18
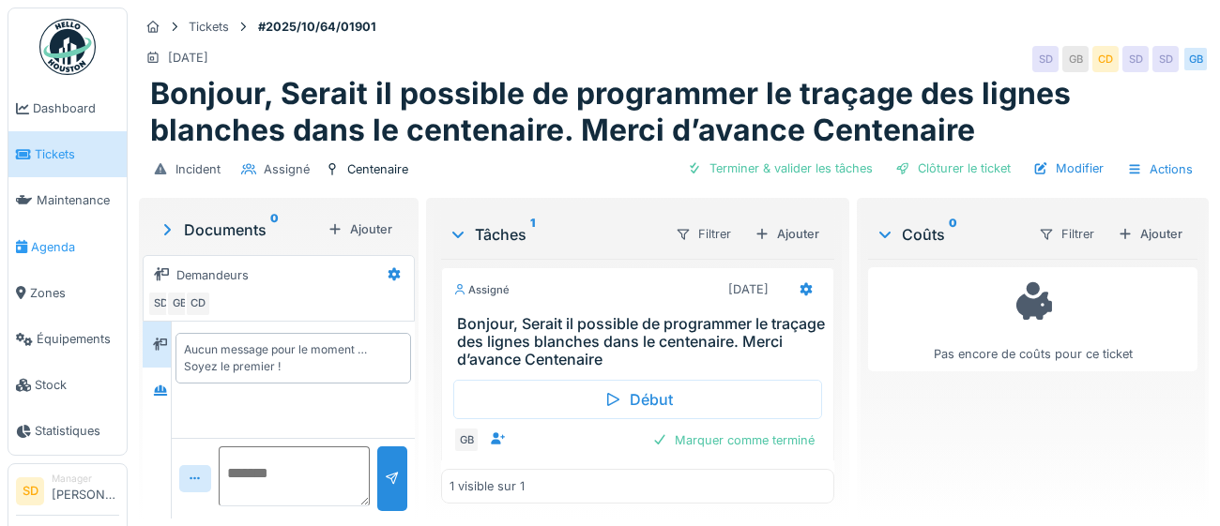
click at [42, 243] on span "Agenda" at bounding box center [75, 247] width 88 height 18
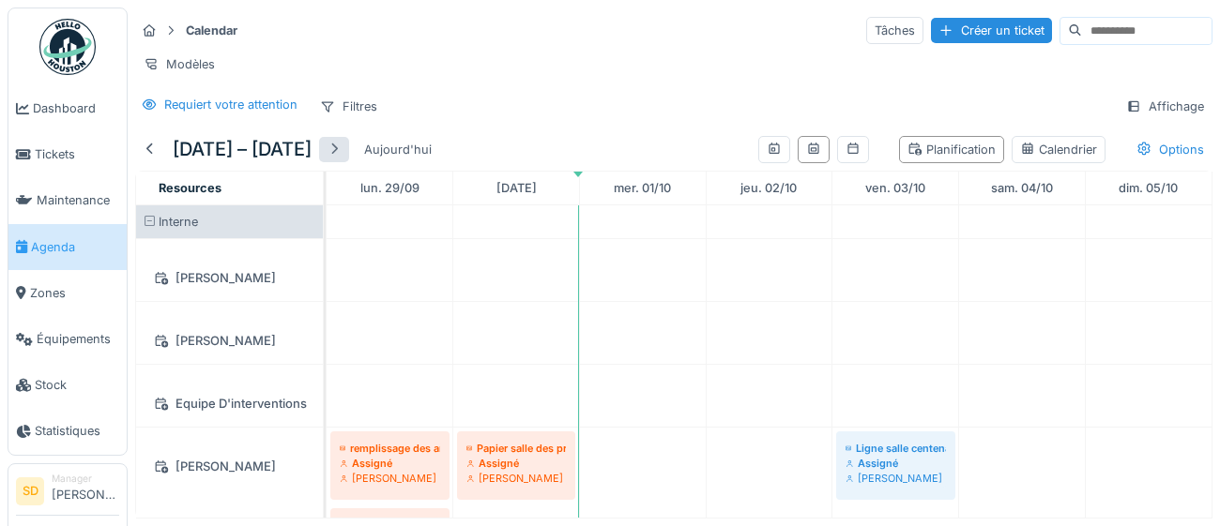
click at [342, 152] on div at bounding box center [334, 150] width 15 height 18
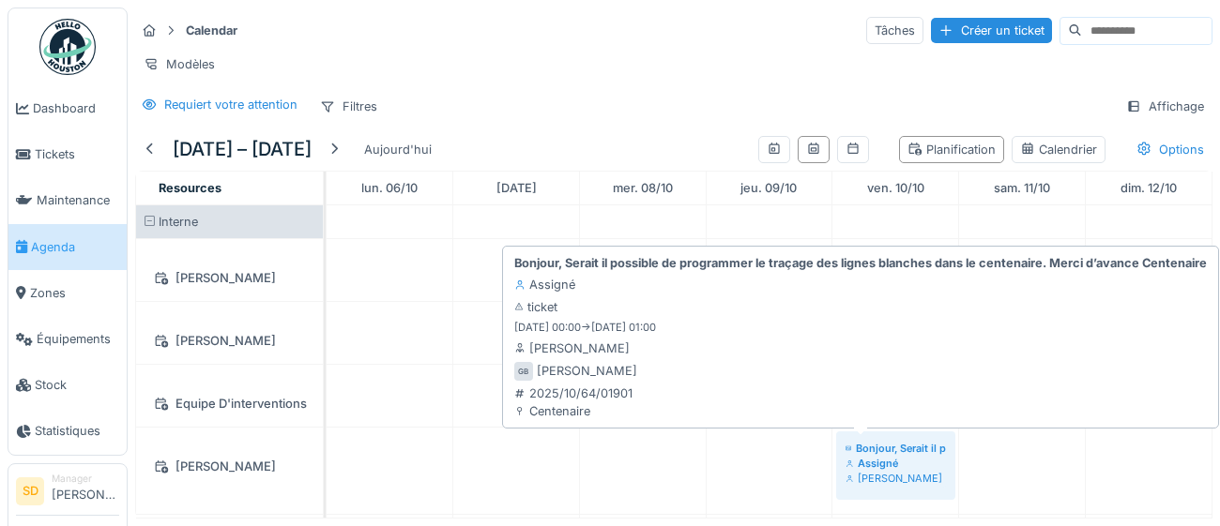
click at [908, 462] on div "Assigné" at bounding box center [895, 463] width 100 height 15
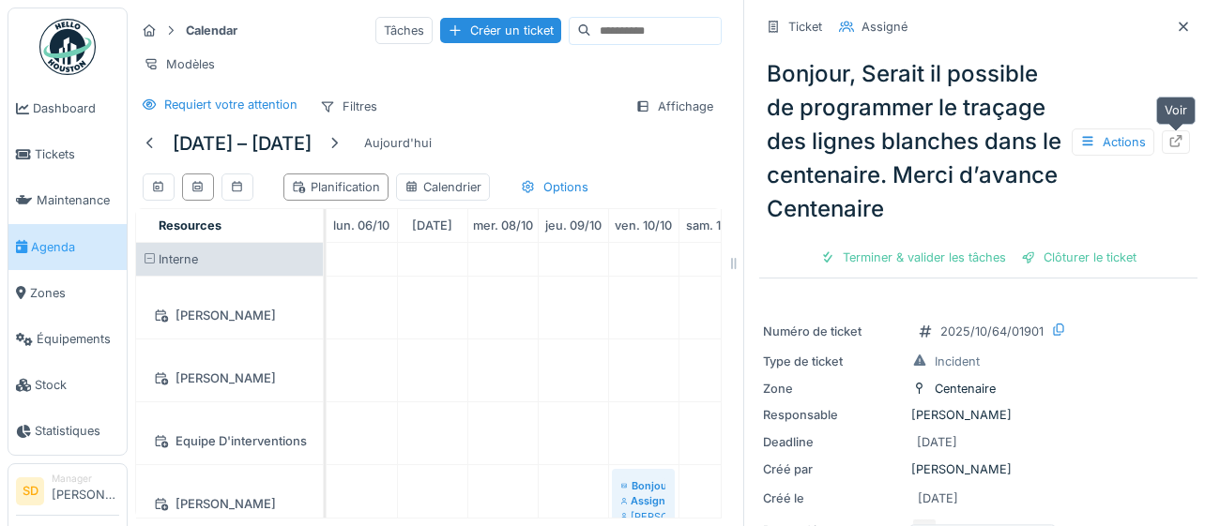
click at [1185, 141] on div at bounding box center [1176, 141] width 28 height 23
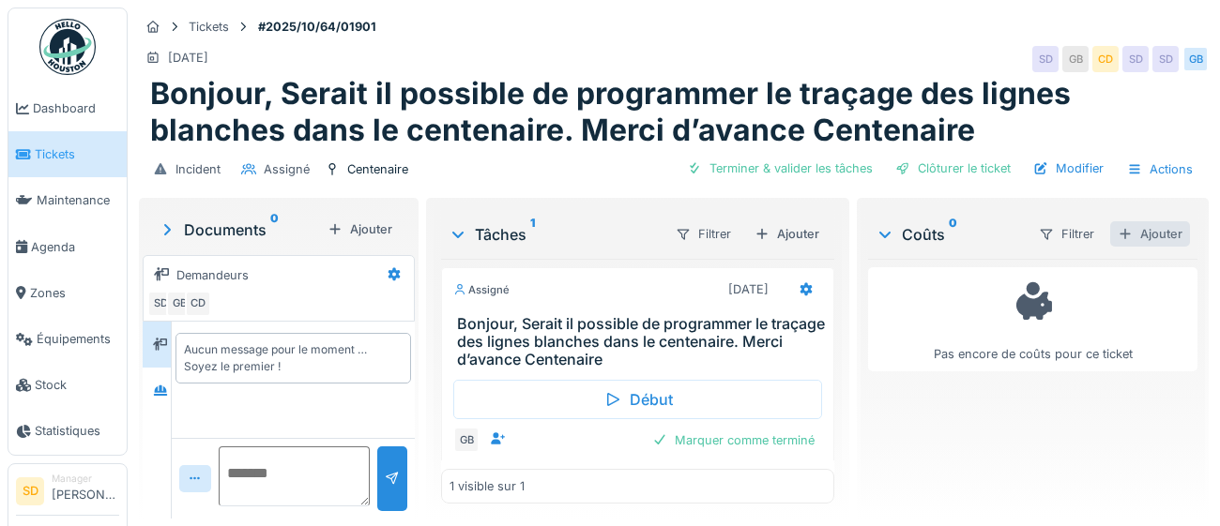
click at [1183, 229] on div "Ajouter" at bounding box center [1150, 233] width 80 height 25
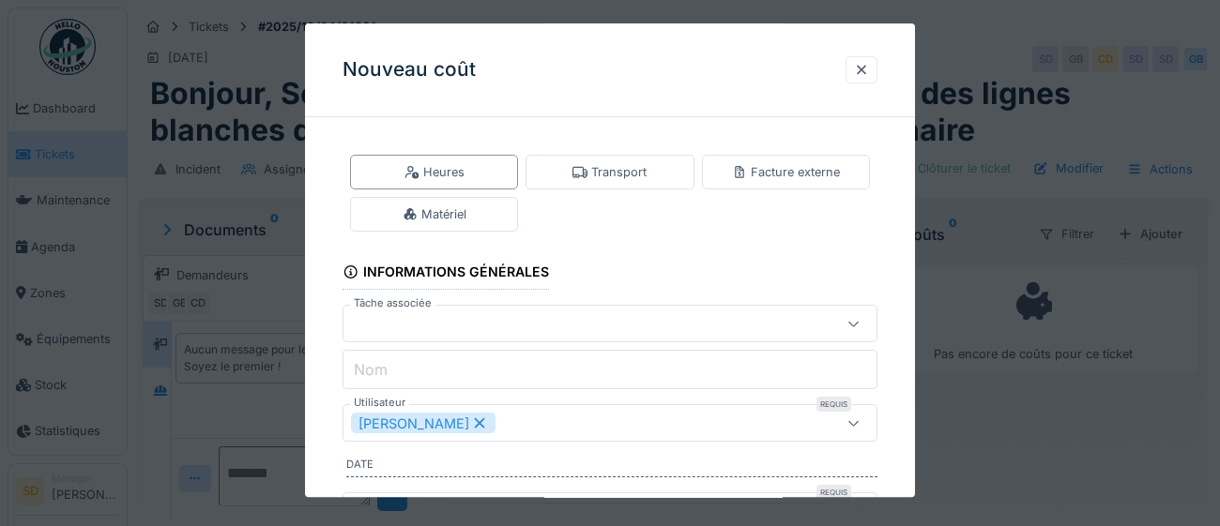
click at [694, 272] on fieldset "**********" at bounding box center [610, 448] width 535 height 632
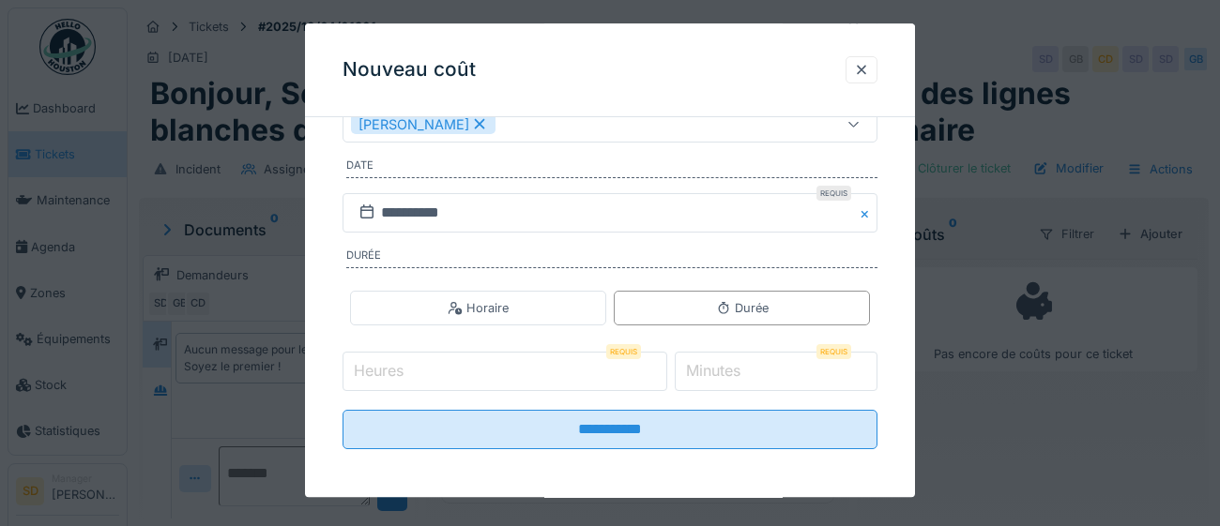
scroll to position [302, 0]
click at [862, 73] on div at bounding box center [861, 70] width 15 height 18
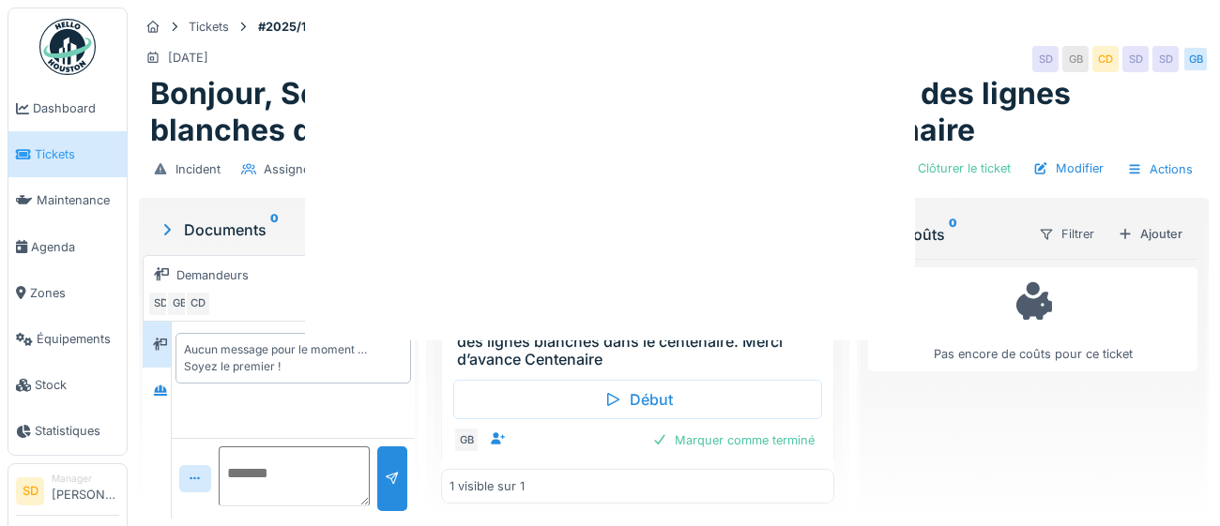
scroll to position [0, 0]
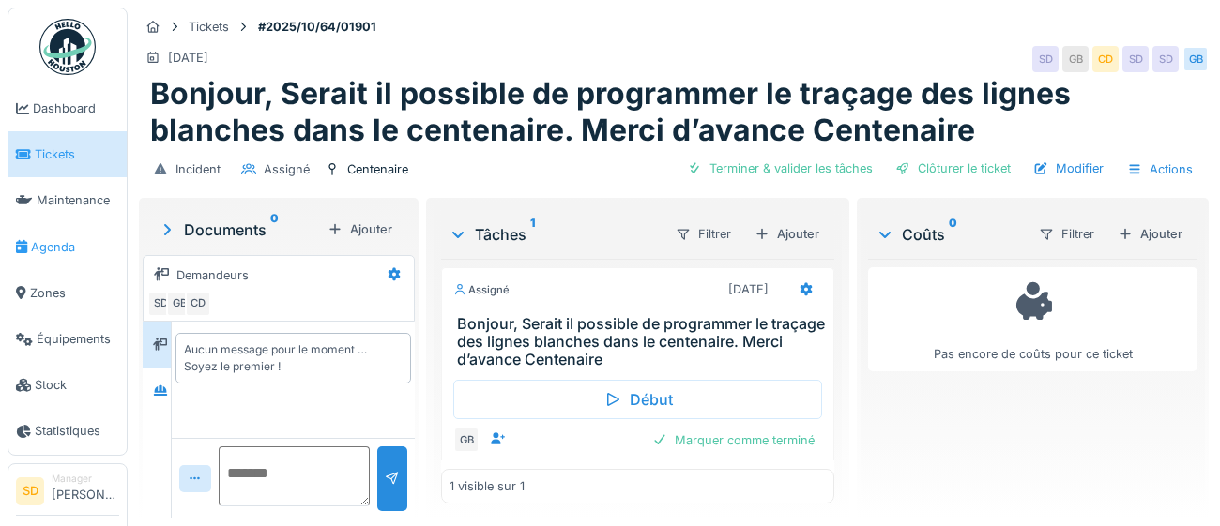
click at [50, 247] on span "Agenda" at bounding box center [75, 247] width 88 height 18
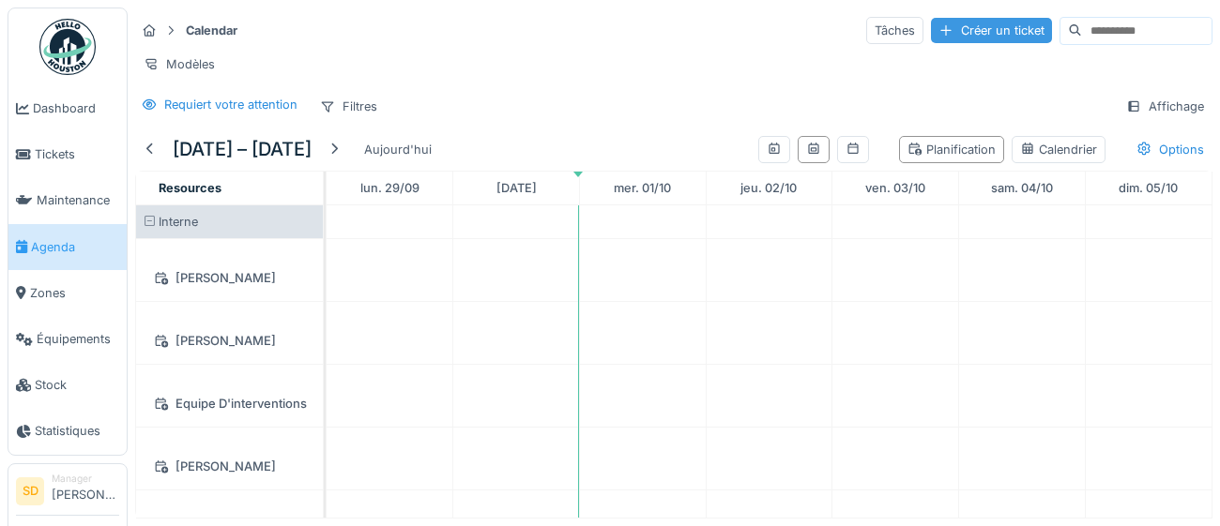
click at [951, 32] on div "Créer un ticket" at bounding box center [991, 30] width 121 height 25
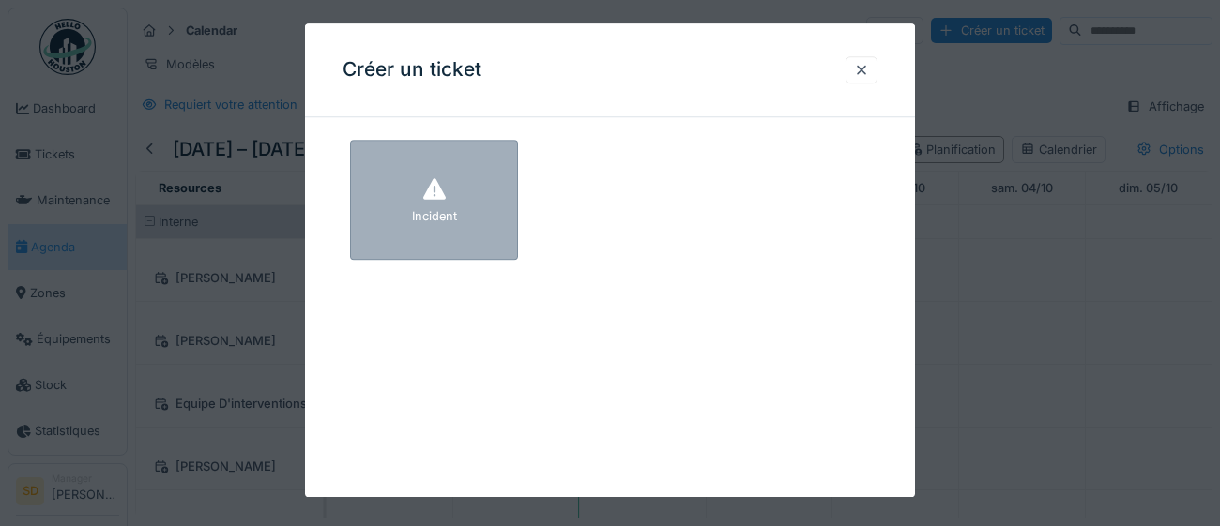
click at [422, 200] on div at bounding box center [434, 192] width 28 height 34
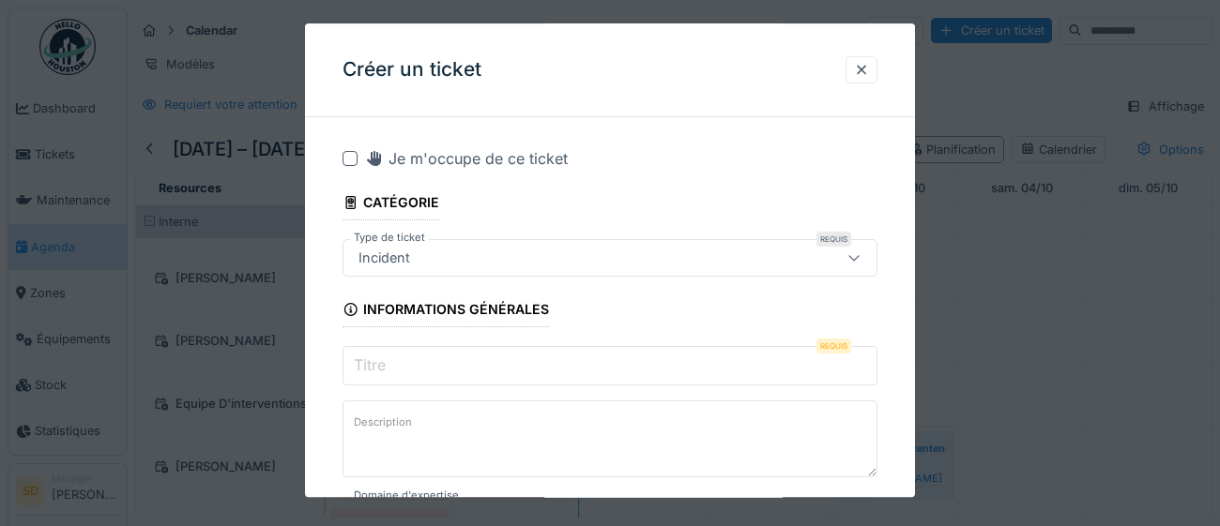
click at [453, 368] on input "Titre" at bounding box center [610, 365] width 535 height 39
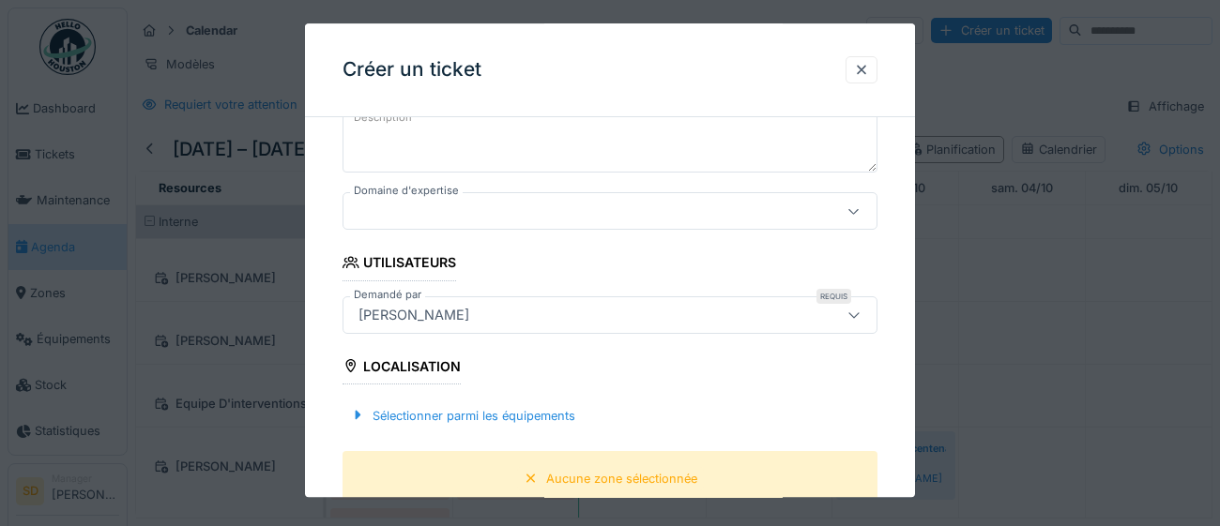
scroll to position [308, 0]
type input "**********"
click at [494, 412] on div "Sélectionner parmi les équipements" at bounding box center [463, 413] width 240 height 25
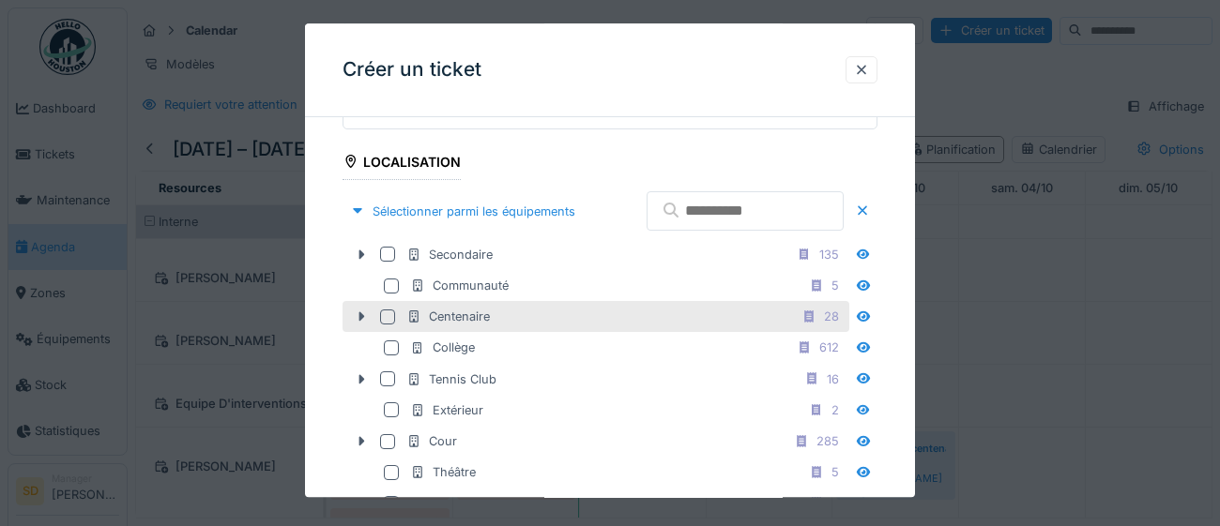
scroll to position [522, 0]
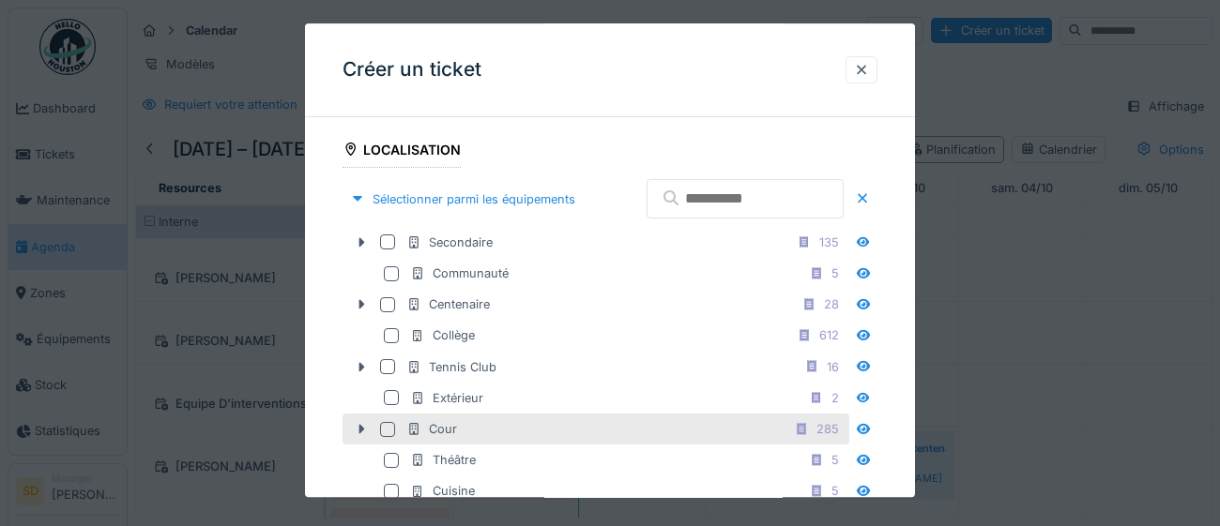
click at [388, 437] on div at bounding box center [387, 429] width 15 height 15
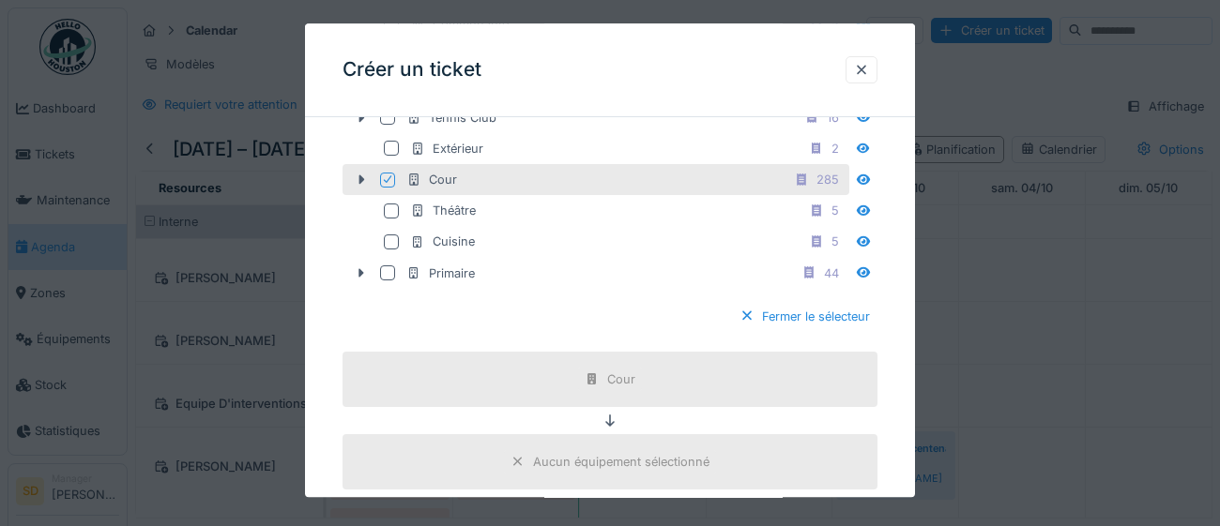
scroll to position [776, 0]
click at [748, 321] on div at bounding box center [746, 312] width 15 height 18
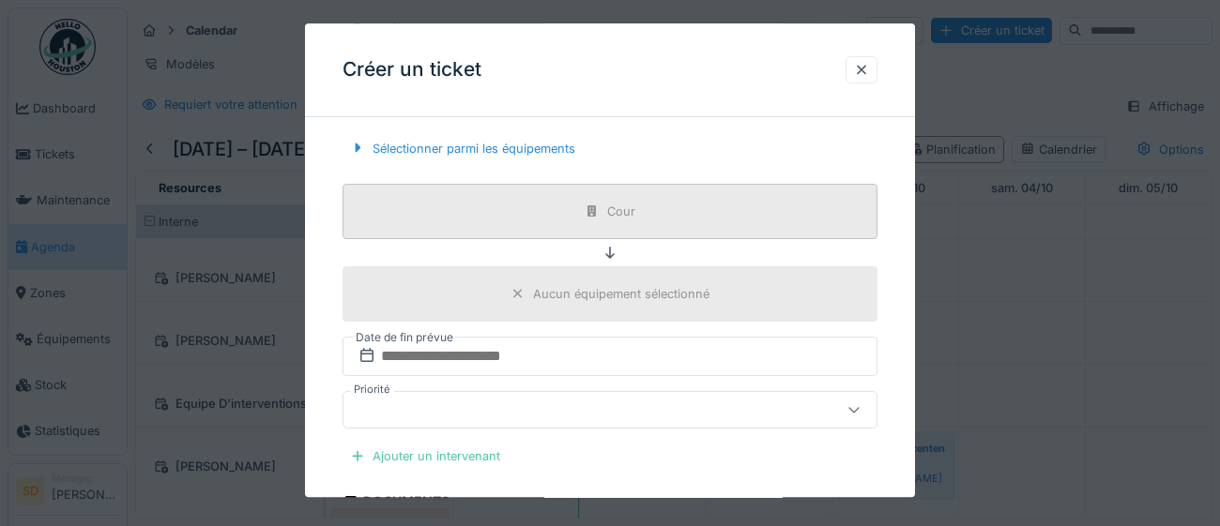
scroll to position [577, 0]
click at [442, 453] on div "Ajouter un intervenant" at bounding box center [425, 451] width 165 height 25
click at [403, 451] on div "Ajouter un intervenant" at bounding box center [425, 451] width 165 height 25
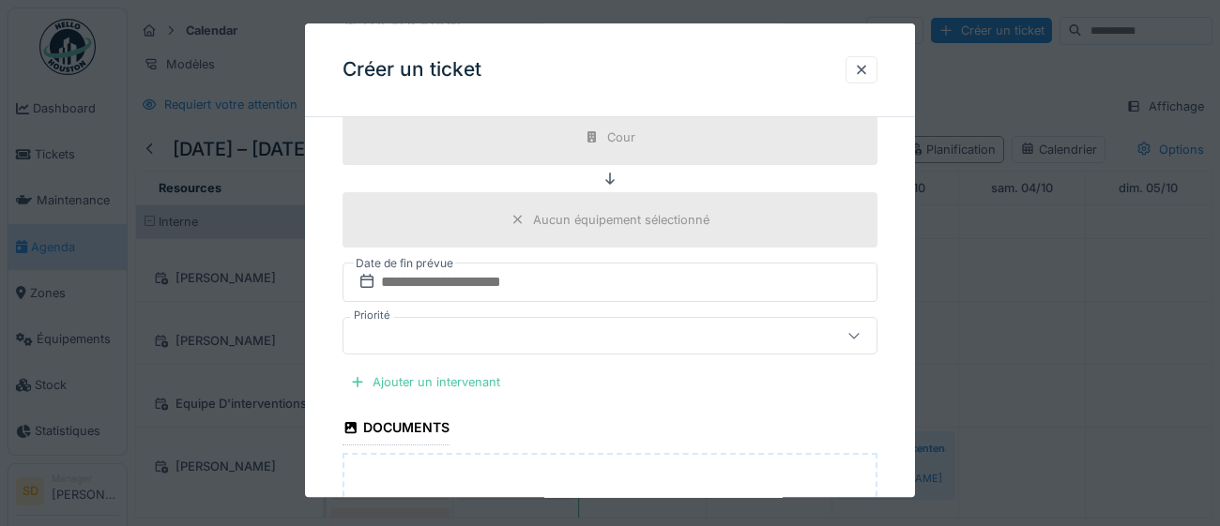
scroll to position [645, 0]
click at [440, 384] on div "Ajouter un intervenant" at bounding box center [425, 384] width 165 height 25
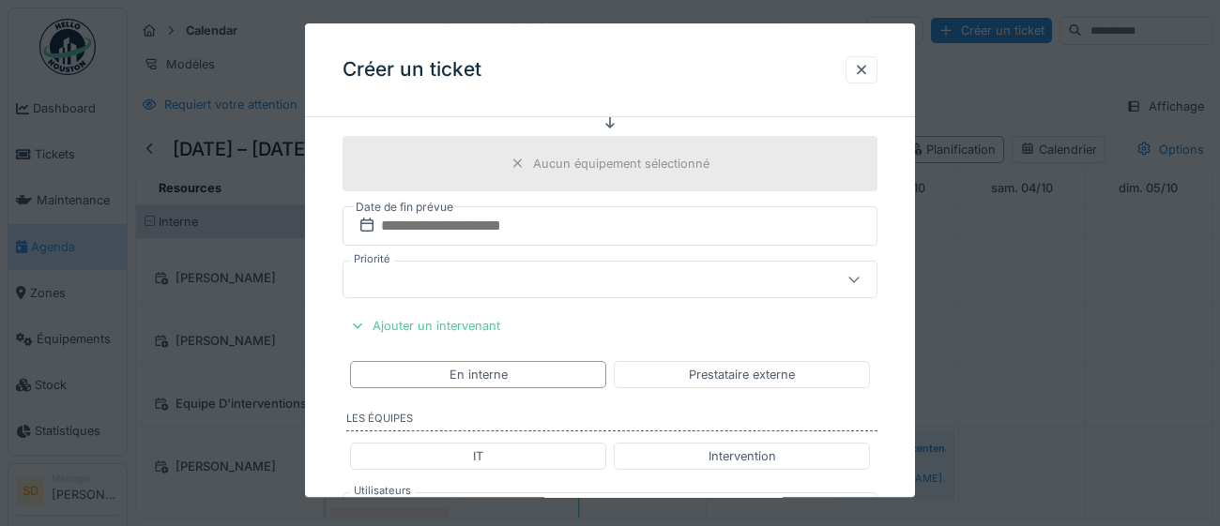
scroll to position [745, 0]
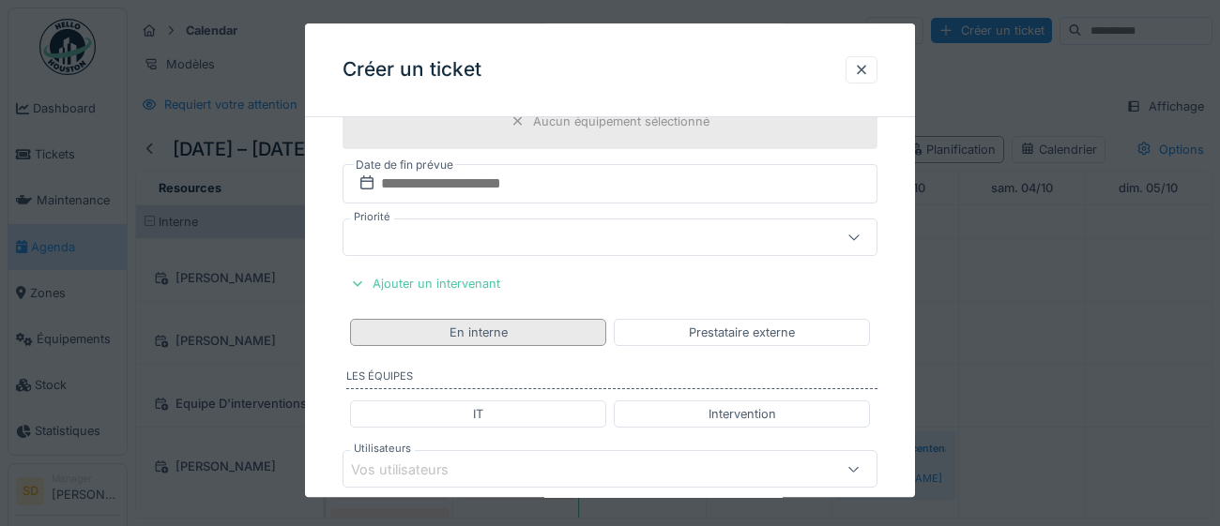
click at [464, 330] on div "En interne" at bounding box center [478, 333] width 58 height 18
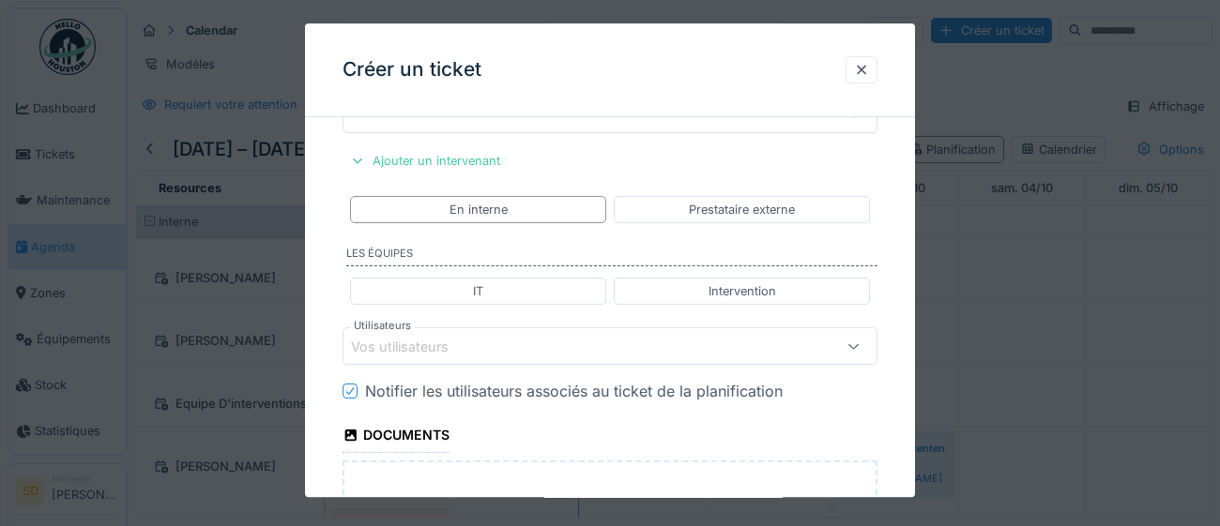
scroll to position [870, 0]
click at [428, 345] on div "Vos utilisateurs" at bounding box center [413, 345] width 124 height 21
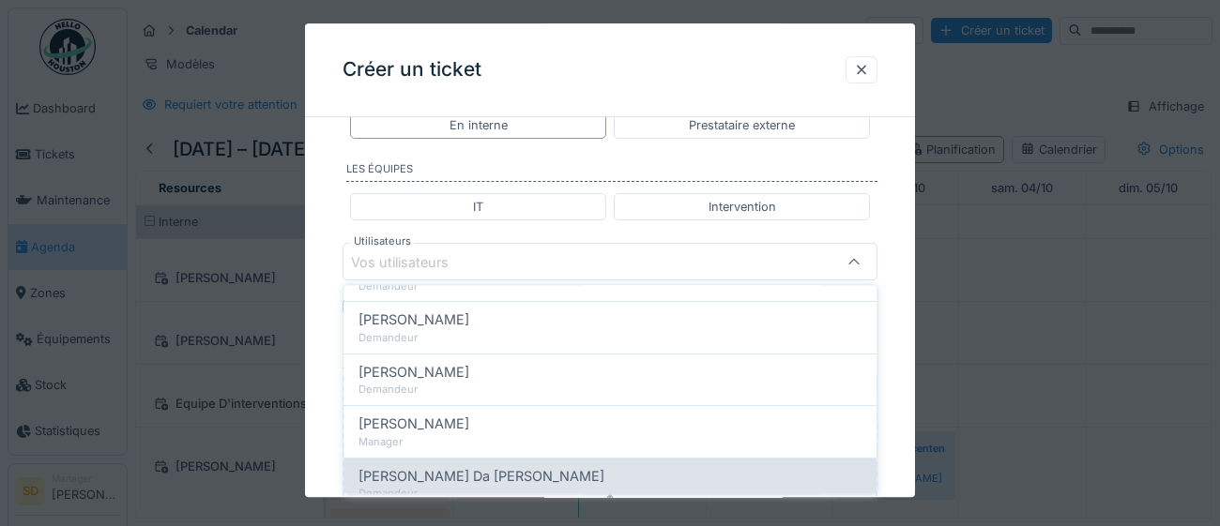
scroll to position [781, 0]
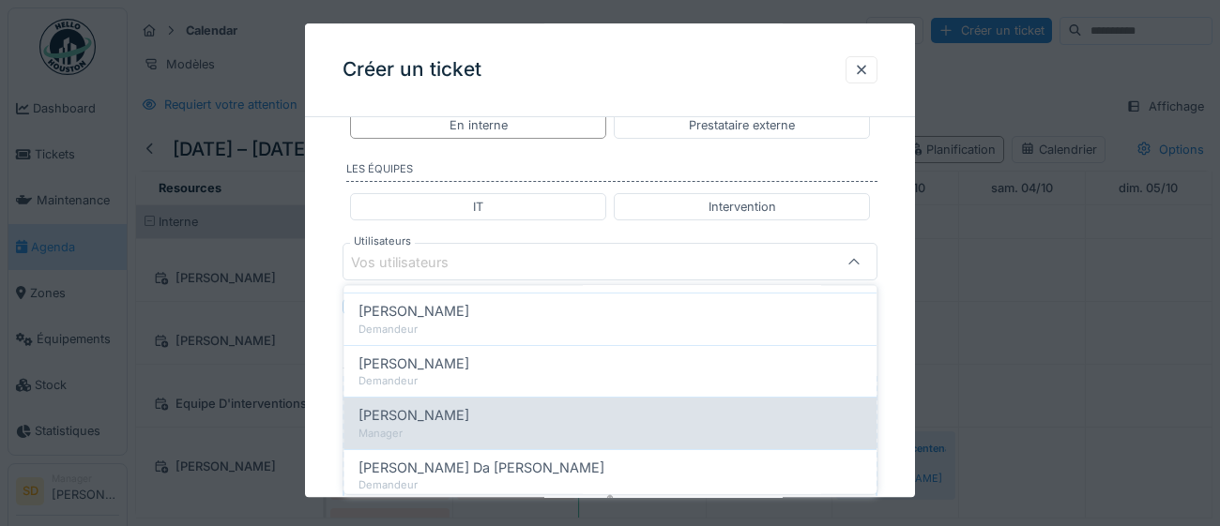
click at [417, 425] on div "Manager" at bounding box center [609, 433] width 503 height 16
type input "****"
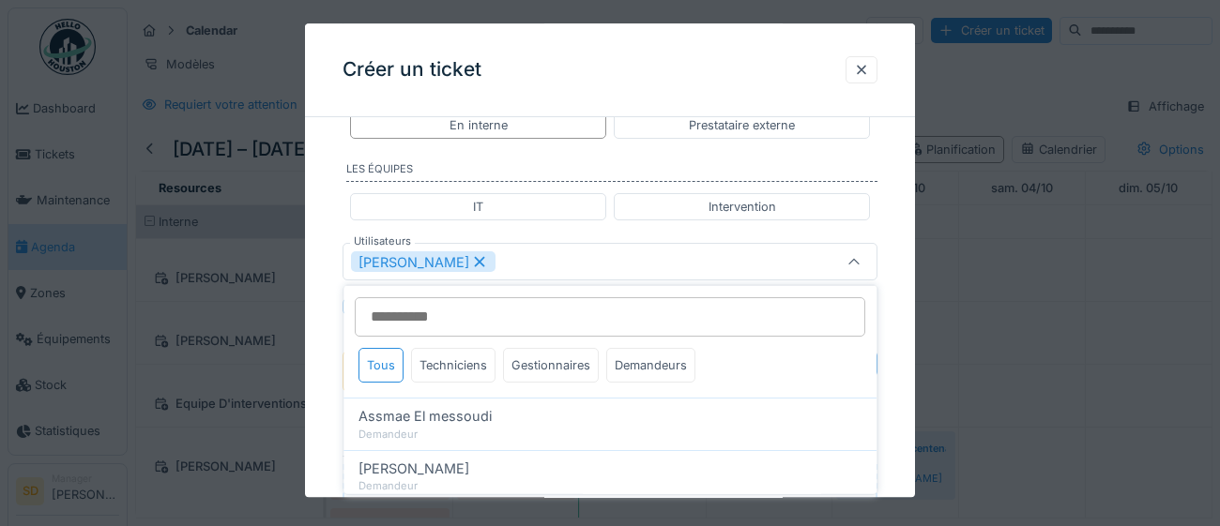
click at [896, 395] on div "**********" at bounding box center [610, 24] width 610 height 1688
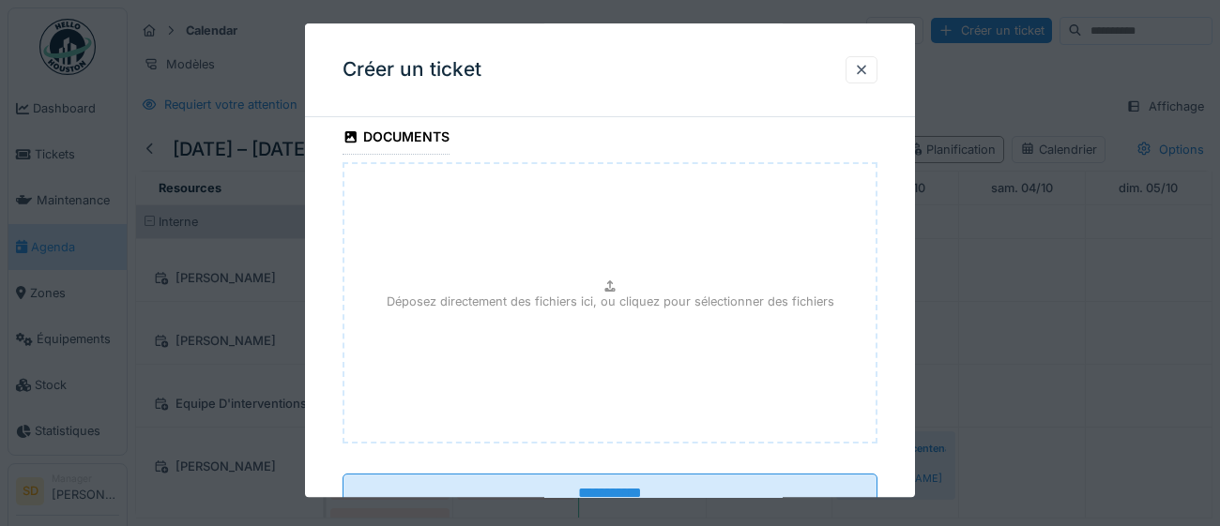
scroll to position [992, 0]
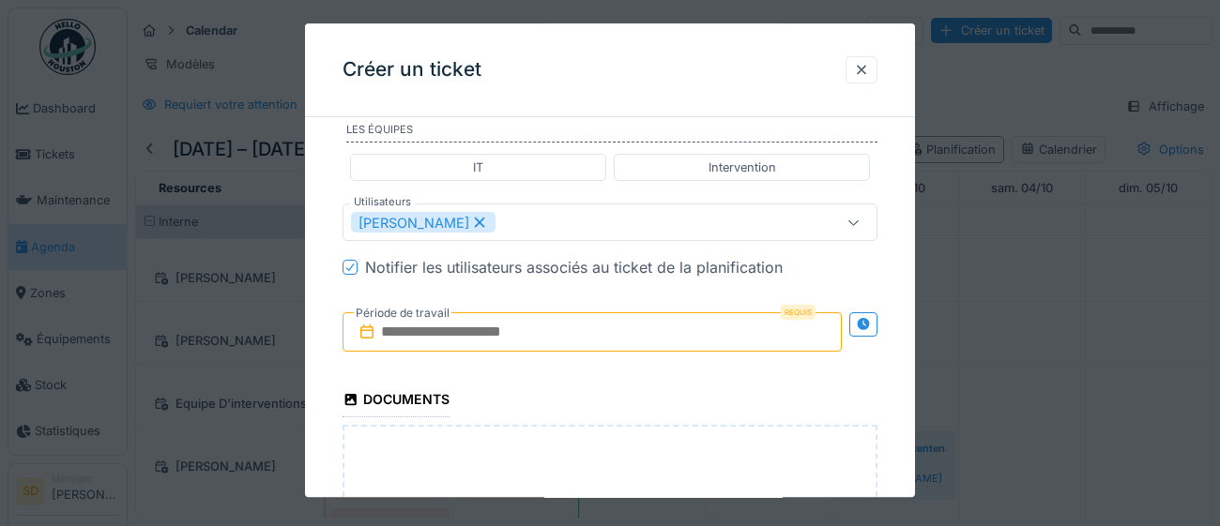
click at [550, 330] on input "text" at bounding box center [592, 332] width 499 height 39
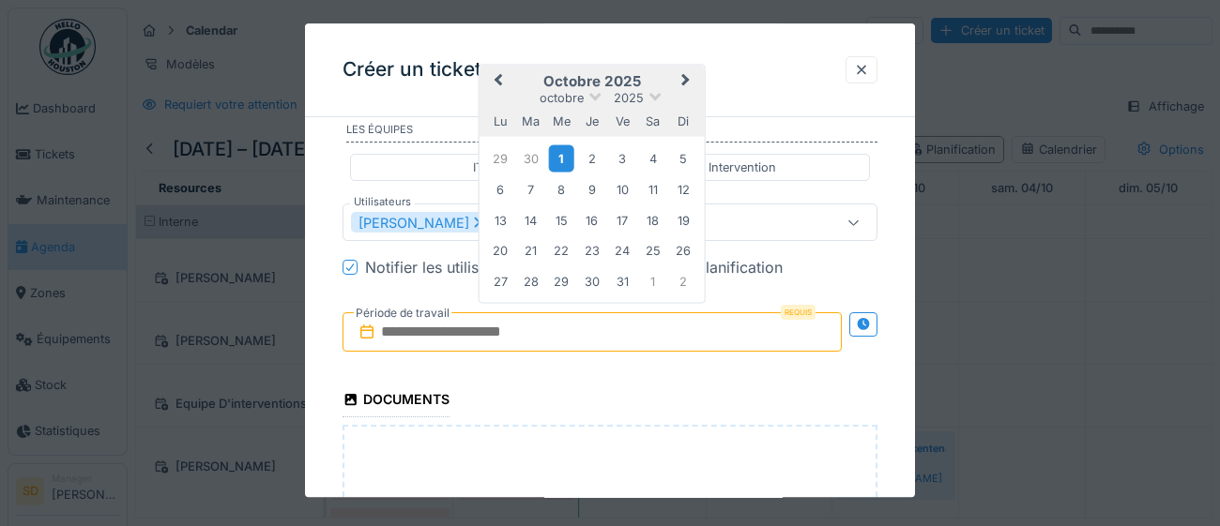
click at [556, 165] on div "1" at bounding box center [561, 158] width 25 height 27
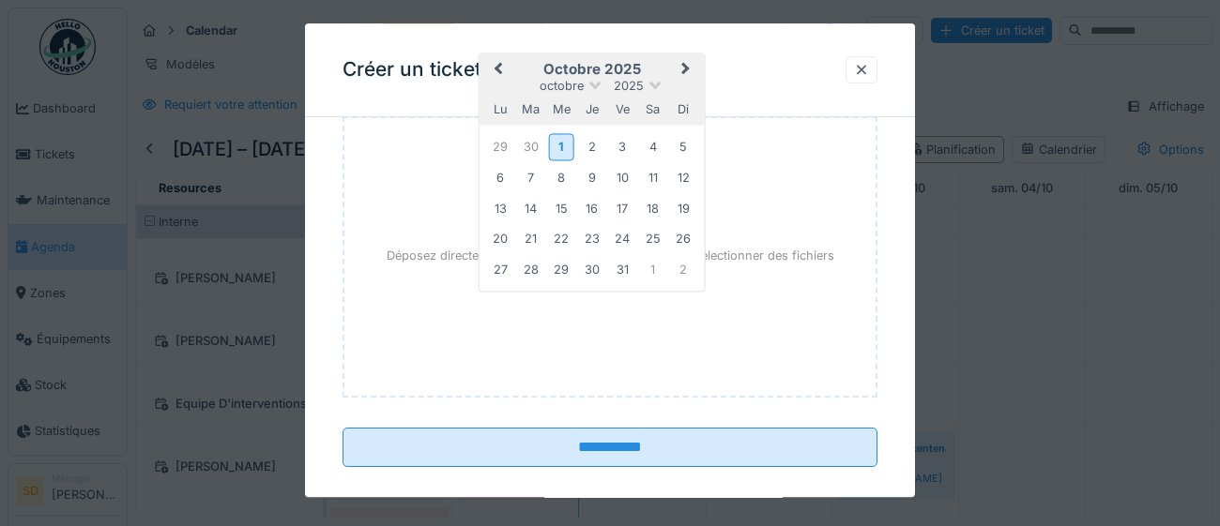
scroll to position [1316, 0]
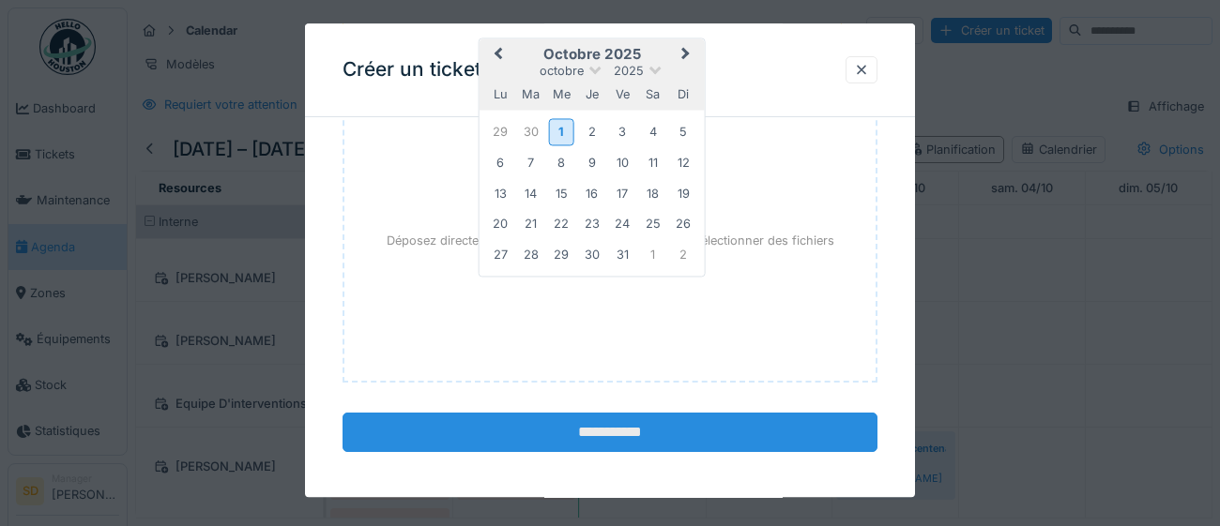
click at [644, 426] on input "**********" at bounding box center [610, 433] width 535 height 39
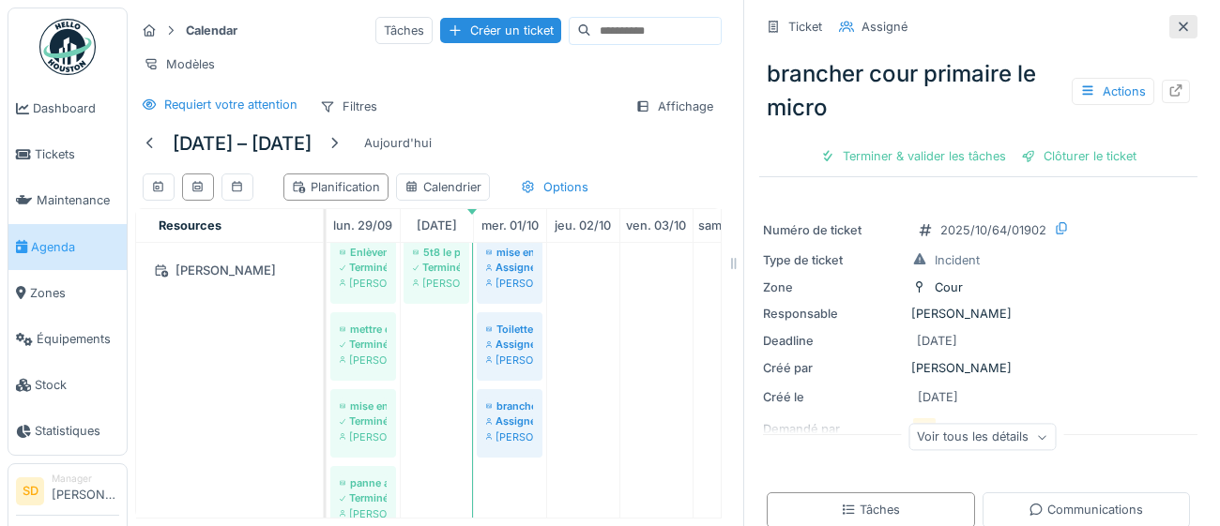
click at [1185, 28] on icon at bounding box center [1183, 26] width 9 height 9
